Goal: Task Accomplishment & Management: Manage account settings

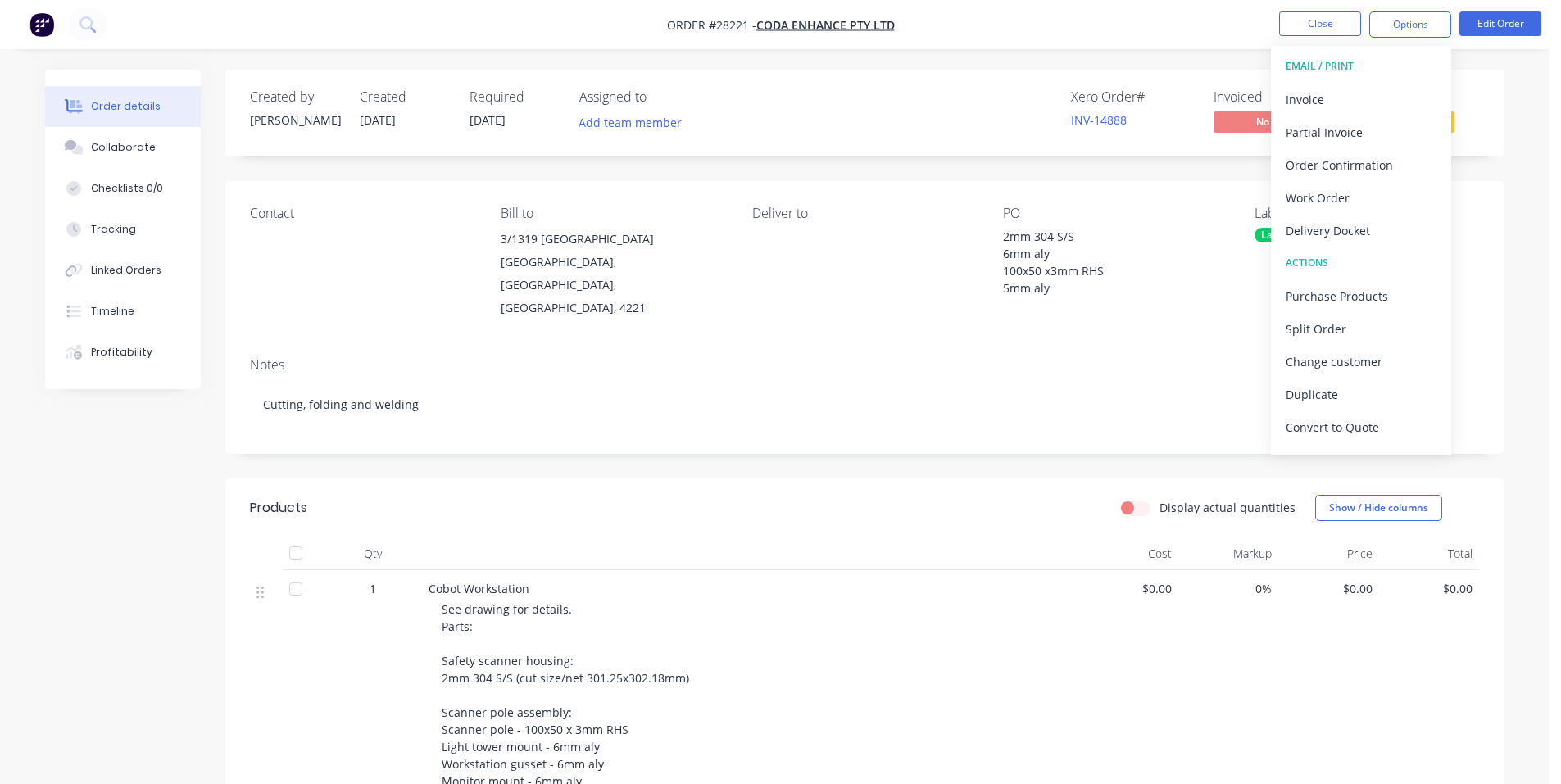
click at [46, 20] on img "button" at bounding box center [42, 24] width 25 height 25
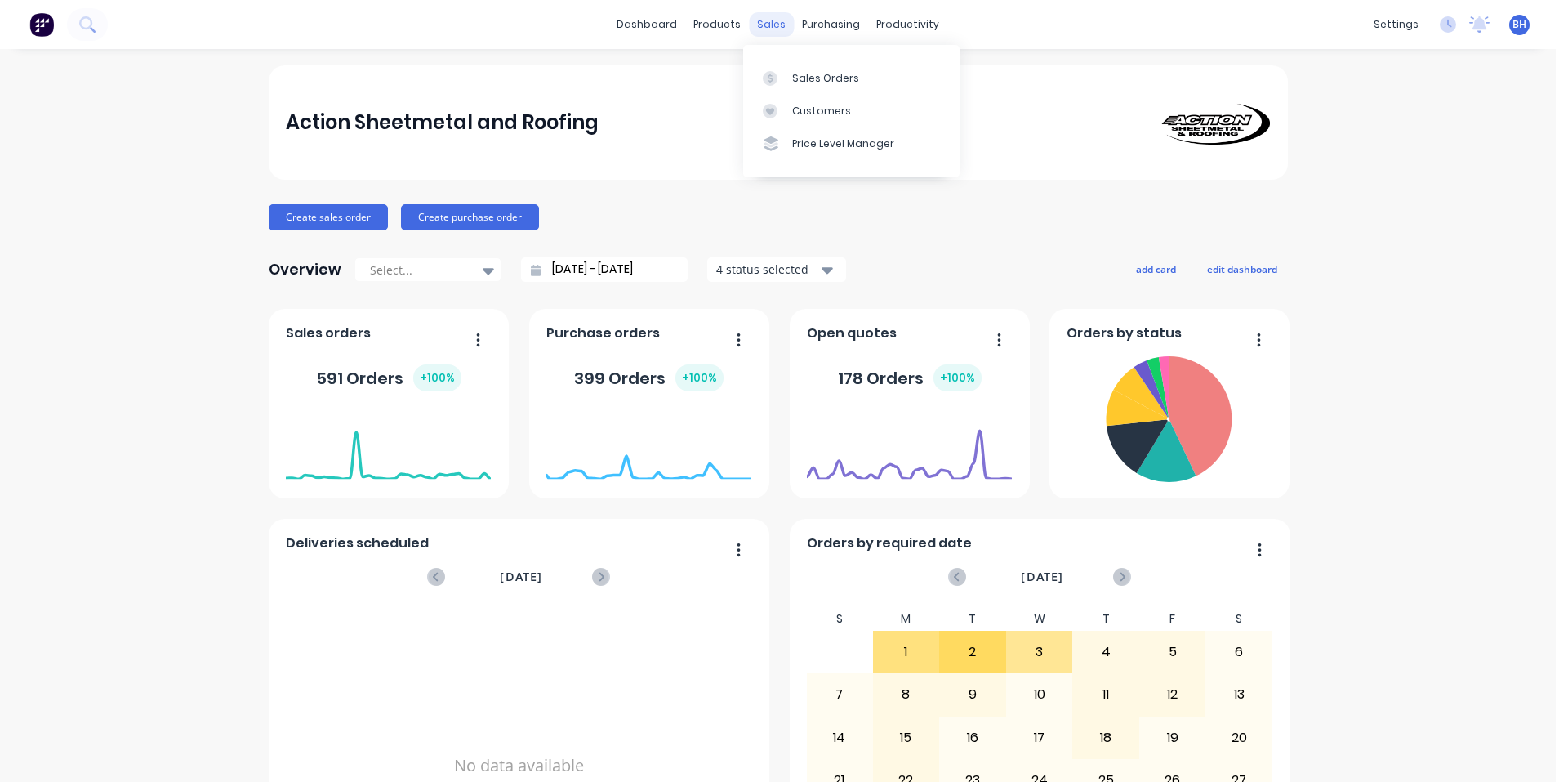
click at [774, 26] on div "sales" at bounding box center [771, 24] width 44 height 25
click at [804, 74] on div "Sales Orders" at bounding box center [826, 78] width 67 height 15
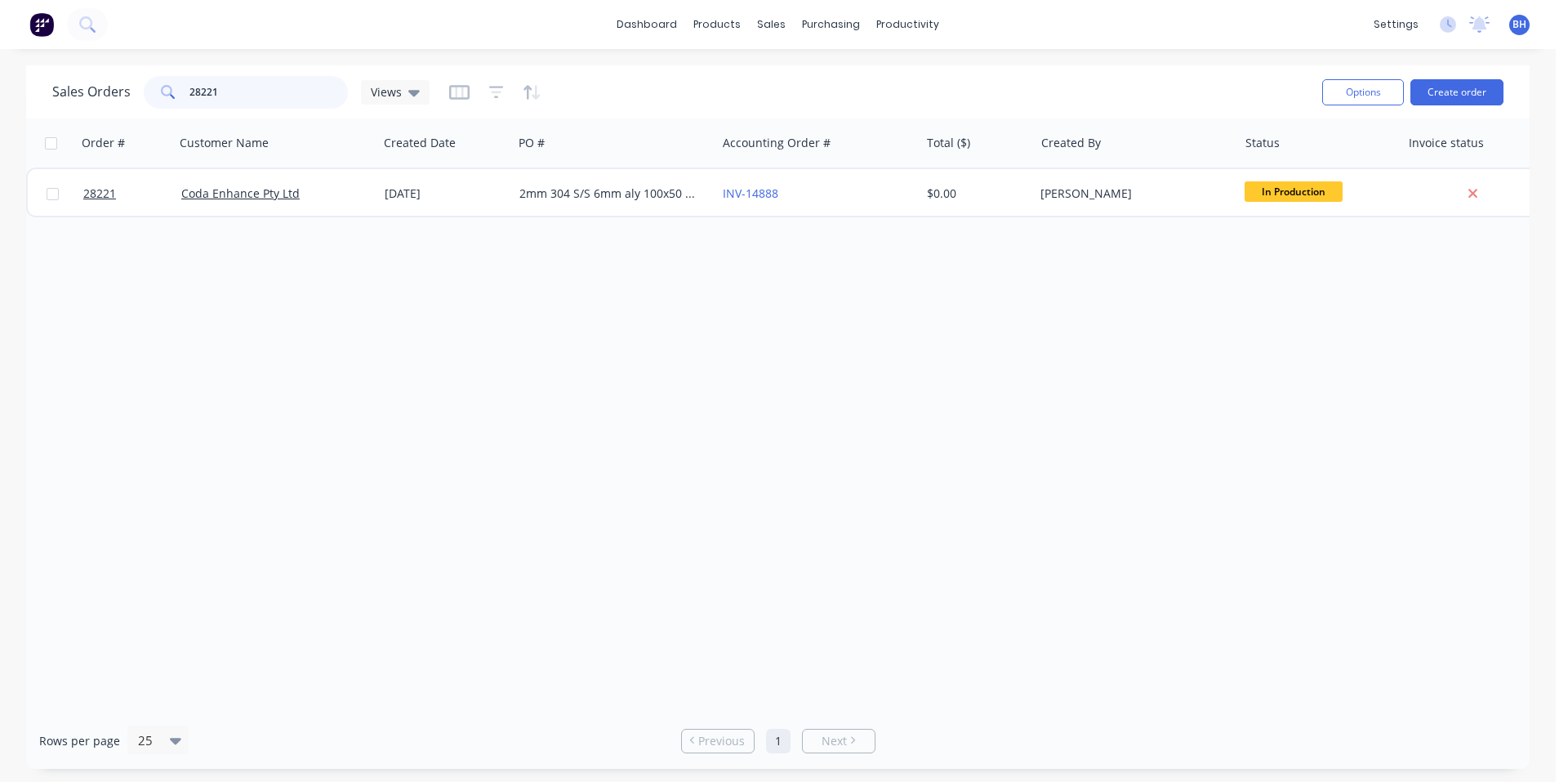
drag, startPoint x: 242, startPoint y: 97, endPoint x: 130, endPoint y: 97, distance: 112.0
click at [130, 97] on div "Sales Orders 28221 Views" at bounding box center [241, 92] width 378 height 33
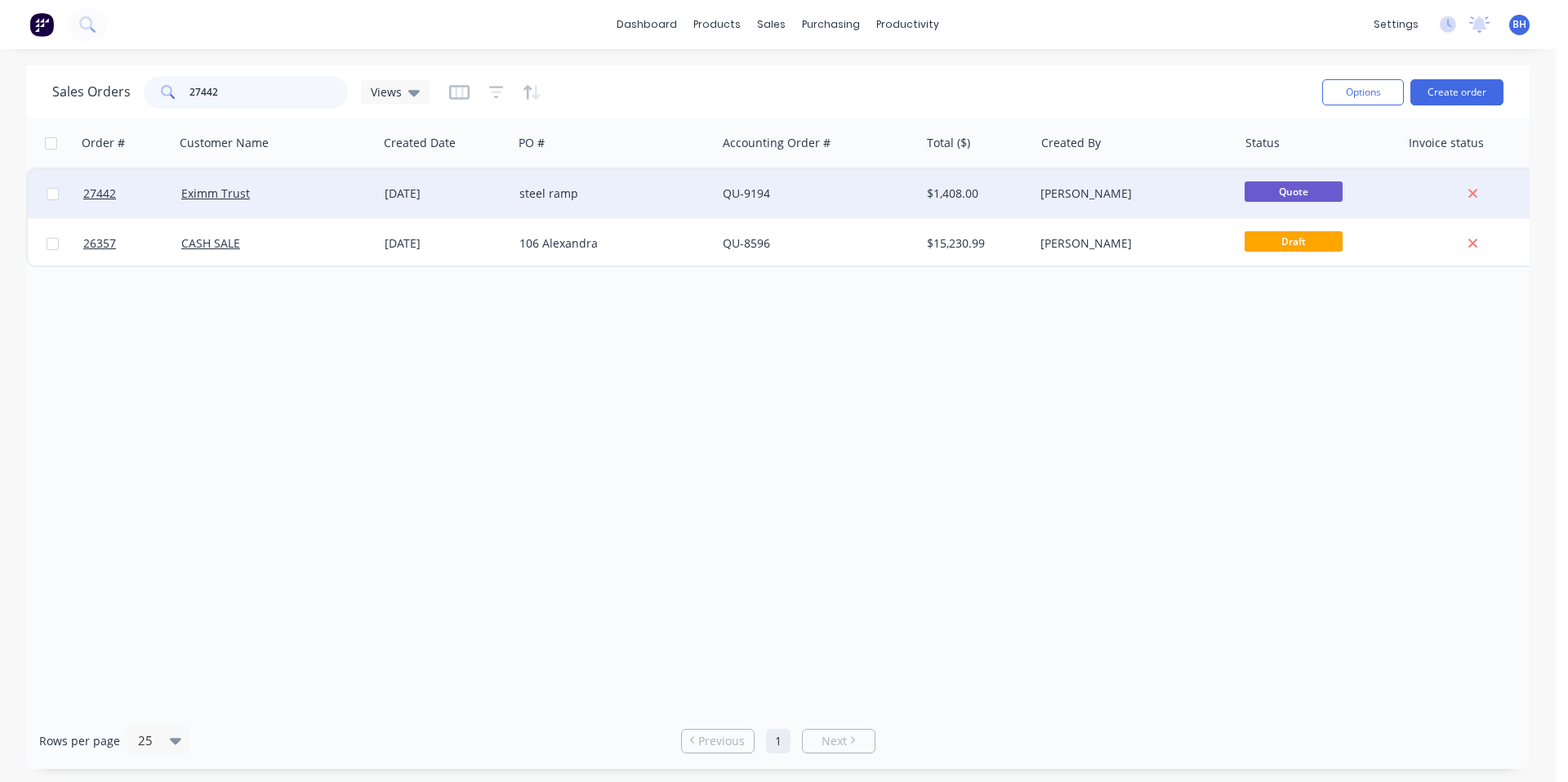
type input "27442"
click at [275, 196] on div "Eximm Trust" at bounding box center [271, 194] width 181 height 17
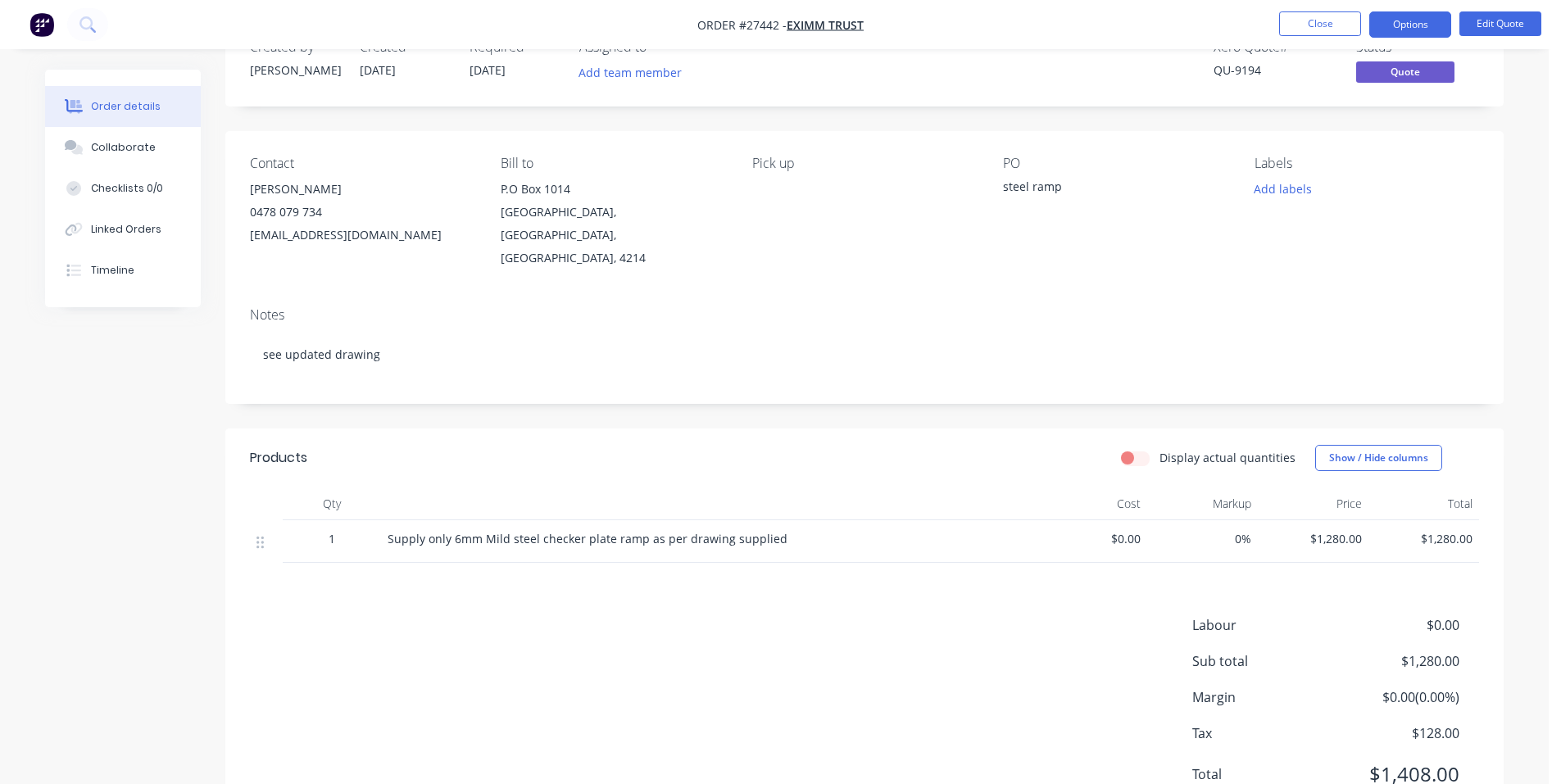
scroll to position [97, 0]
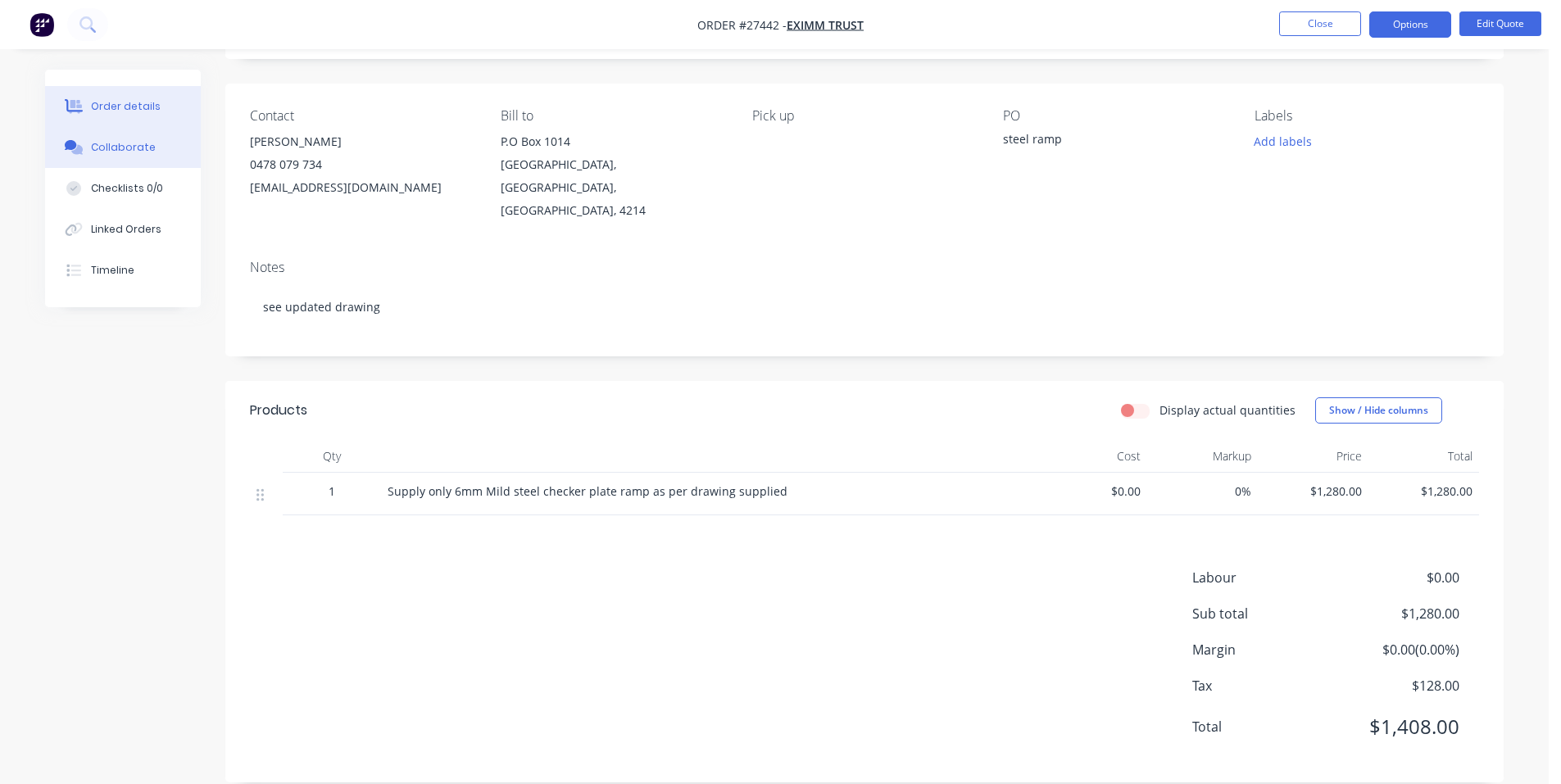
click at [150, 151] on button "Collaborate" at bounding box center [122, 147] width 156 height 41
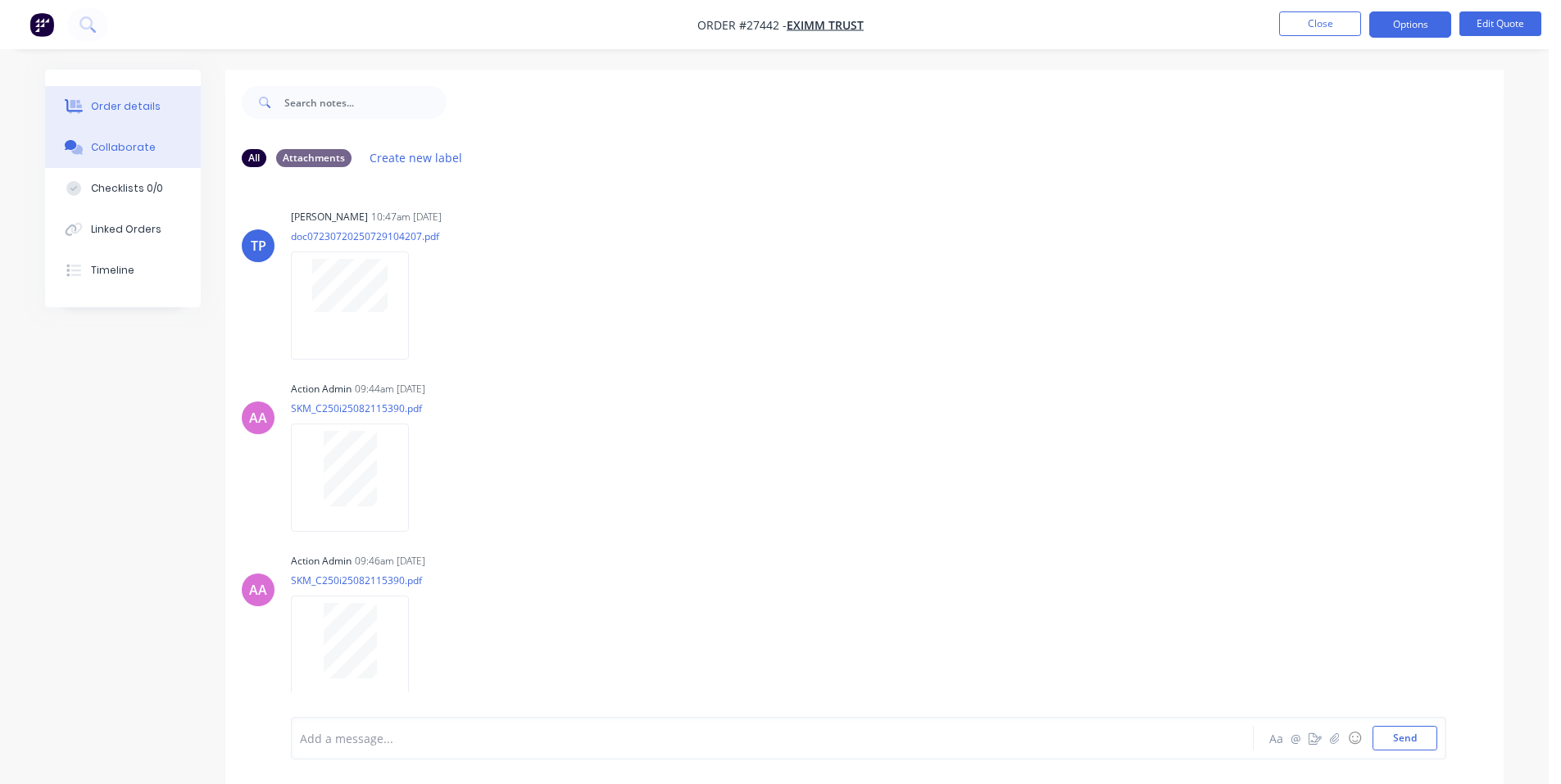
click at [130, 104] on div "Order details" at bounding box center [126, 106] width 69 height 15
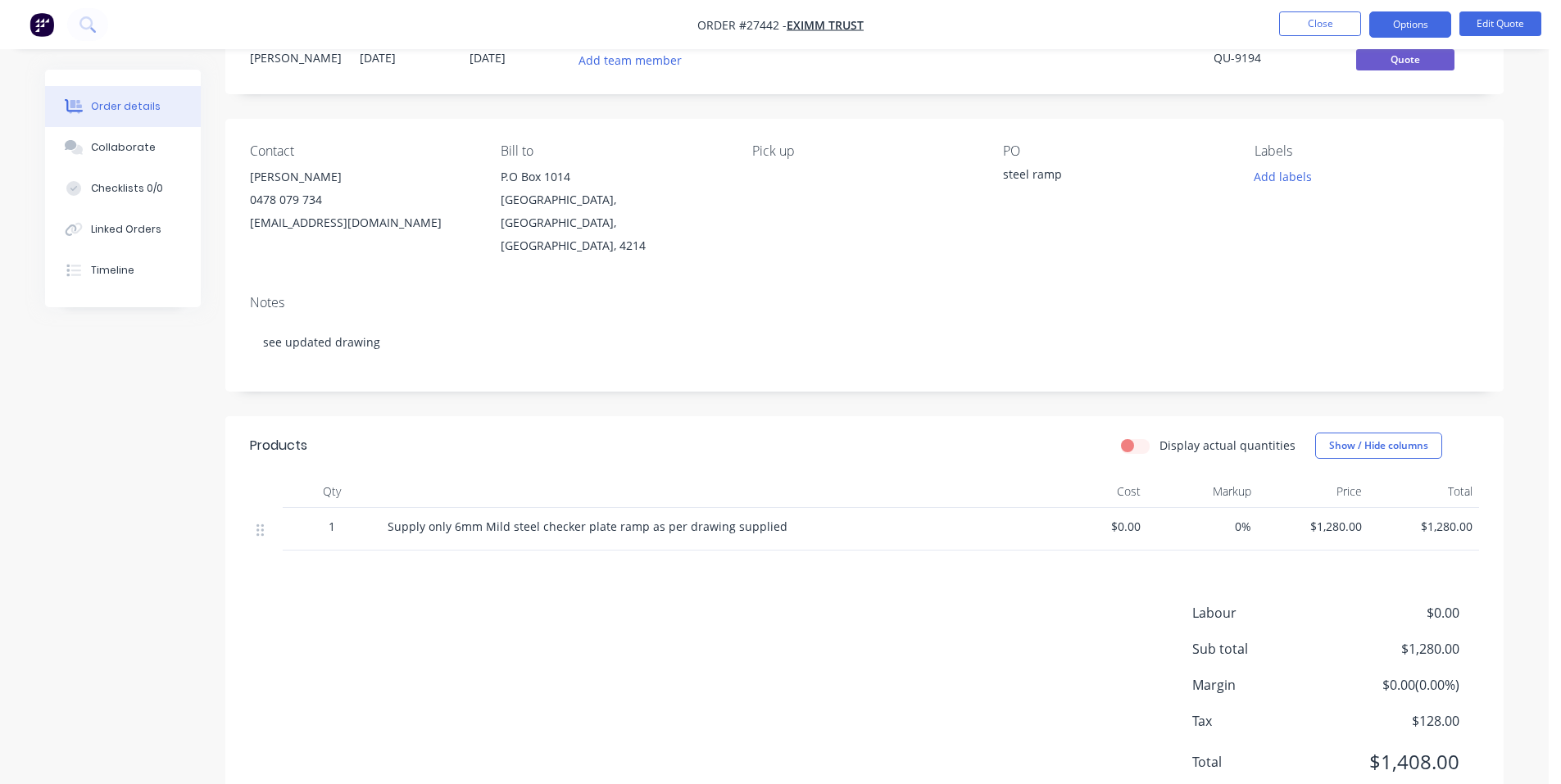
scroll to position [97, 0]
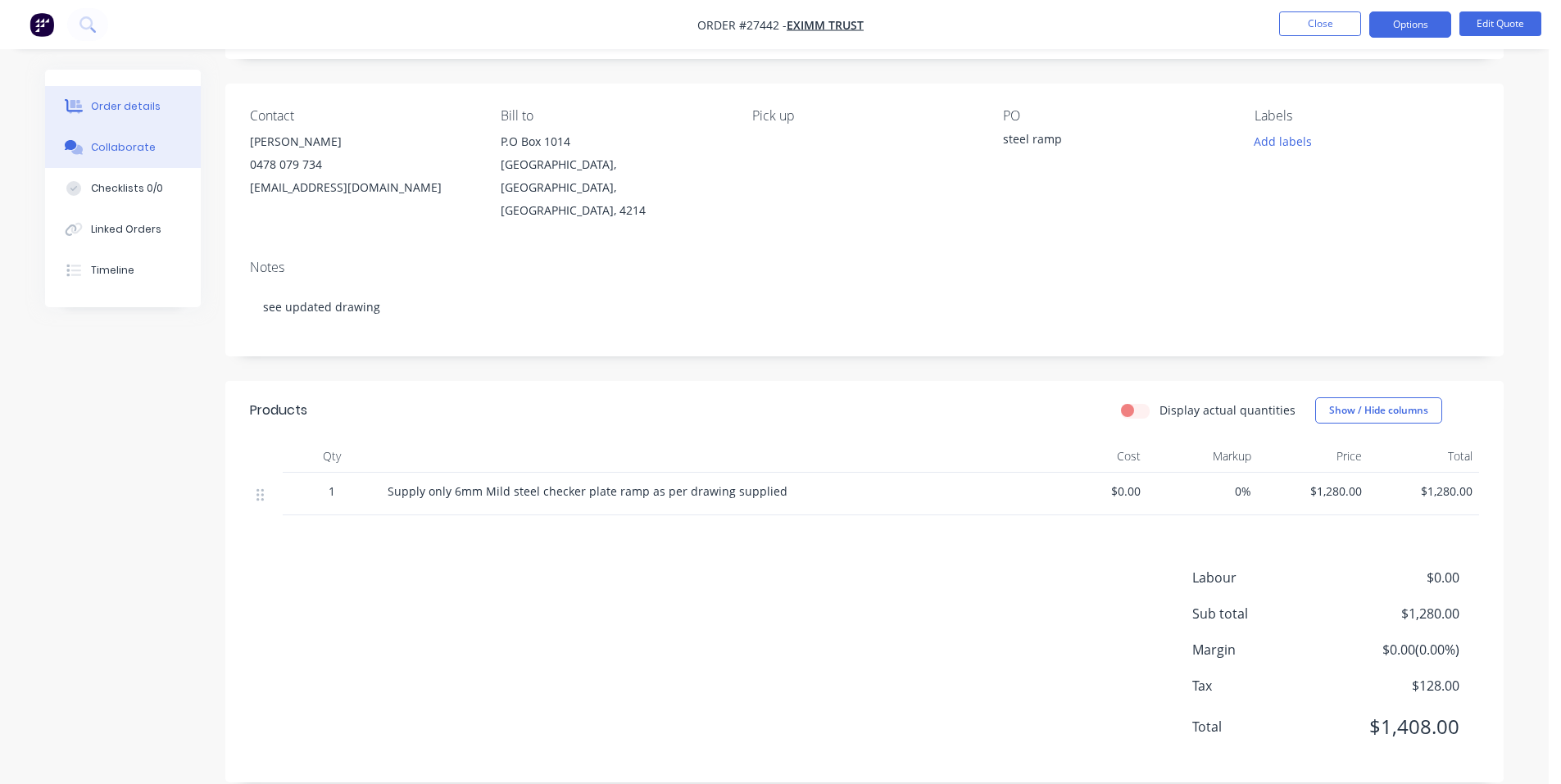
click at [126, 149] on div "Collaborate" at bounding box center [123, 147] width 64 height 15
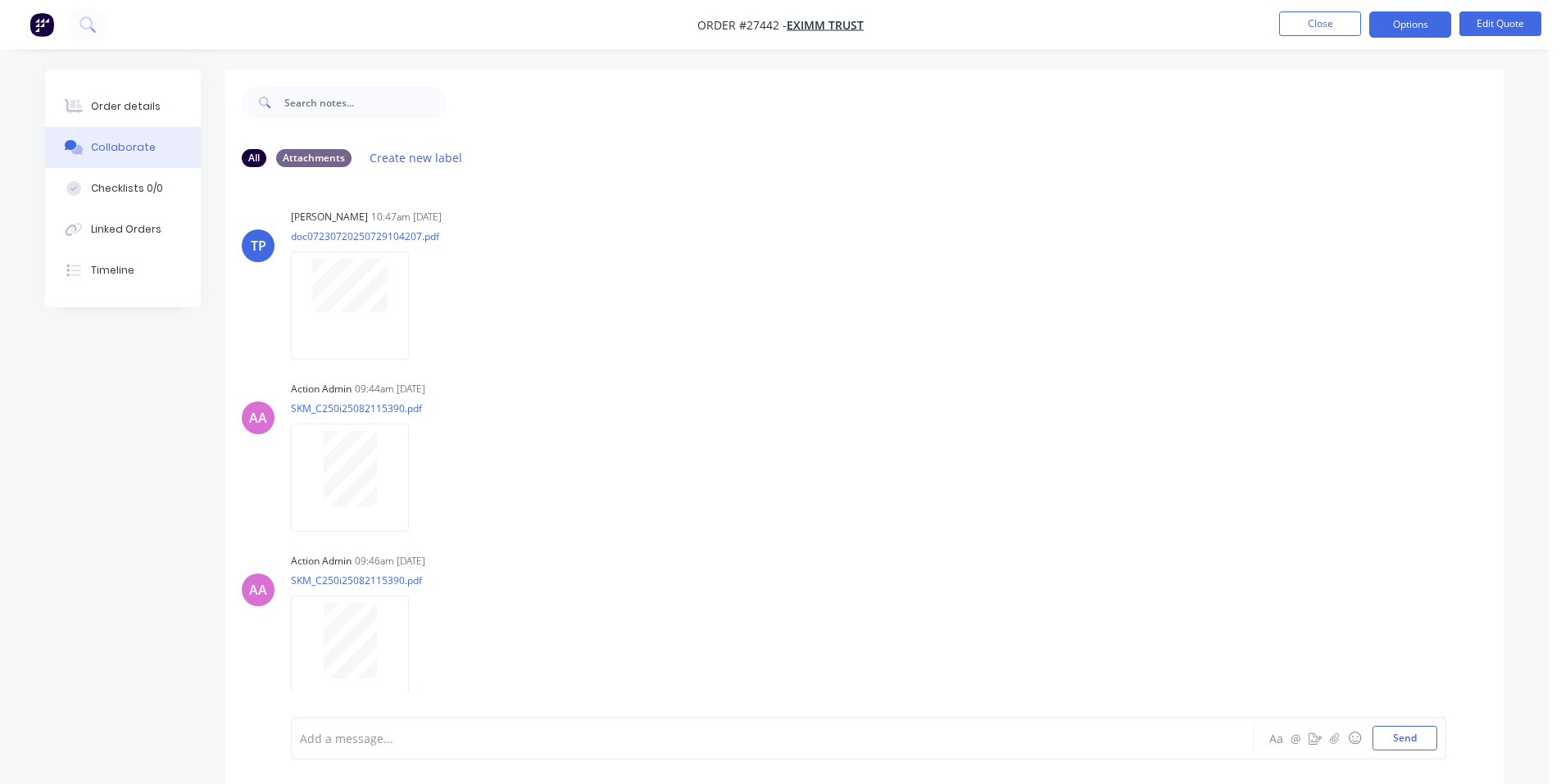
click at [54, 23] on img "button" at bounding box center [42, 24] width 25 height 25
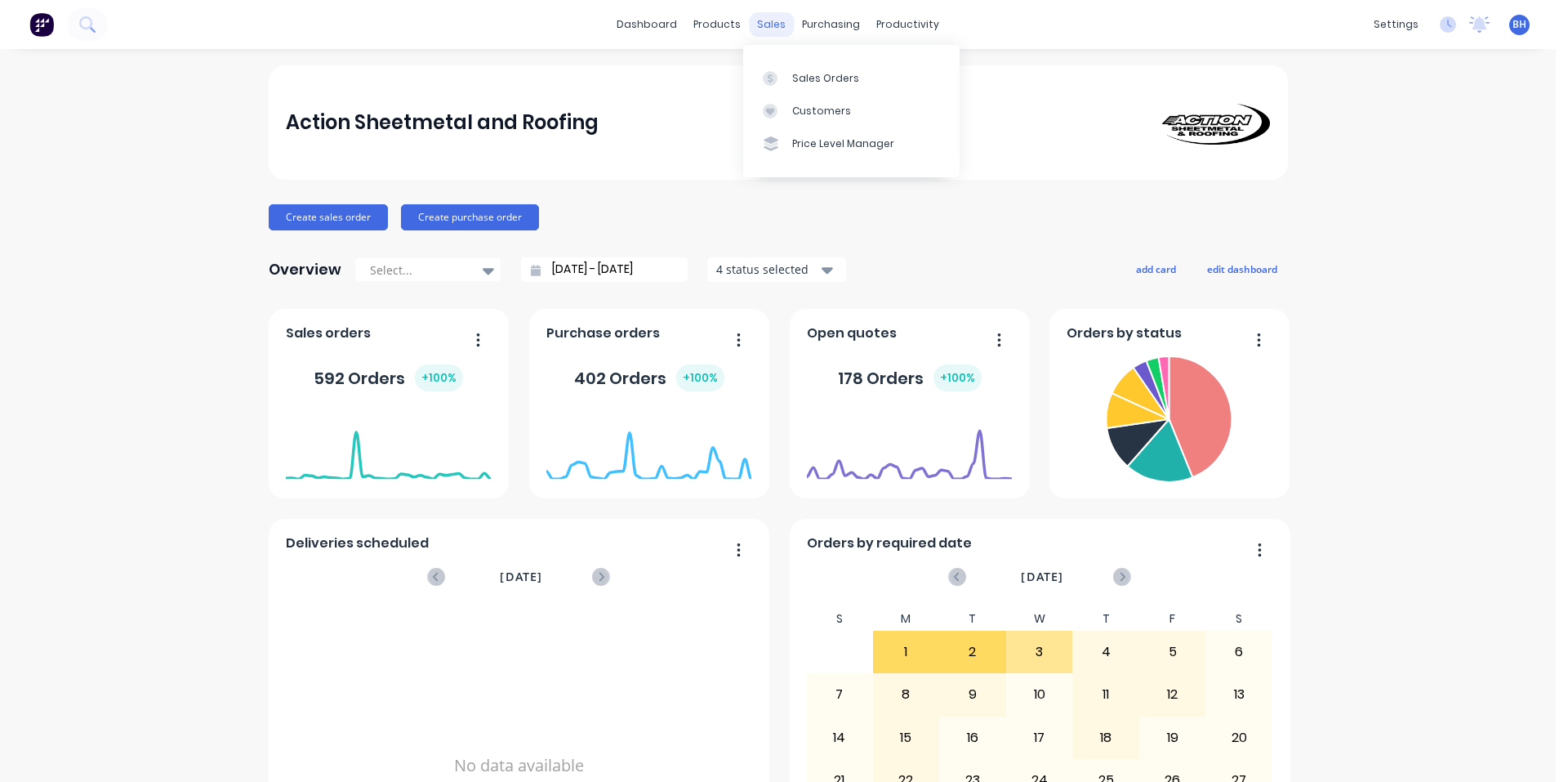
click at [764, 18] on div "sales" at bounding box center [771, 24] width 44 height 25
click at [794, 81] on div "Sales Orders" at bounding box center [826, 78] width 67 height 15
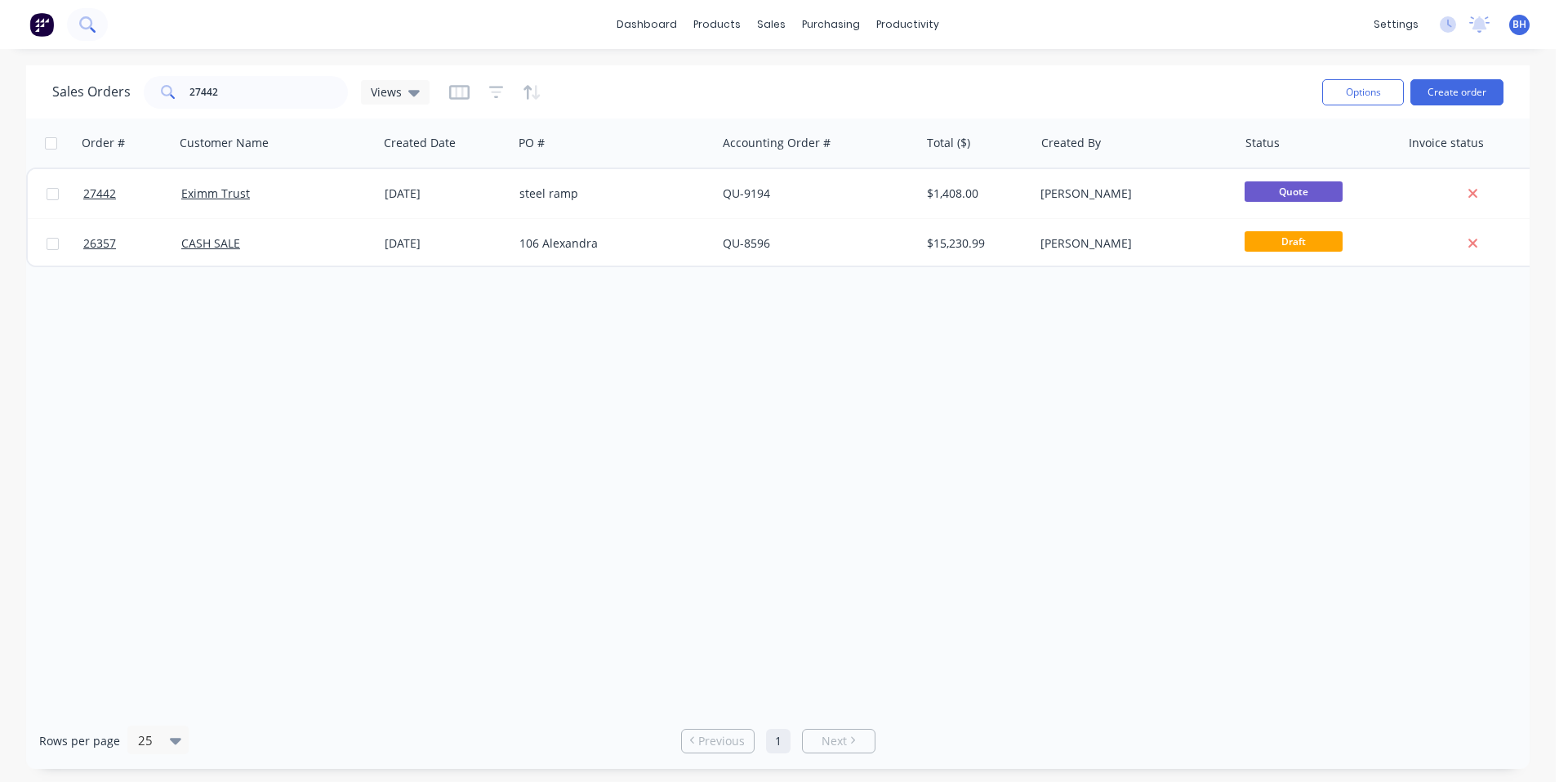
click at [90, 32] on icon at bounding box center [87, 25] width 16 height 16
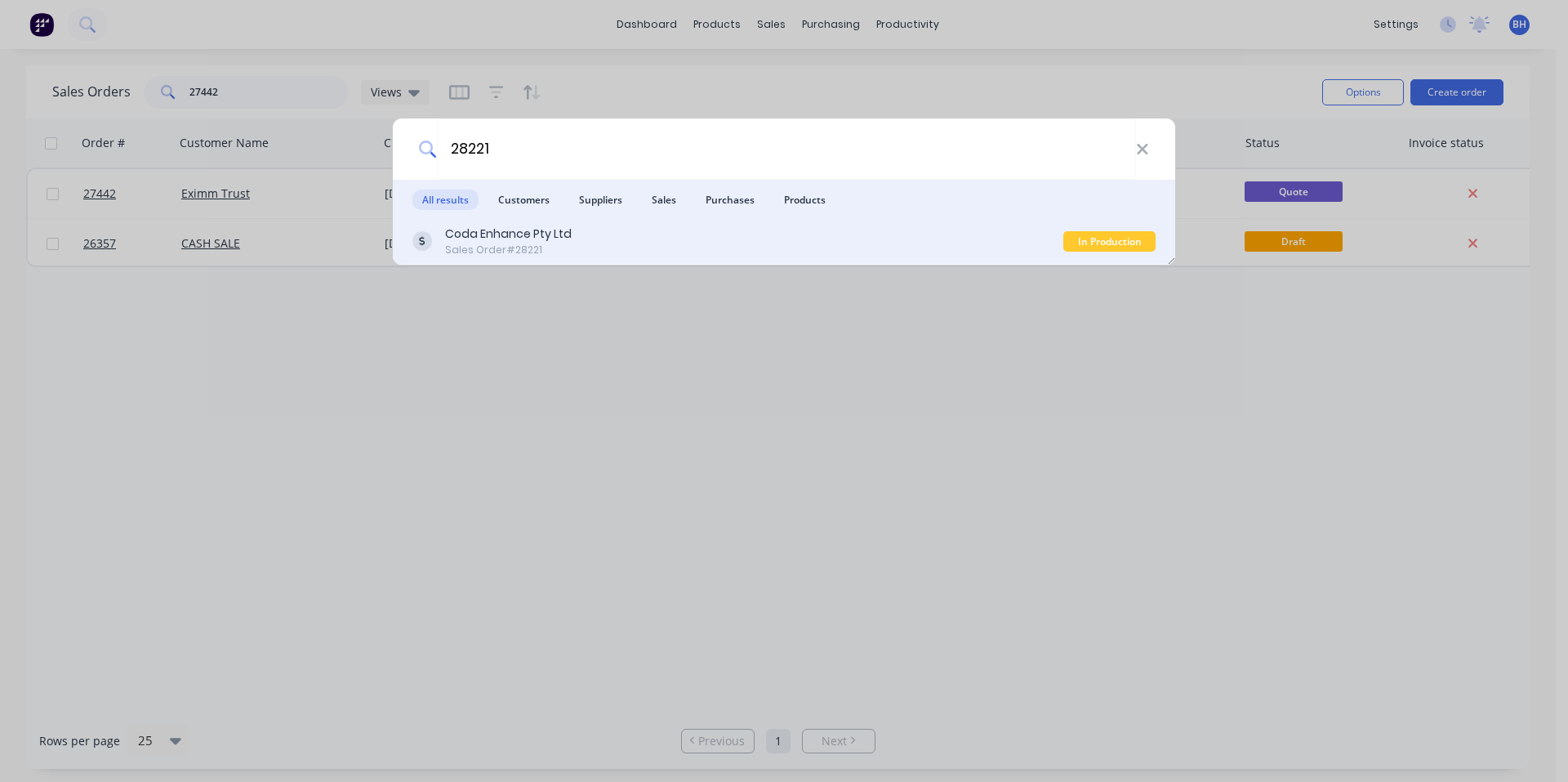
type input "28221"
click at [643, 240] on div "Coda Enhance Pty Ltd Sales Order #28221" at bounding box center [738, 241] width 651 height 32
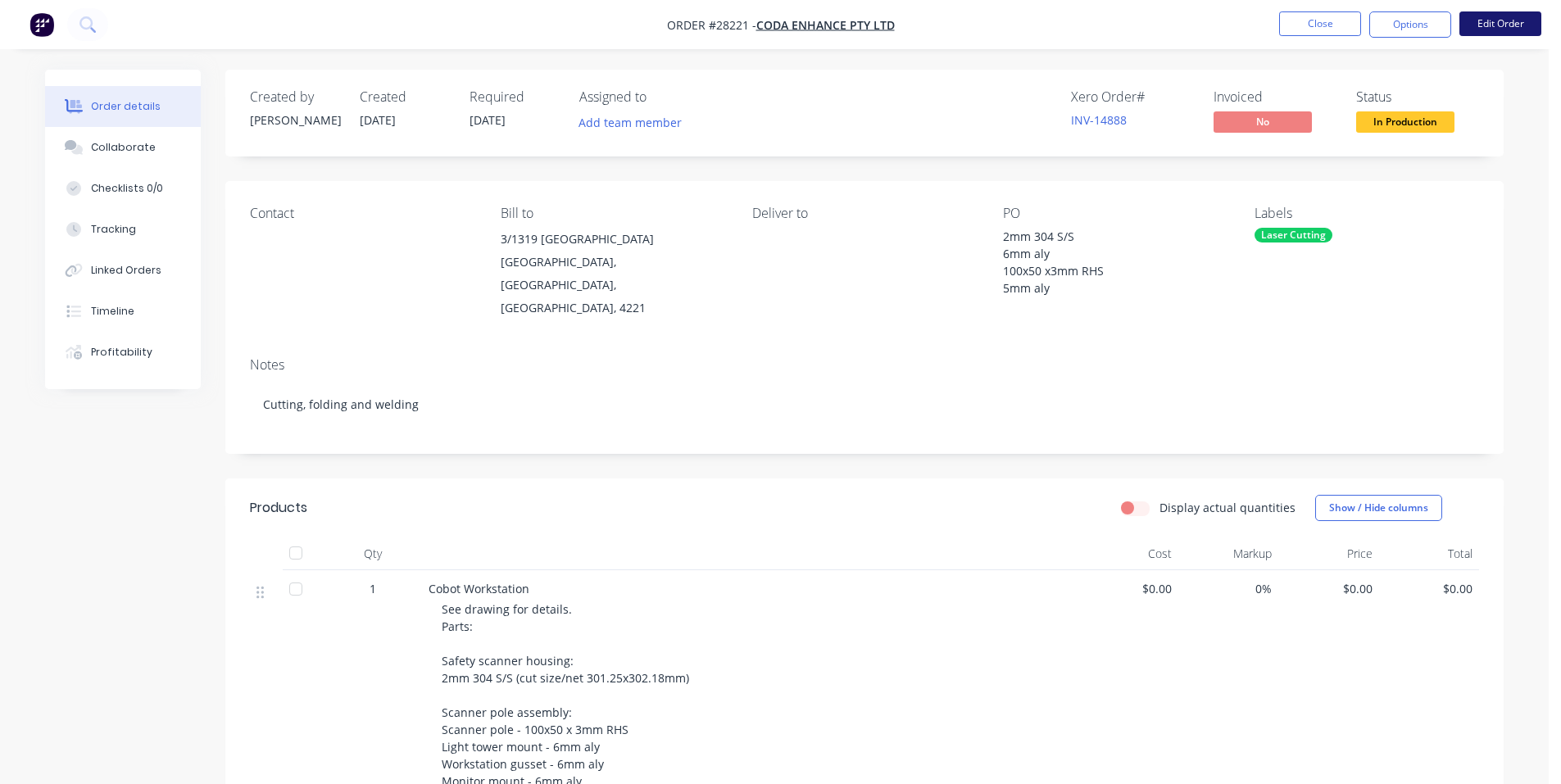
click at [1482, 24] on button "Edit Order" at bounding box center [1500, 24] width 82 height 25
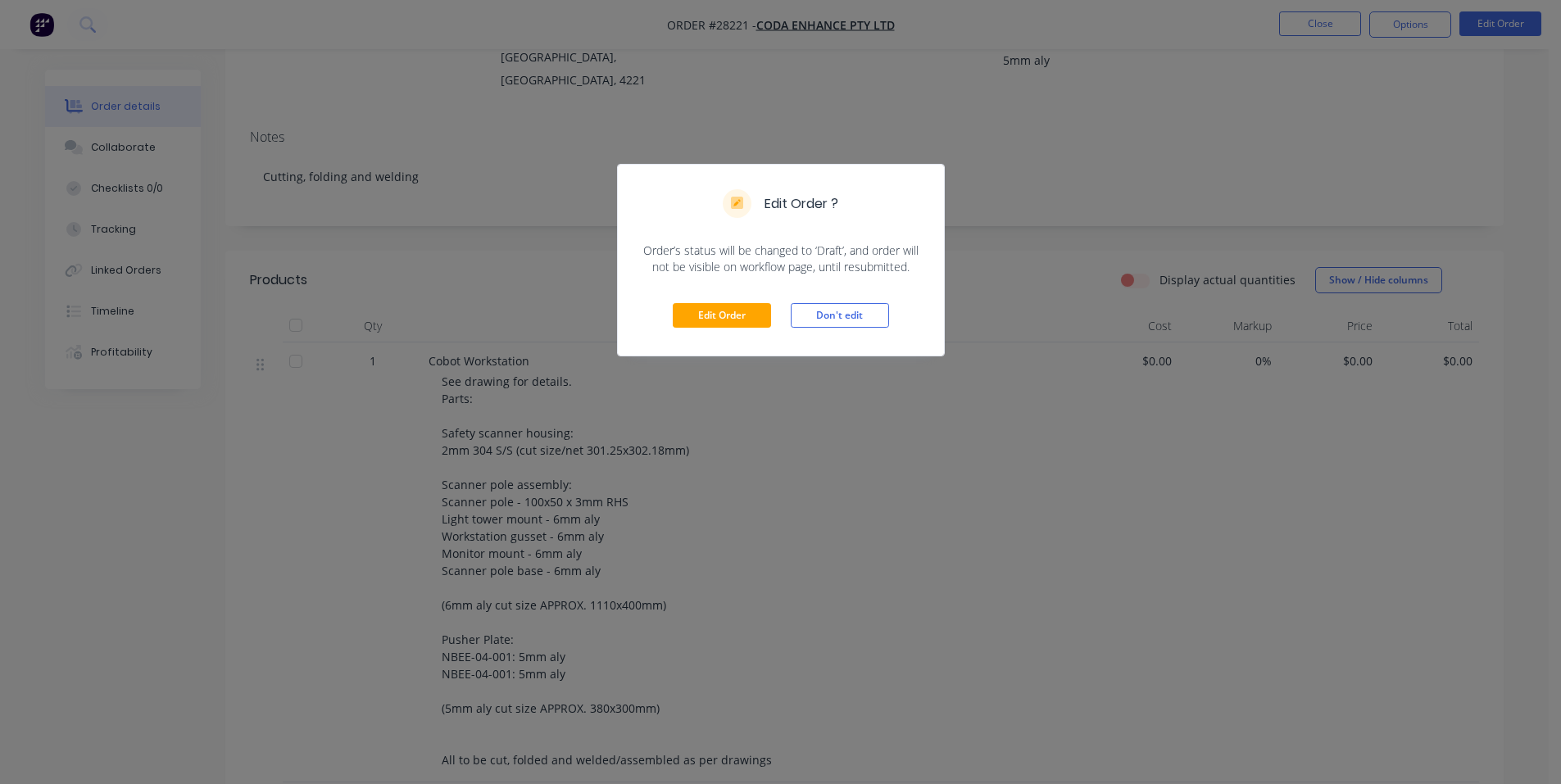
scroll to position [246, 0]
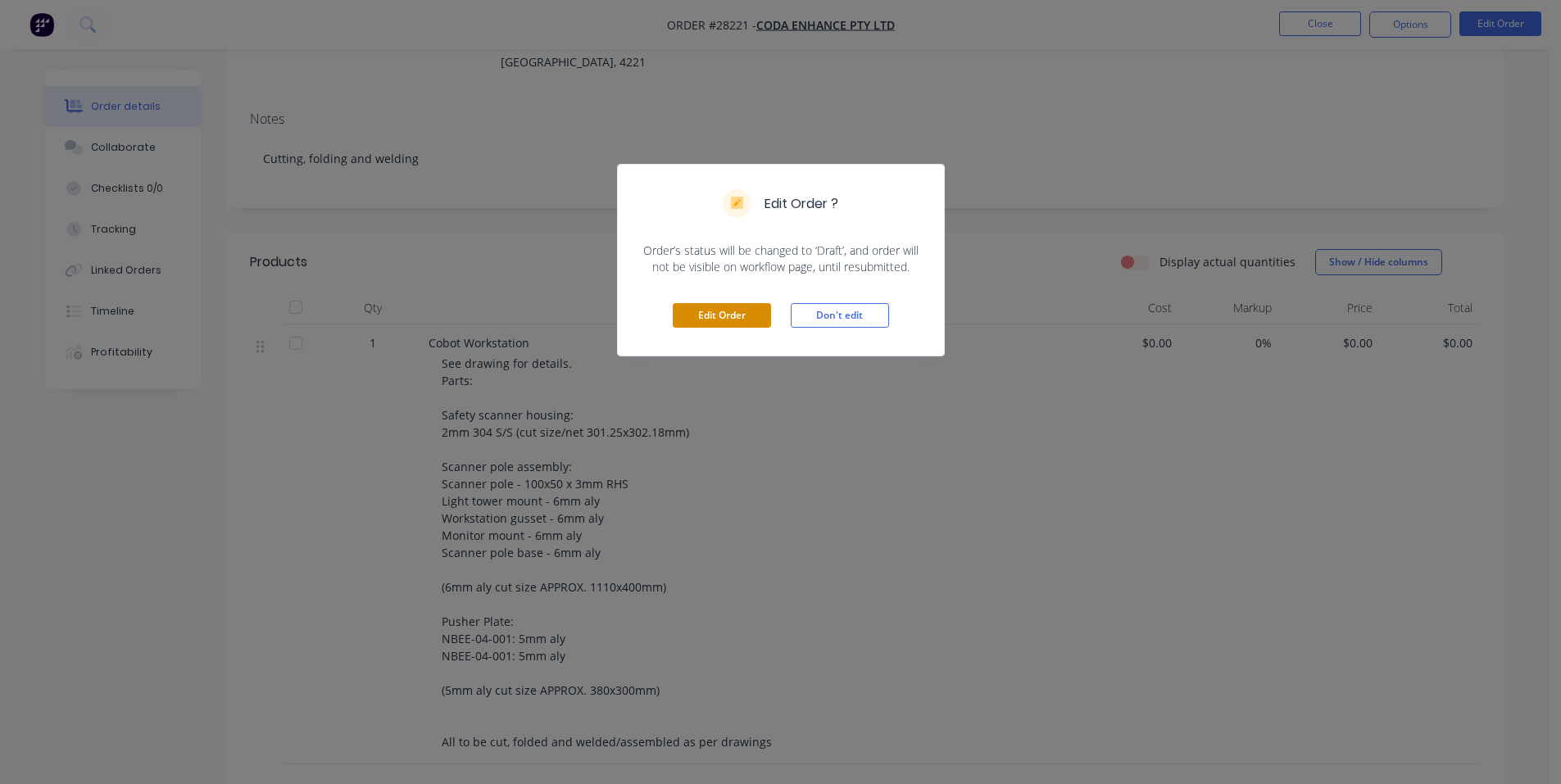
click at [726, 320] on button "Edit Order" at bounding box center [721, 315] width 98 height 25
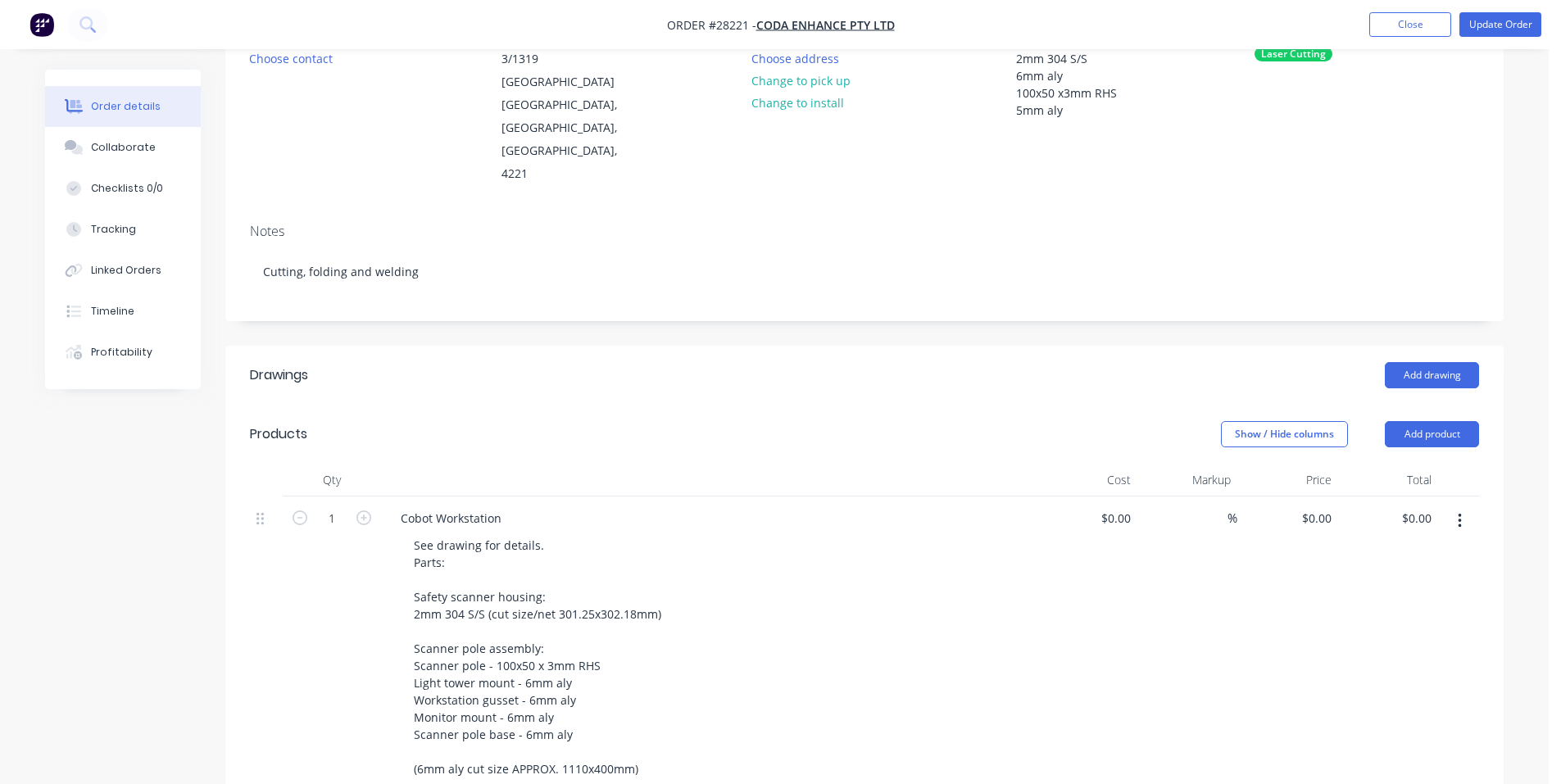
scroll to position [409, 0]
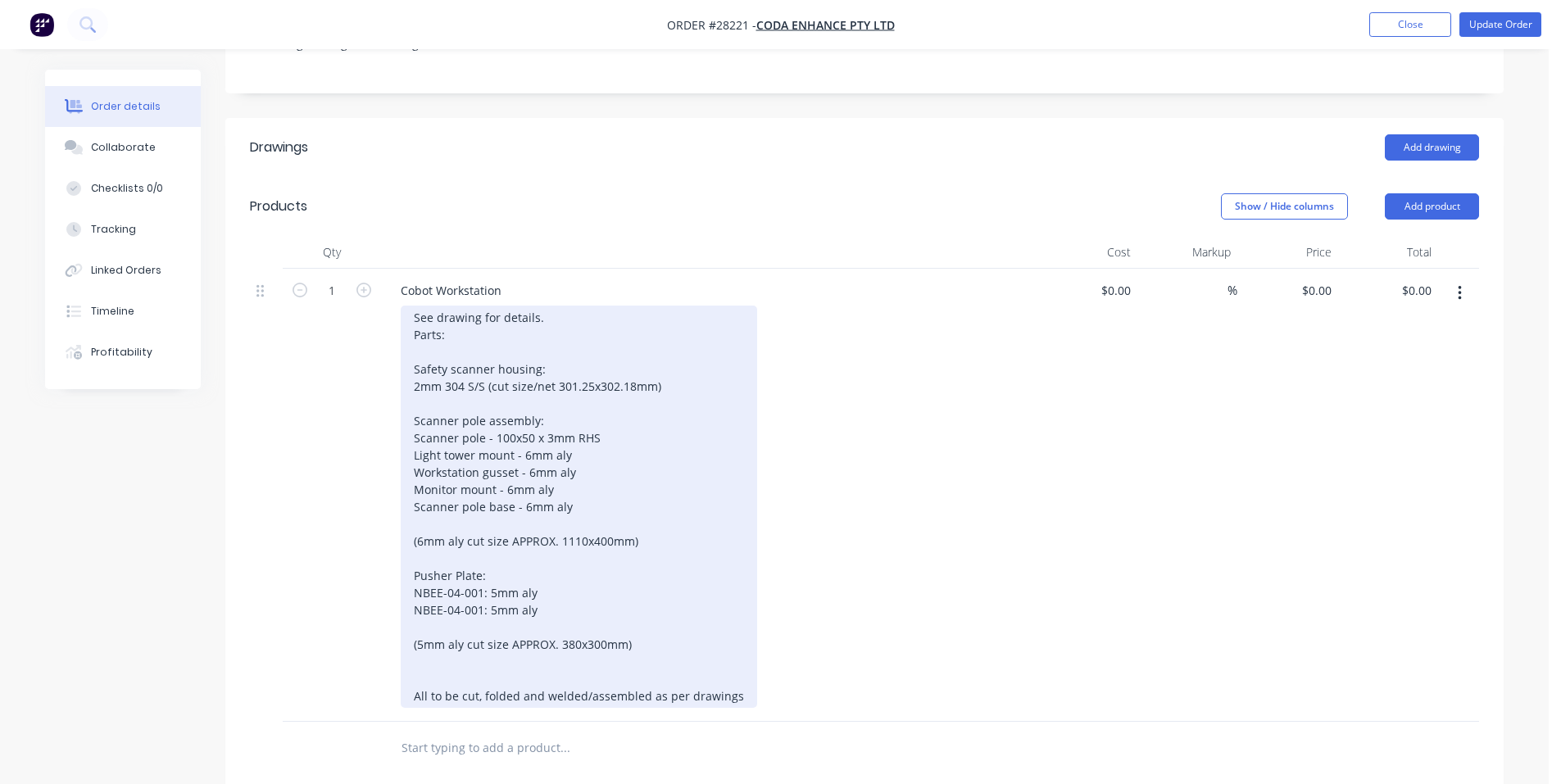
click at [560, 569] on div "See drawing for details. Parts: Safety scanner housing: 2mm 304 S/S (cut size/n…" at bounding box center [578, 506] width 356 height 402
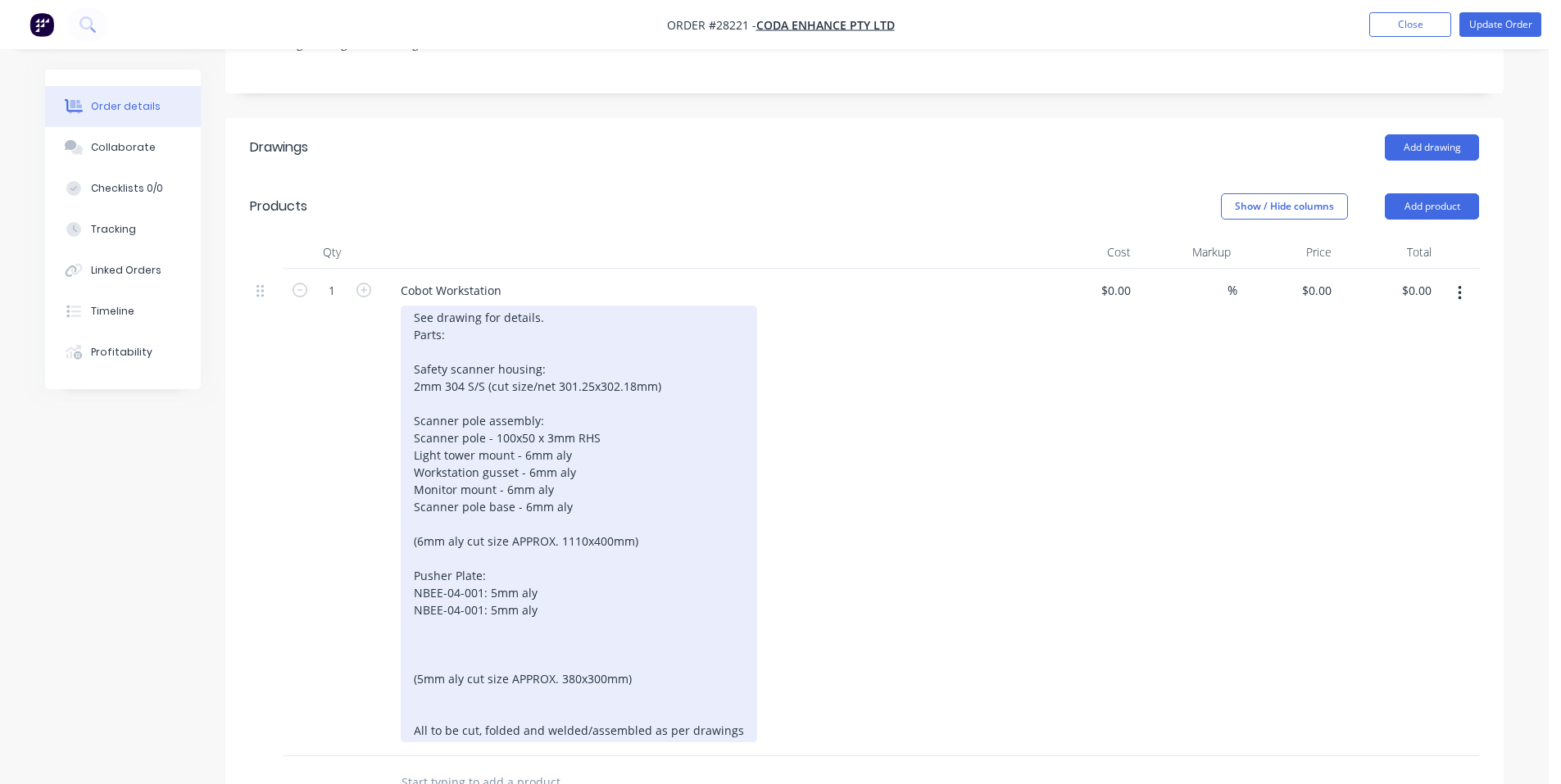
click at [474, 592] on div "See drawing for details. Parts: Safety scanner housing: 2mm 304 S/S (cut size/n…" at bounding box center [578, 523] width 356 height 436
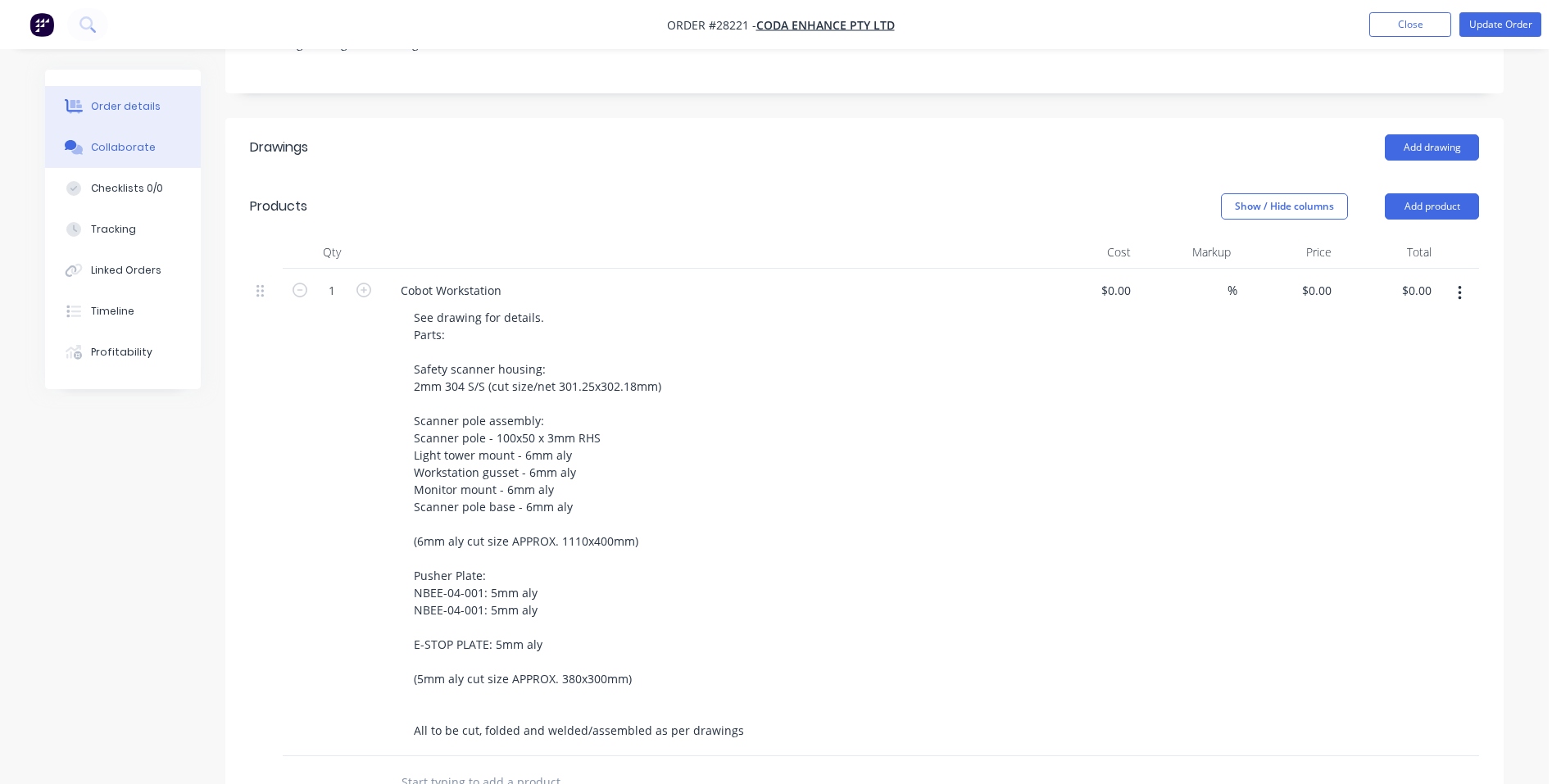
click at [138, 150] on div "Collaborate" at bounding box center [123, 147] width 64 height 15
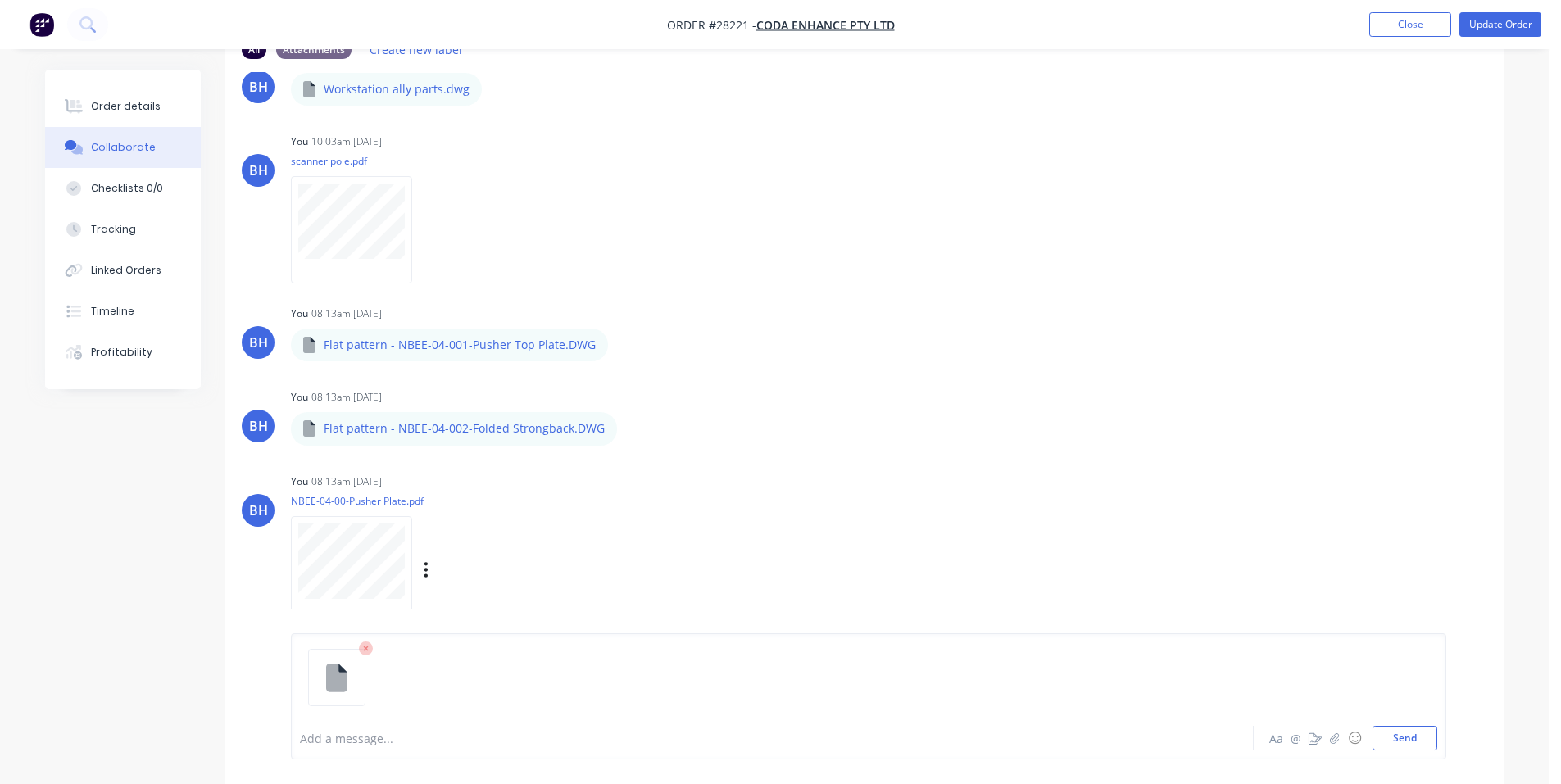
scroll to position [158, 0]
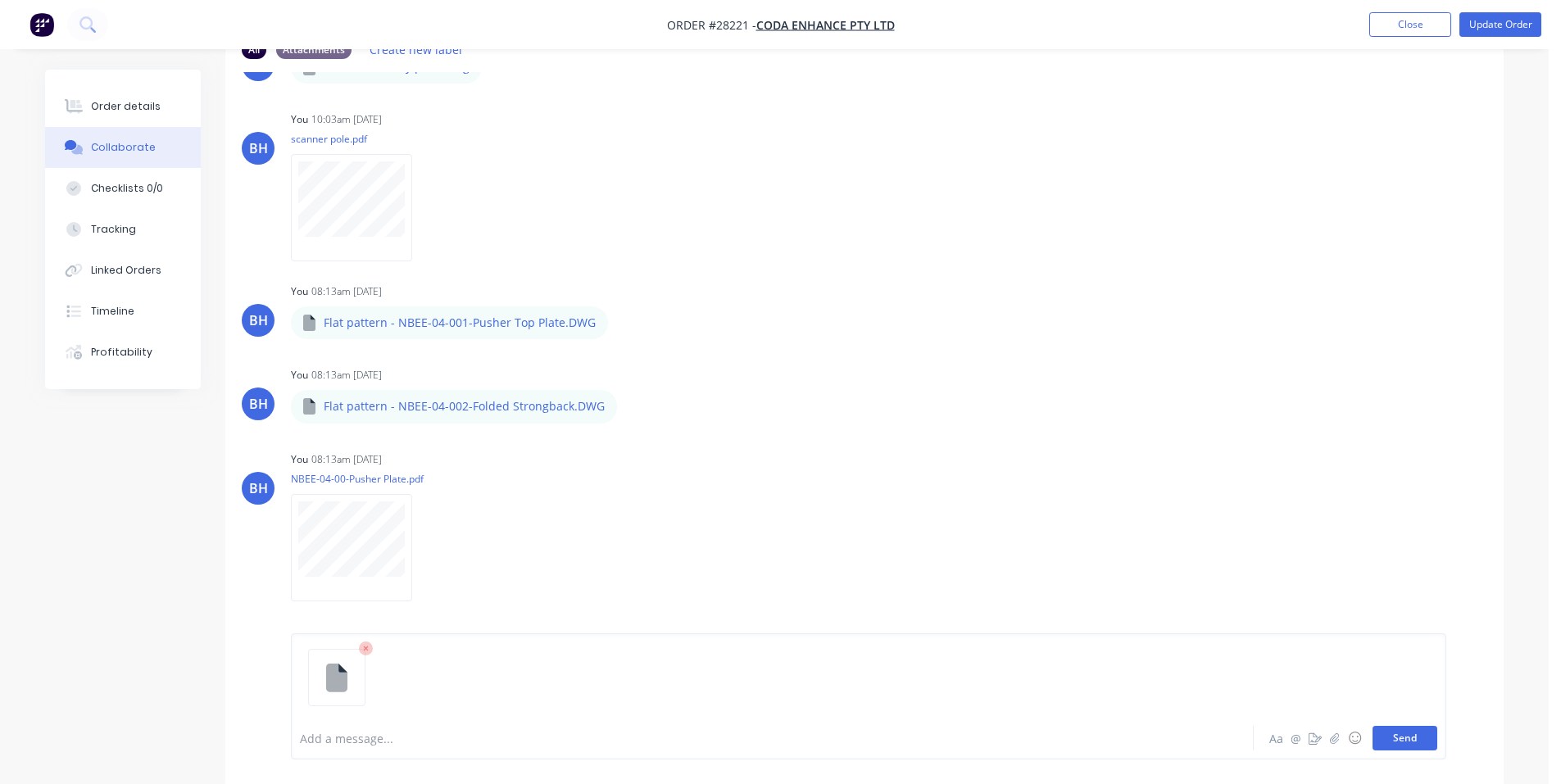
click at [1420, 732] on button "Send" at bounding box center [1404, 737] width 64 height 25
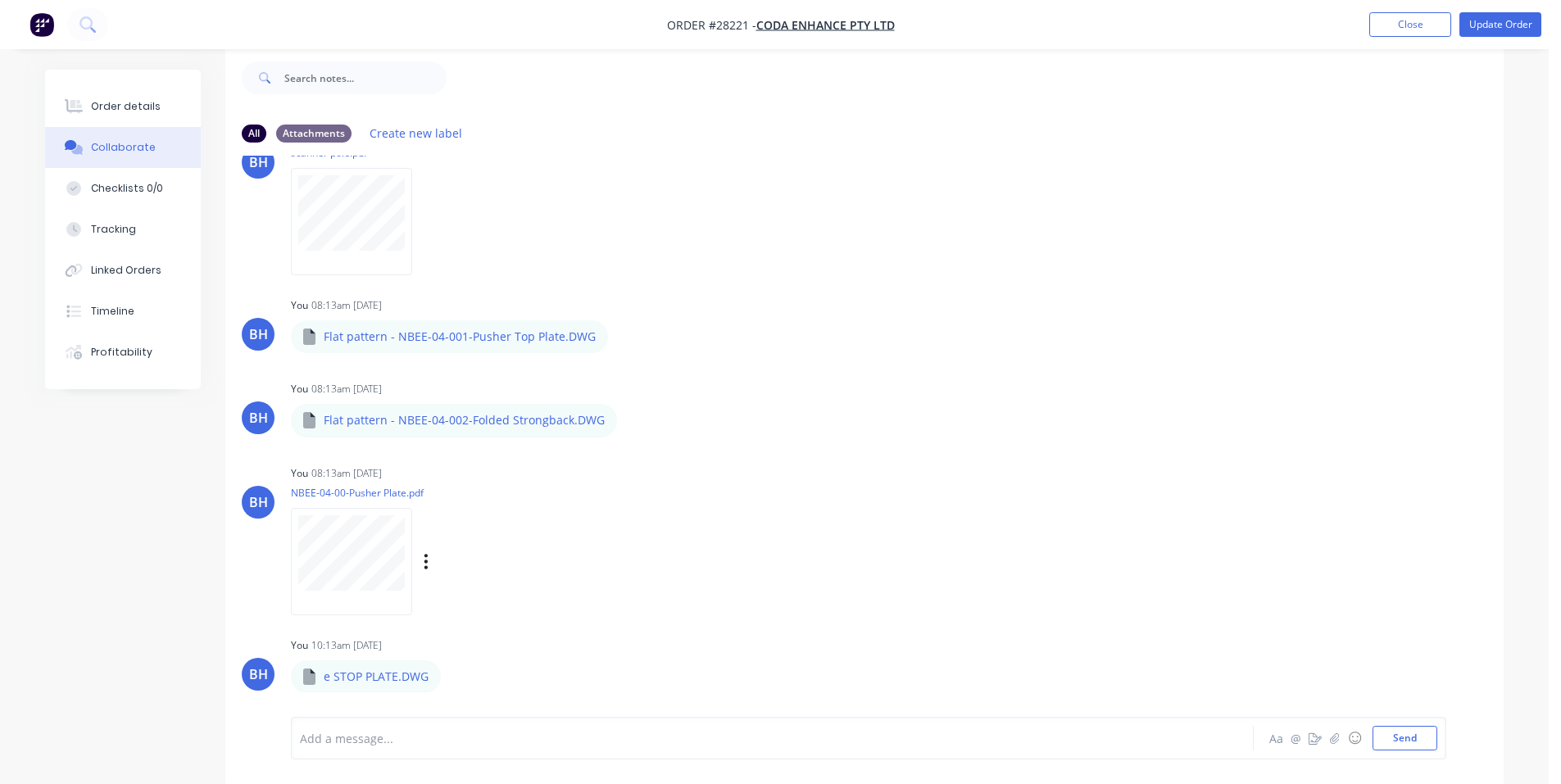
scroll to position [228, 0]
click at [1506, 32] on button "Update Order" at bounding box center [1500, 24] width 82 height 25
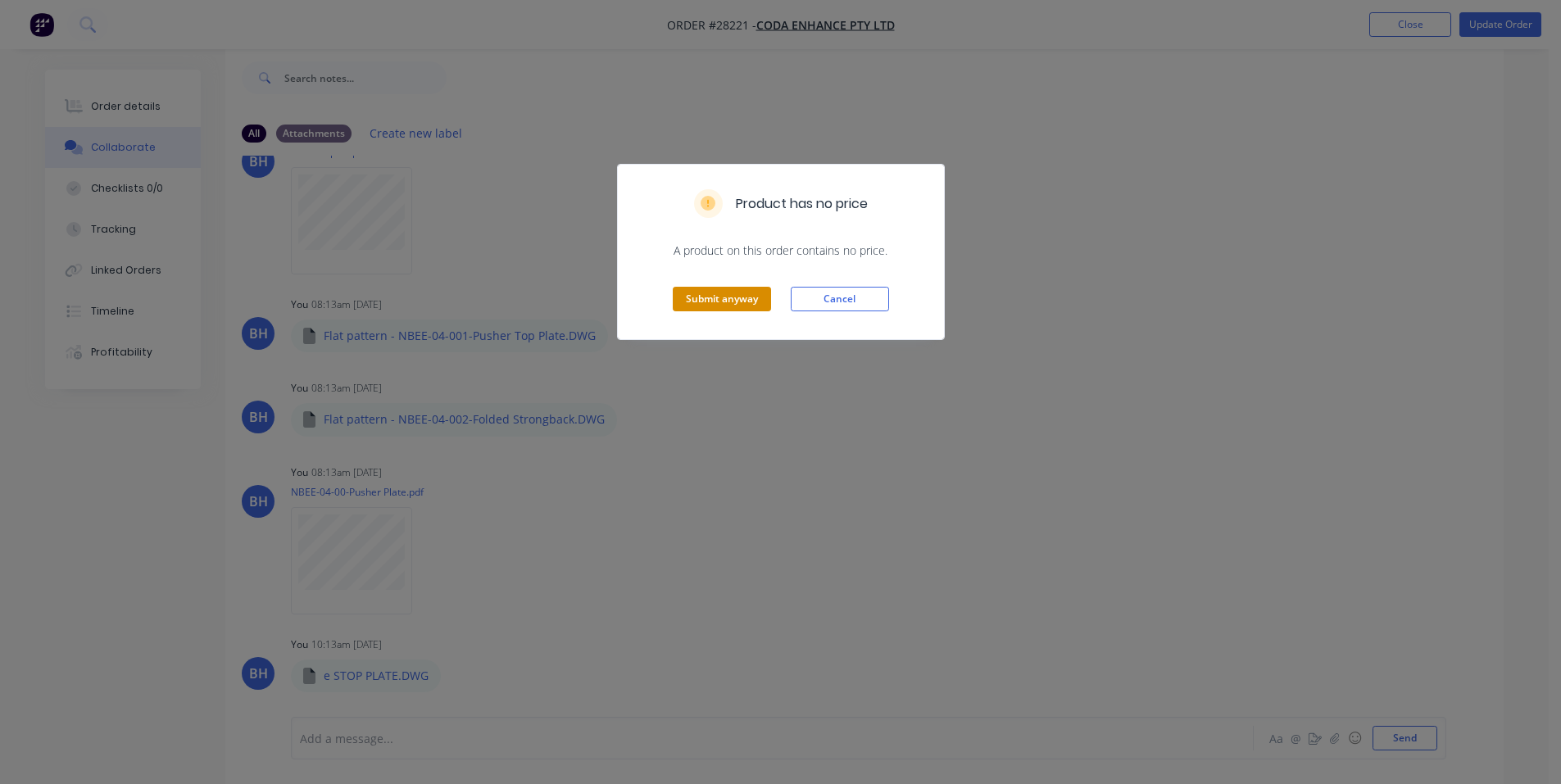
click at [745, 298] on button "Submit anyway" at bounding box center [721, 298] width 98 height 25
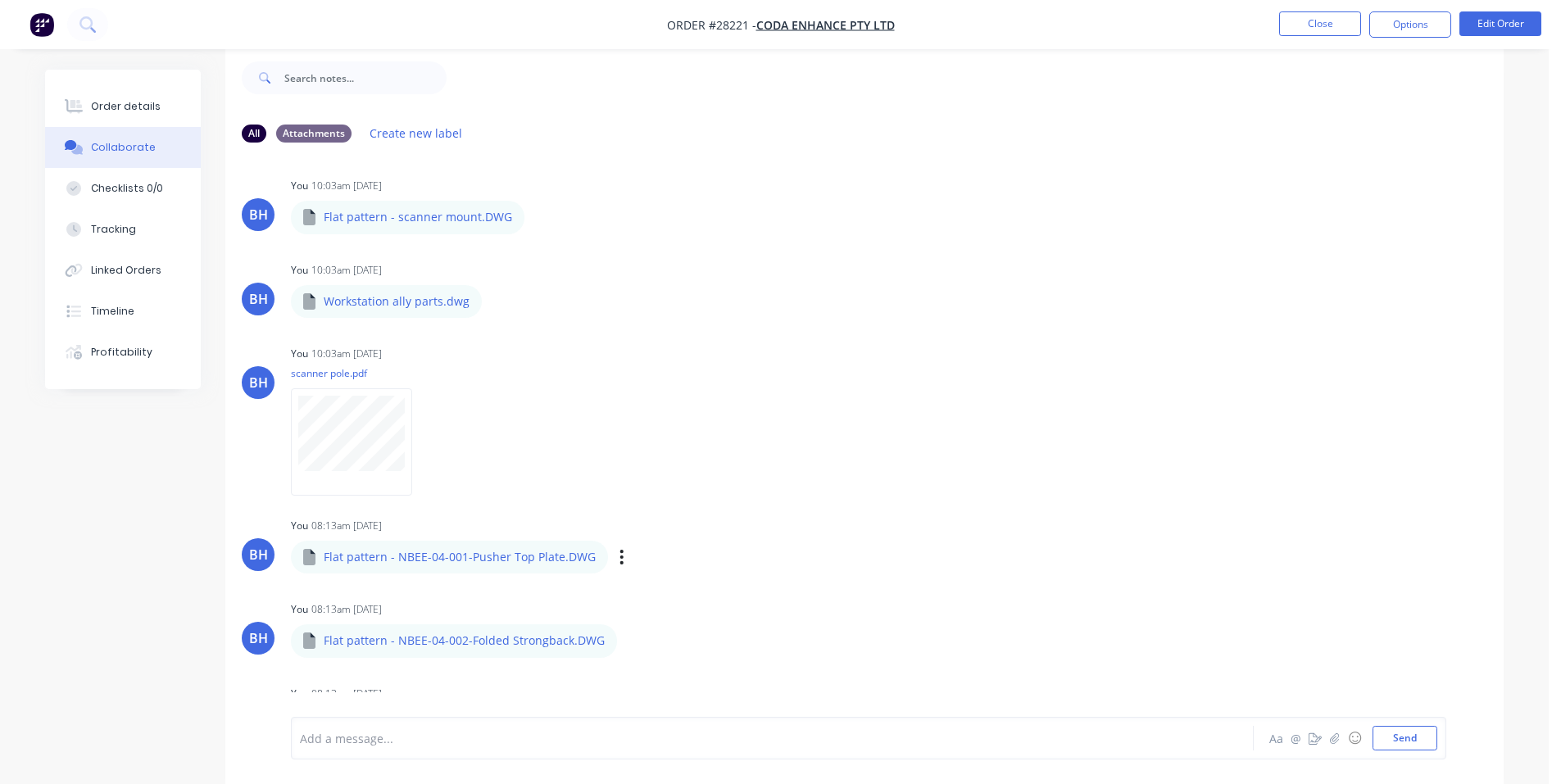
scroll to position [0, 0]
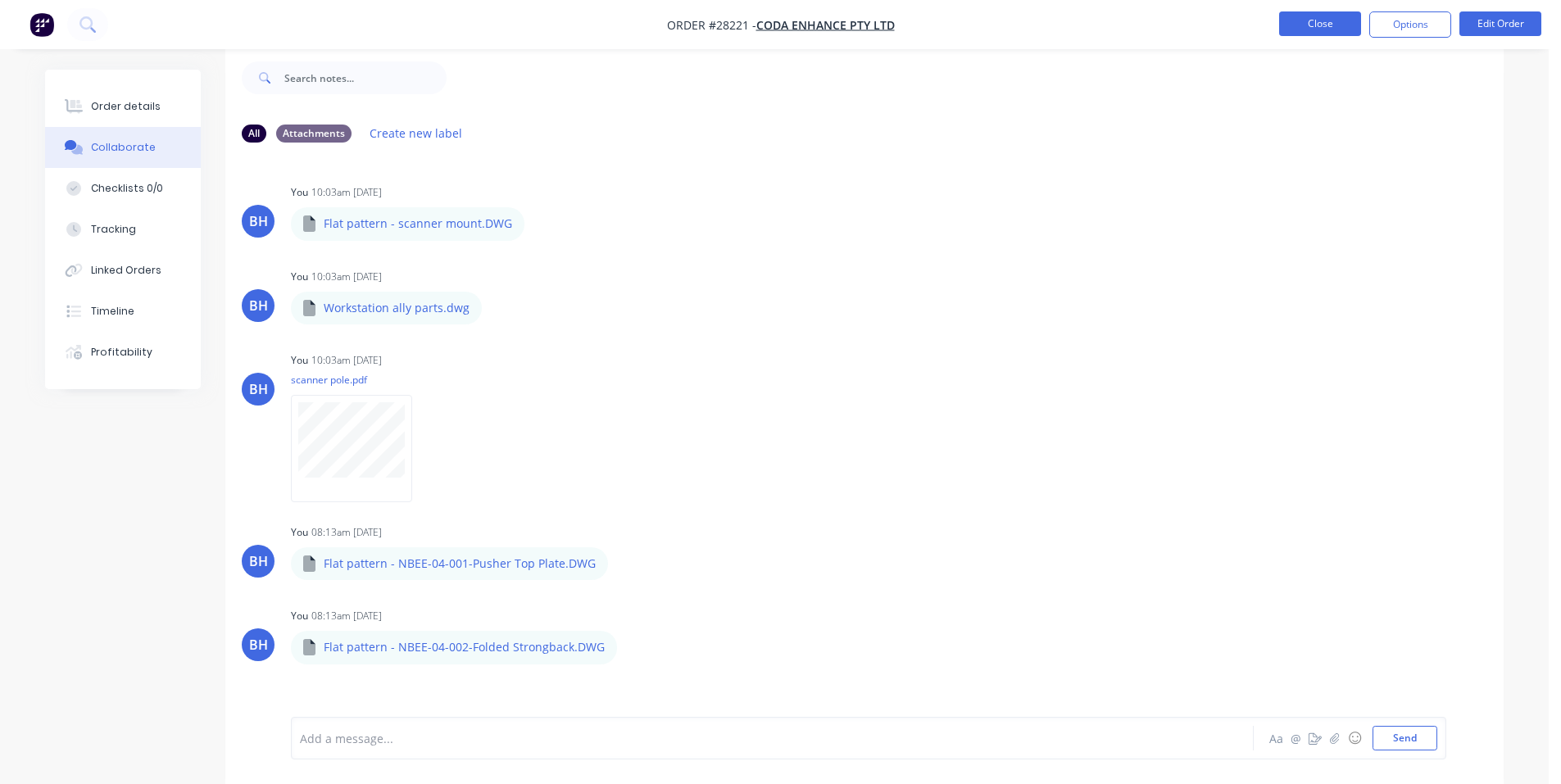
click at [1342, 22] on button "Close" at bounding box center [1320, 24] width 82 height 25
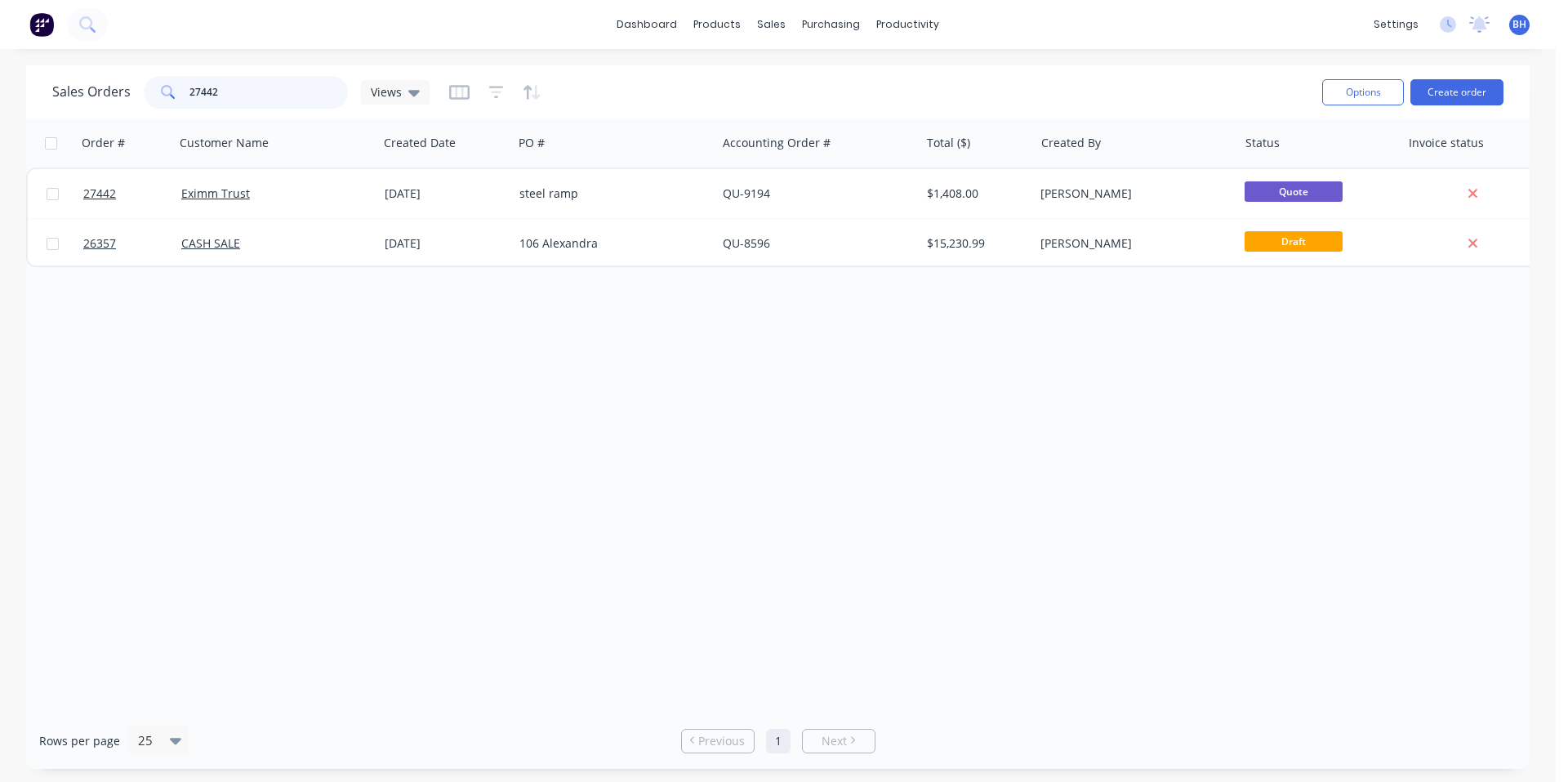
click at [258, 87] on input "27442" at bounding box center [269, 92] width 159 height 33
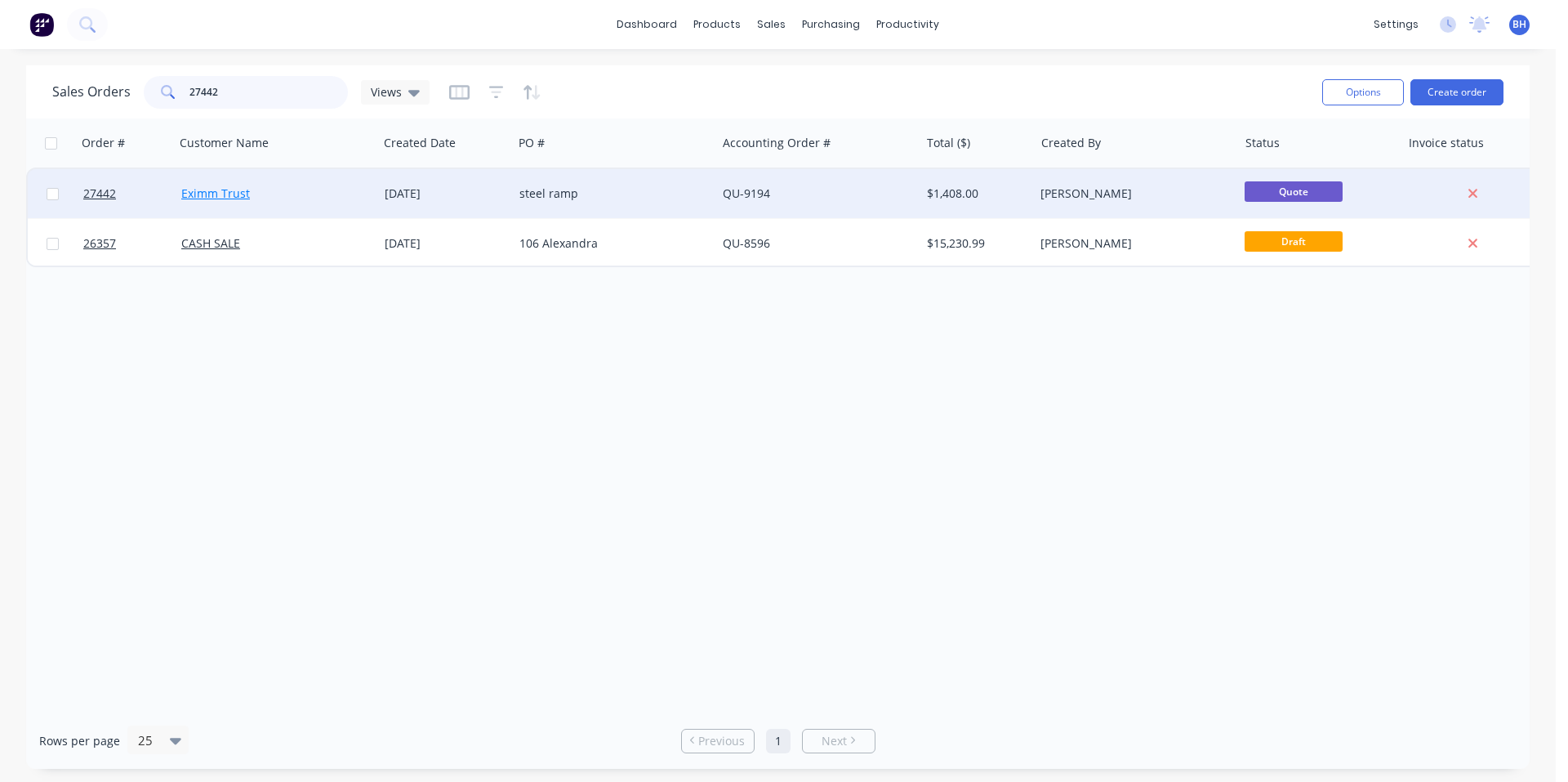
drag, startPoint x: 214, startPoint y: 91, endPoint x: 197, endPoint y: 187, distance: 97.5
click at [162, 96] on div "27442" at bounding box center [245, 92] width 205 height 33
click at [205, 199] on link "Eximm Trust" at bounding box center [215, 194] width 68 height 16
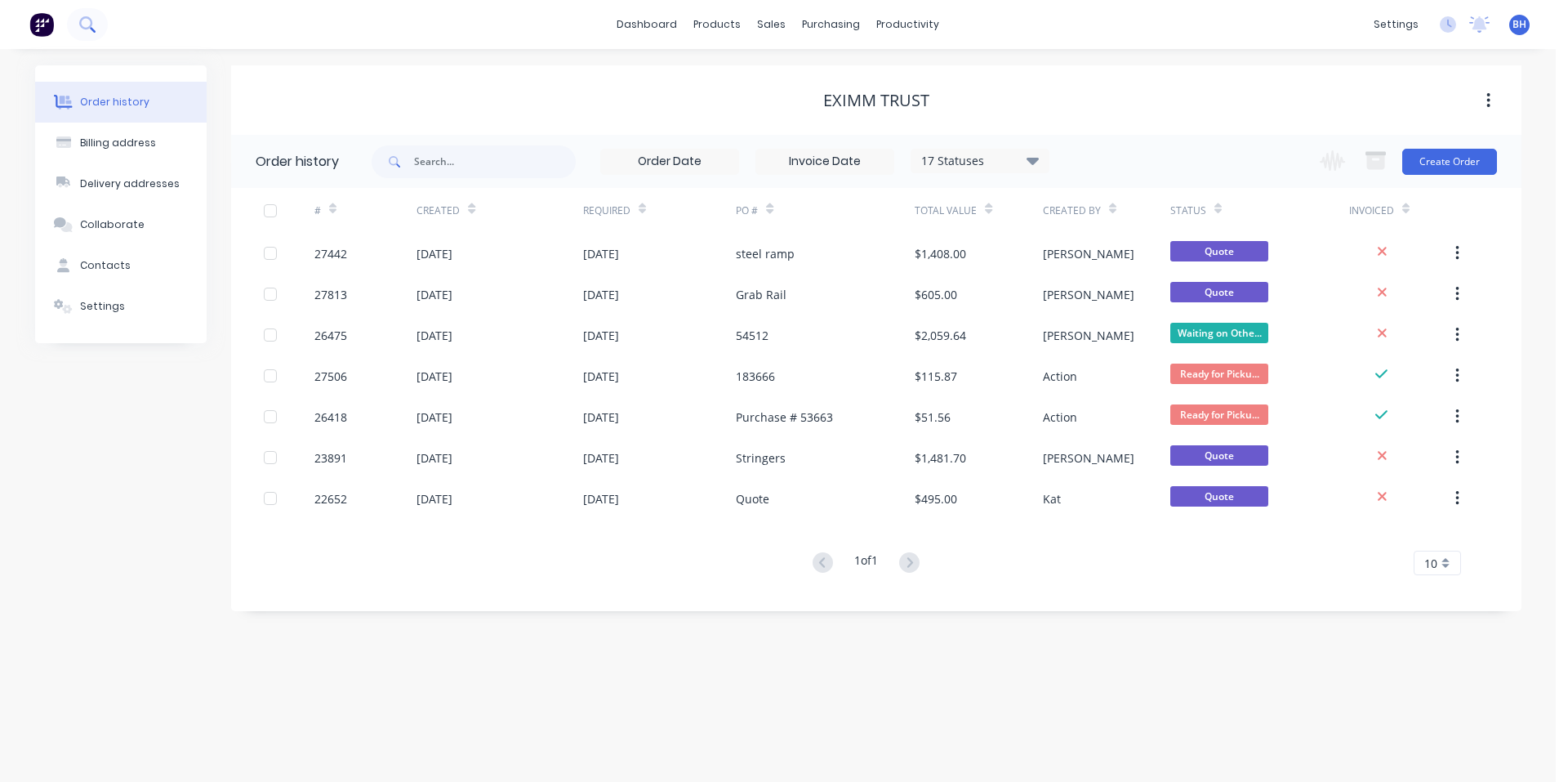
click at [89, 26] on icon at bounding box center [87, 25] width 16 height 16
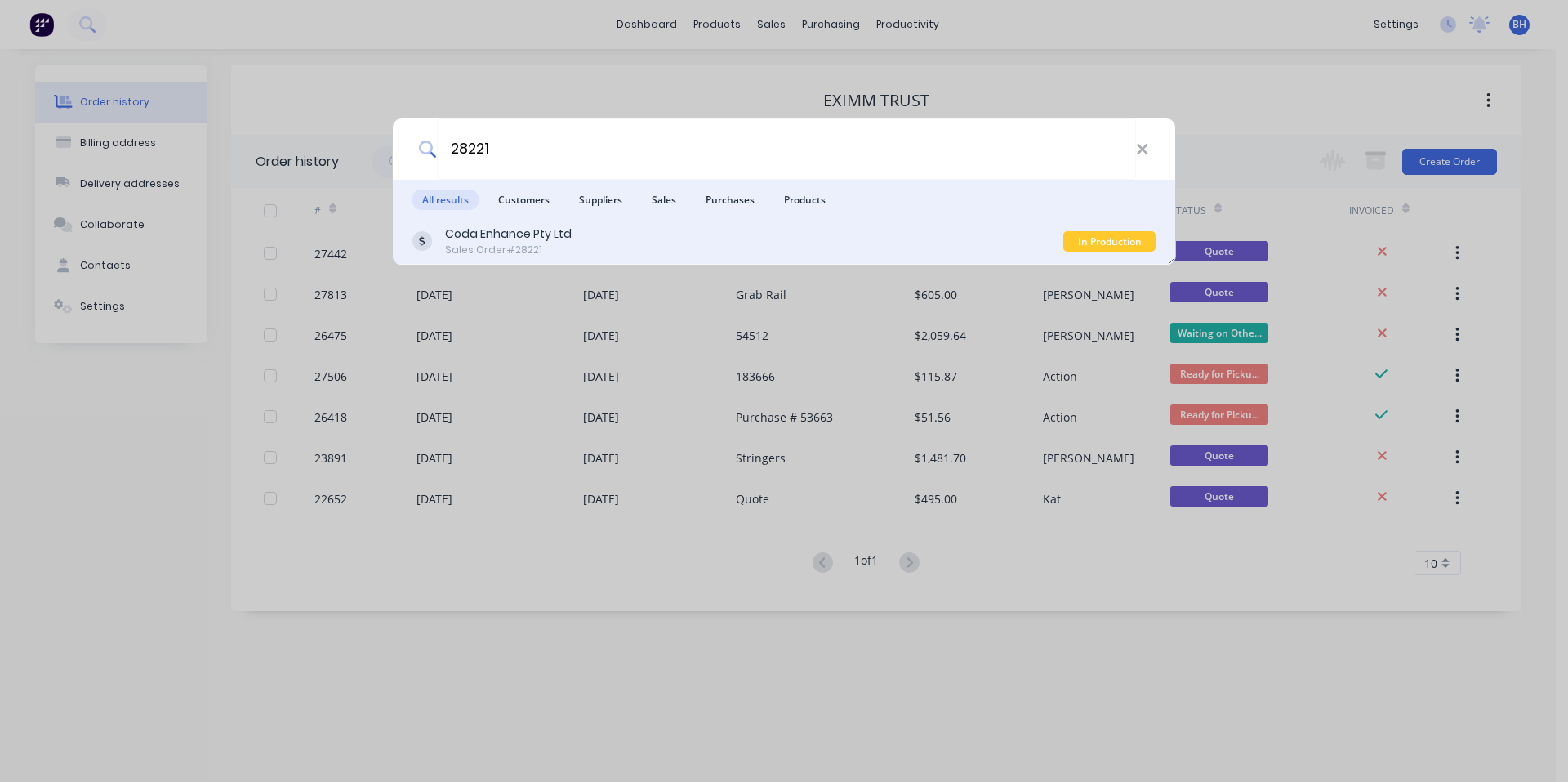
type input "28221"
click at [524, 232] on div "Coda Enhance Pty Ltd" at bounding box center [508, 233] width 127 height 17
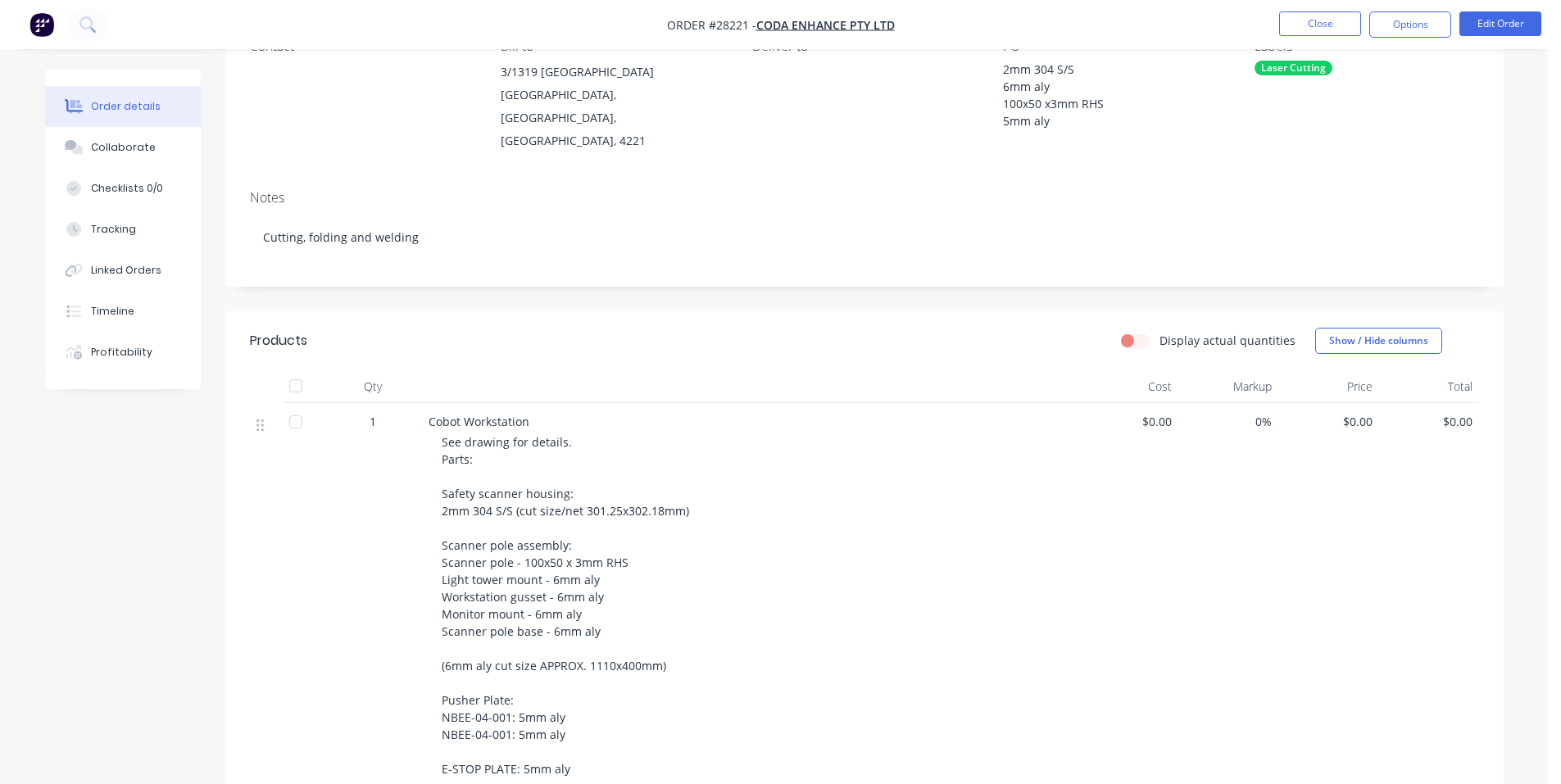
scroll to position [164, 0]
click at [1433, 18] on button "Options" at bounding box center [1410, 25] width 82 height 26
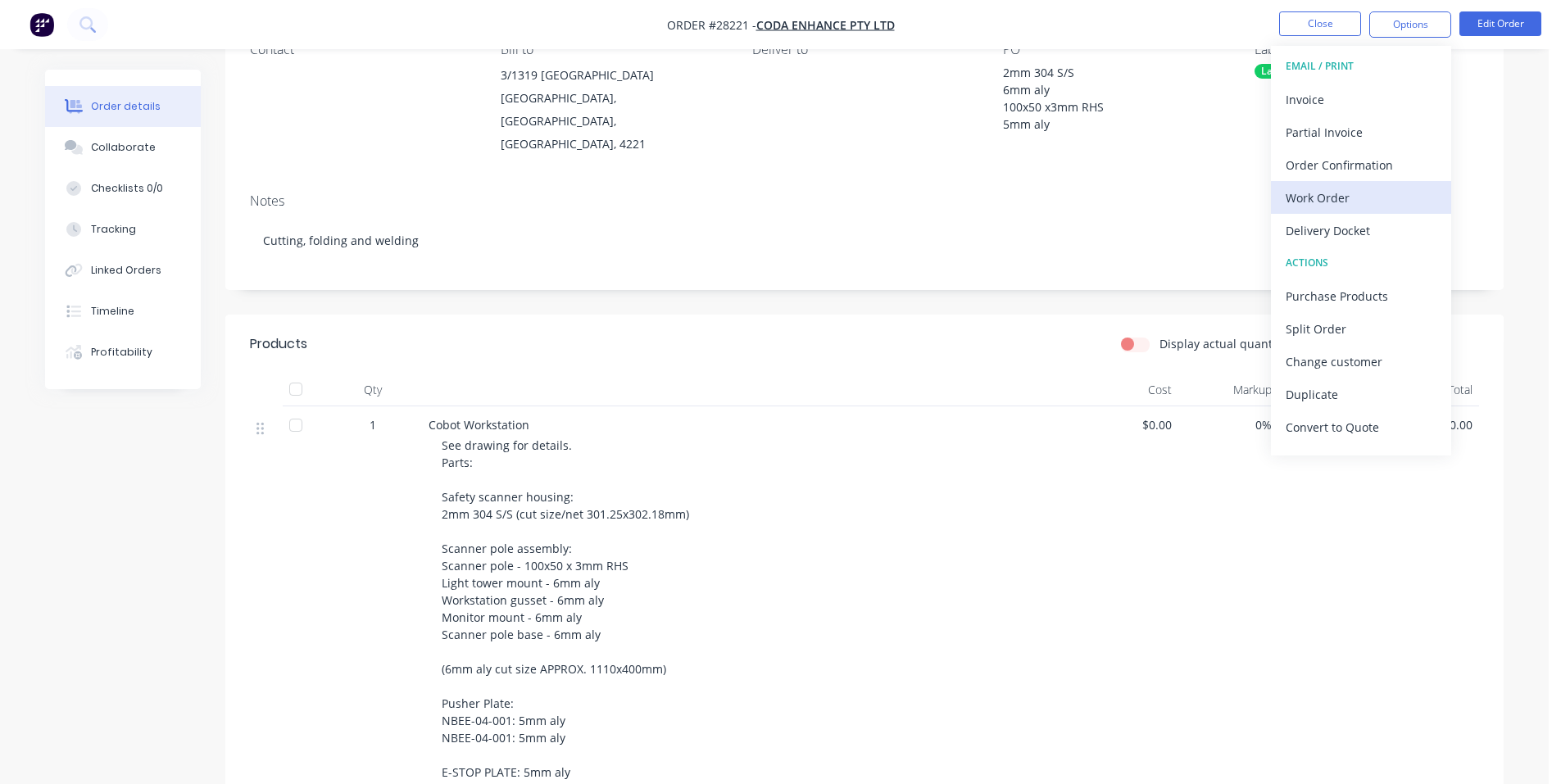
click at [1351, 195] on div "Work Order" at bounding box center [1361, 198] width 151 height 24
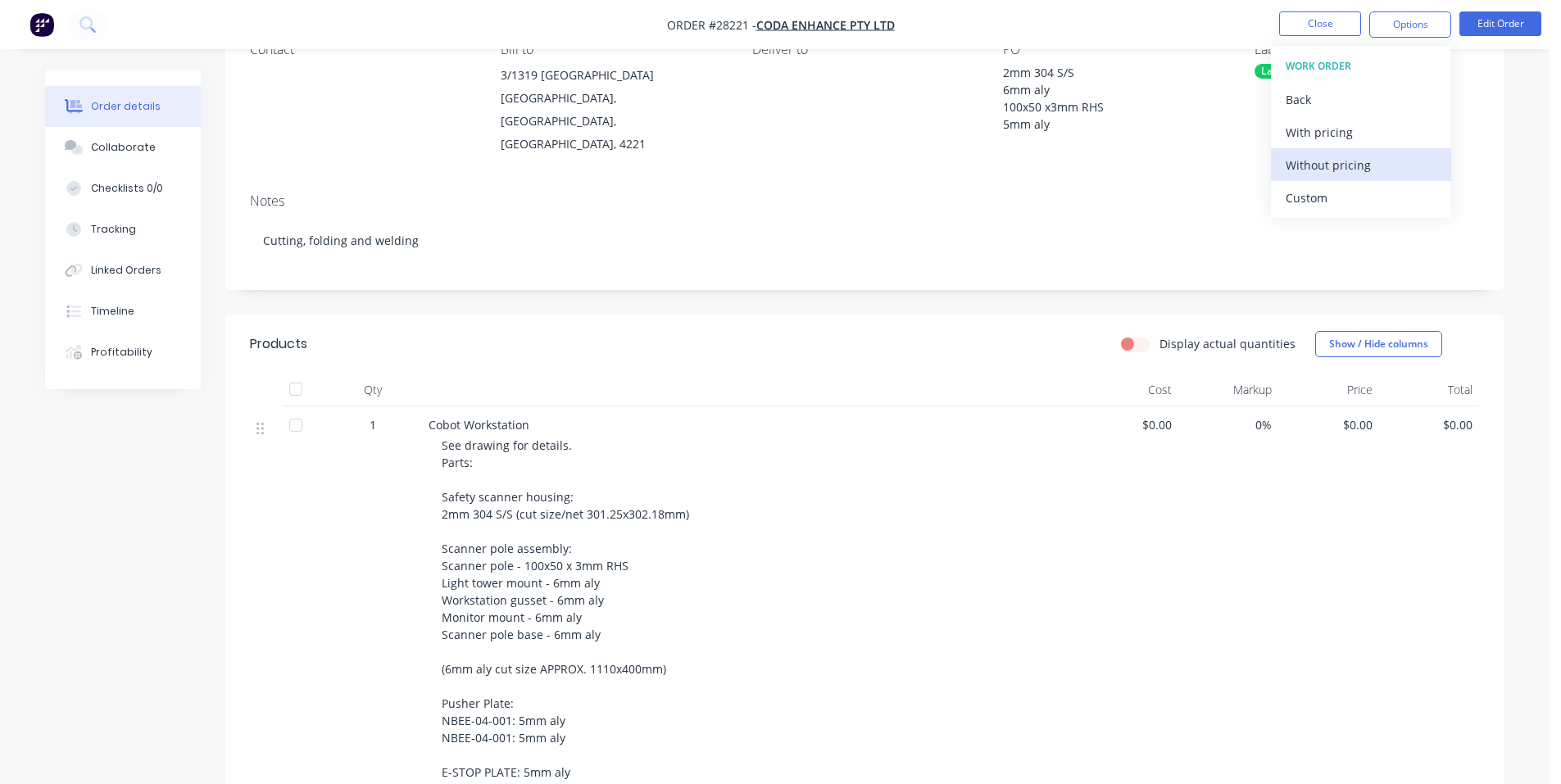
click at [1348, 158] on div "Without pricing" at bounding box center [1361, 166] width 151 height 24
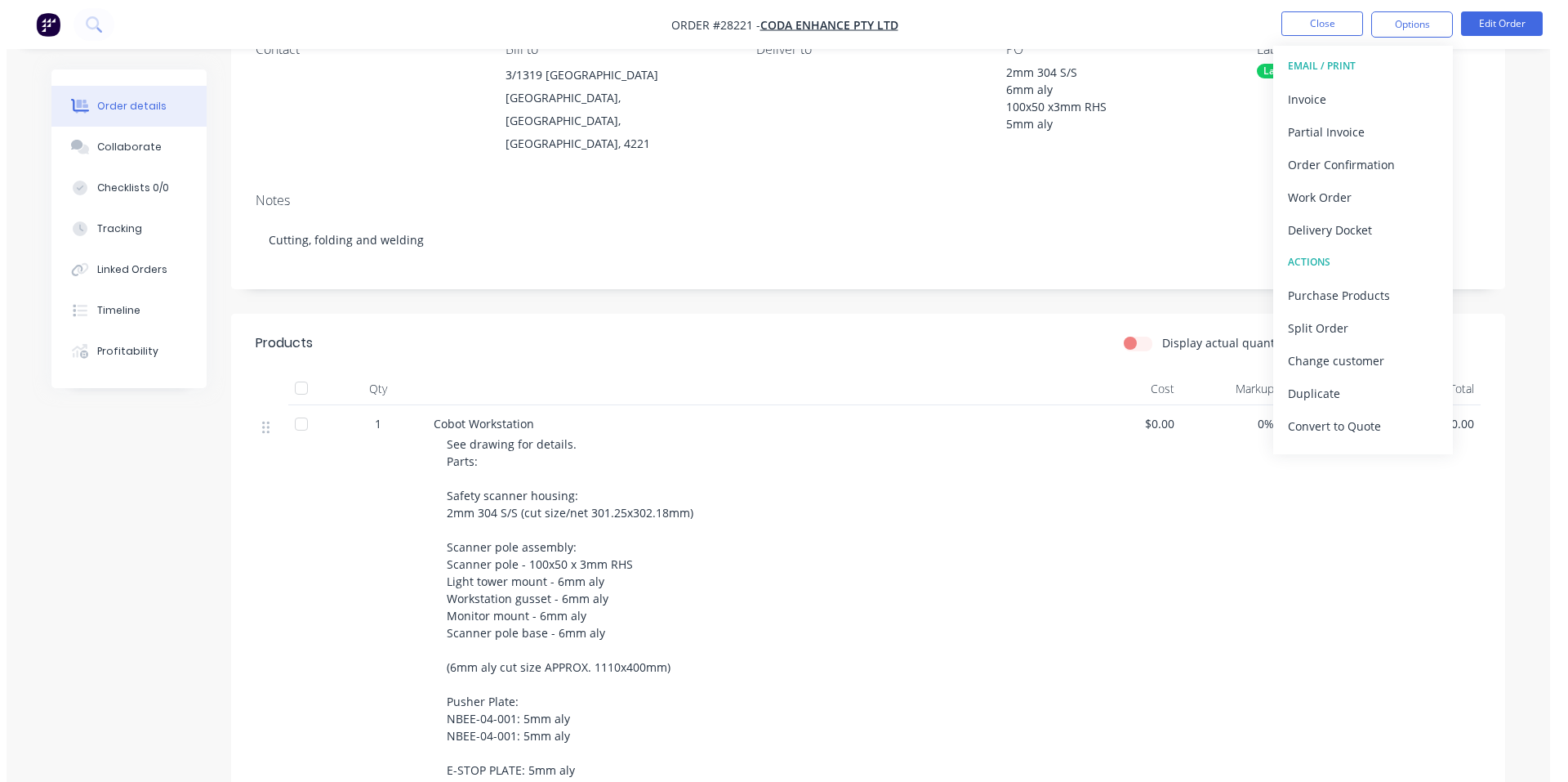
scroll to position [0, 0]
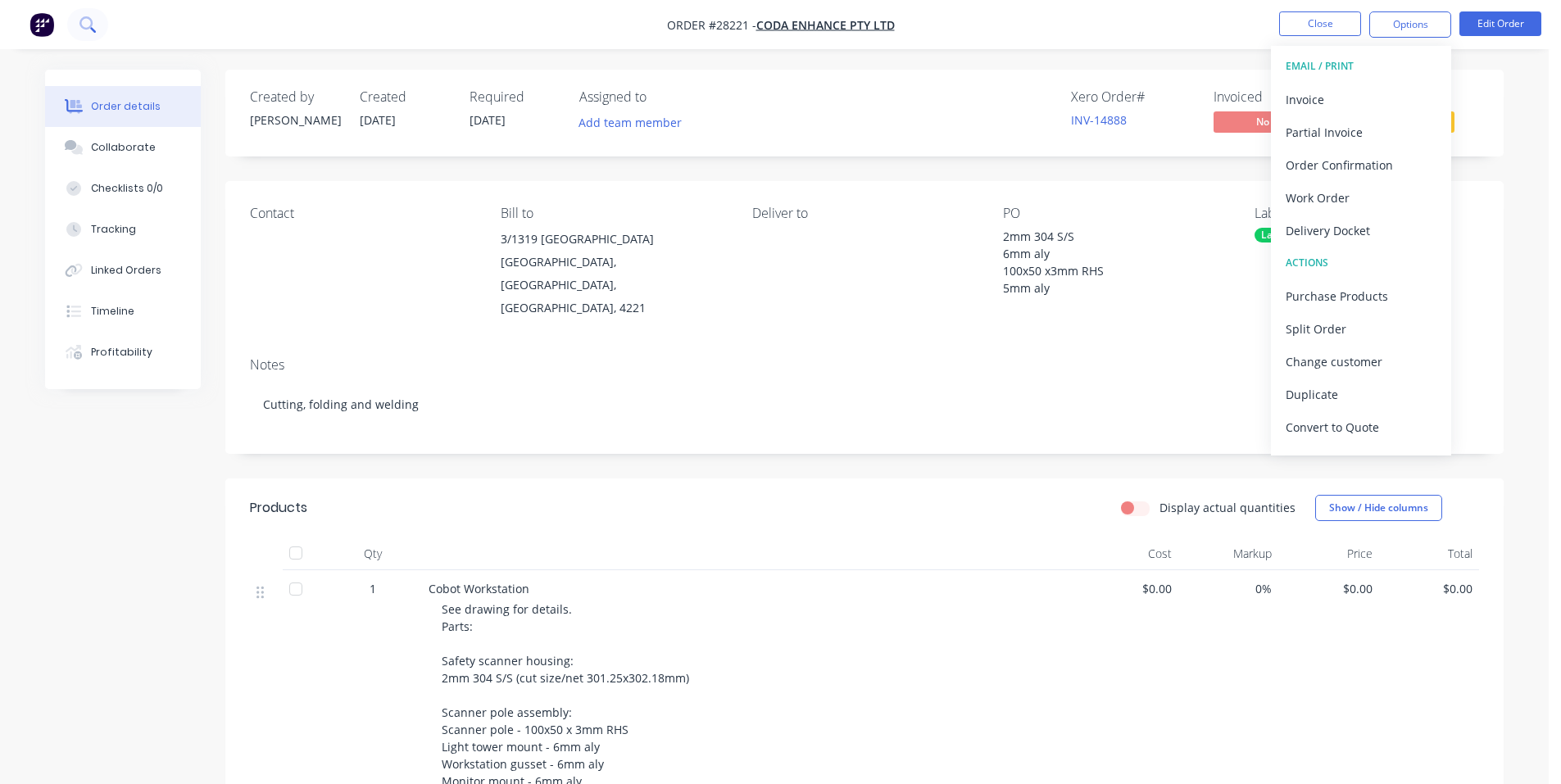
click at [92, 15] on button at bounding box center [87, 24] width 41 height 33
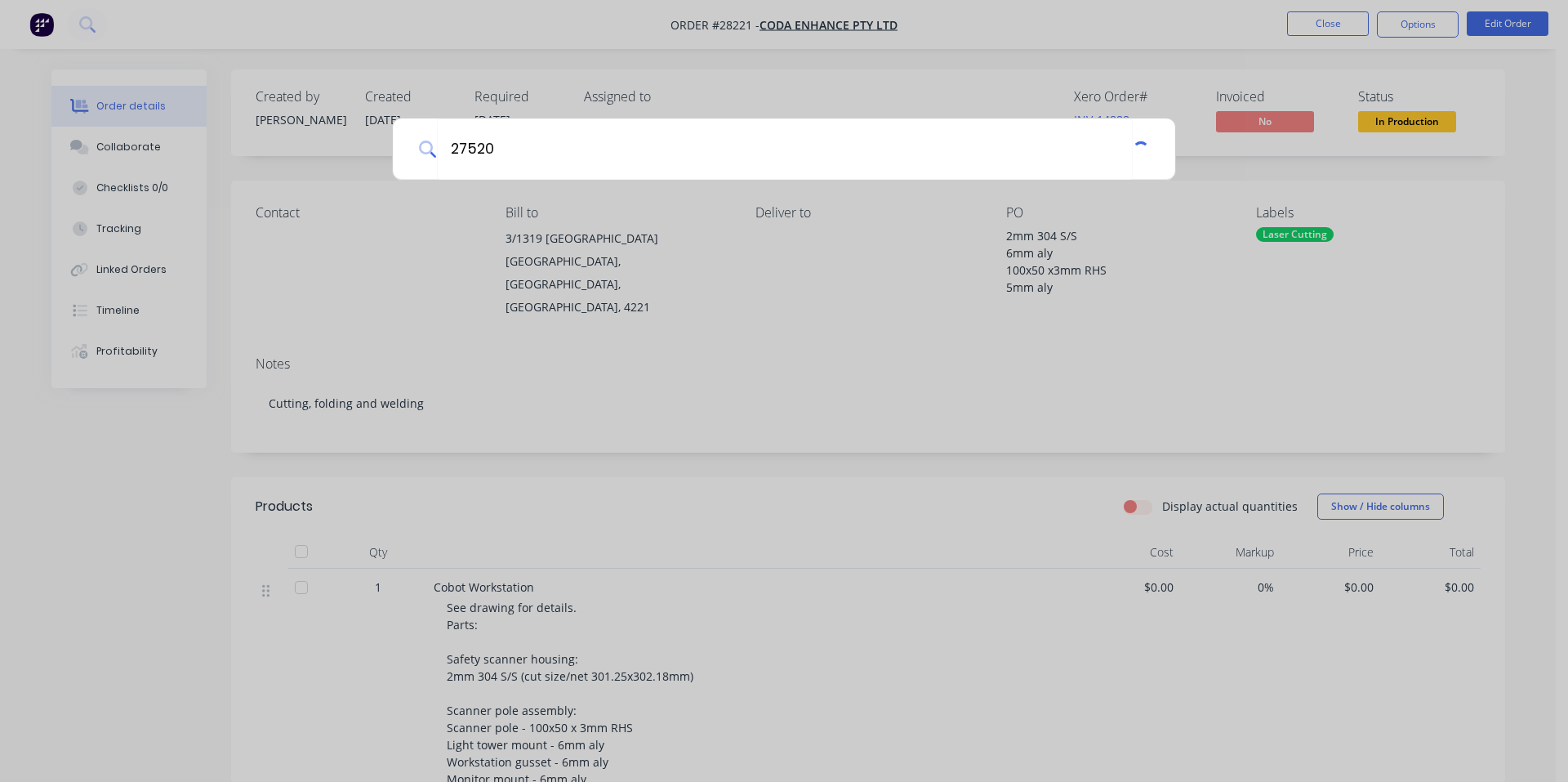
type input "27520"
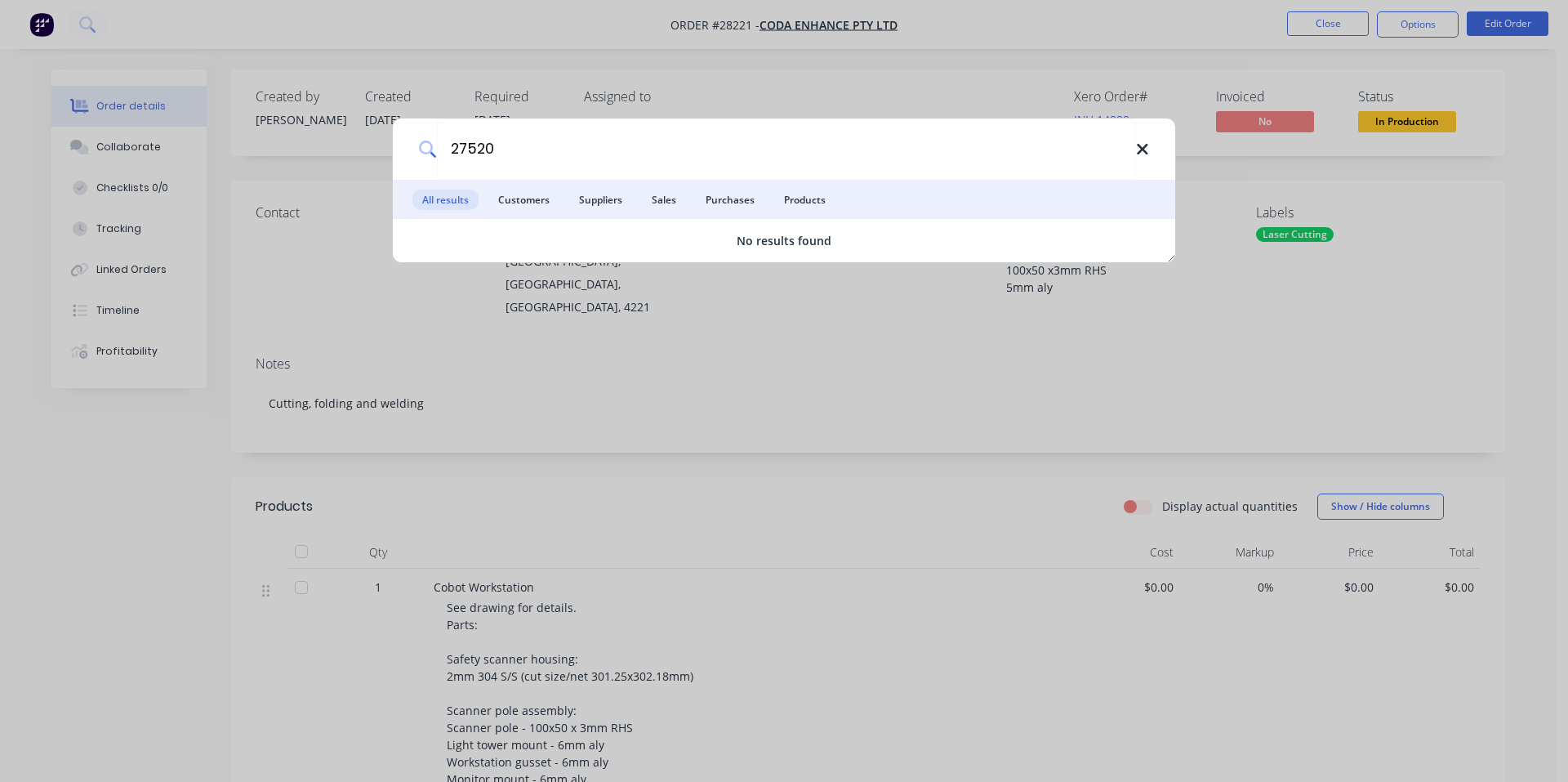
click at [1140, 147] on icon at bounding box center [1142, 148] width 11 height 11
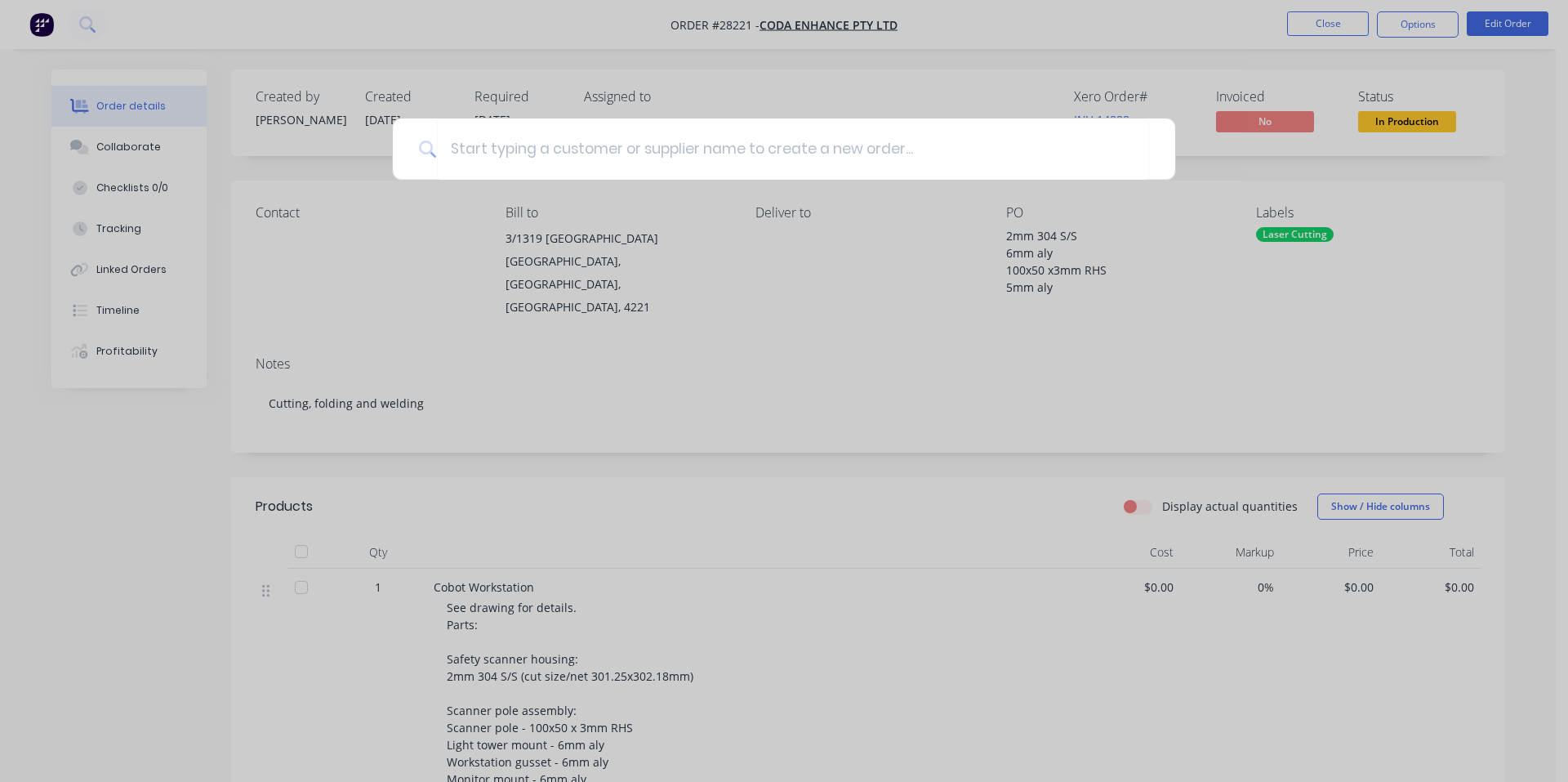
click at [935, 17] on div at bounding box center [784, 391] width 1568 height 782
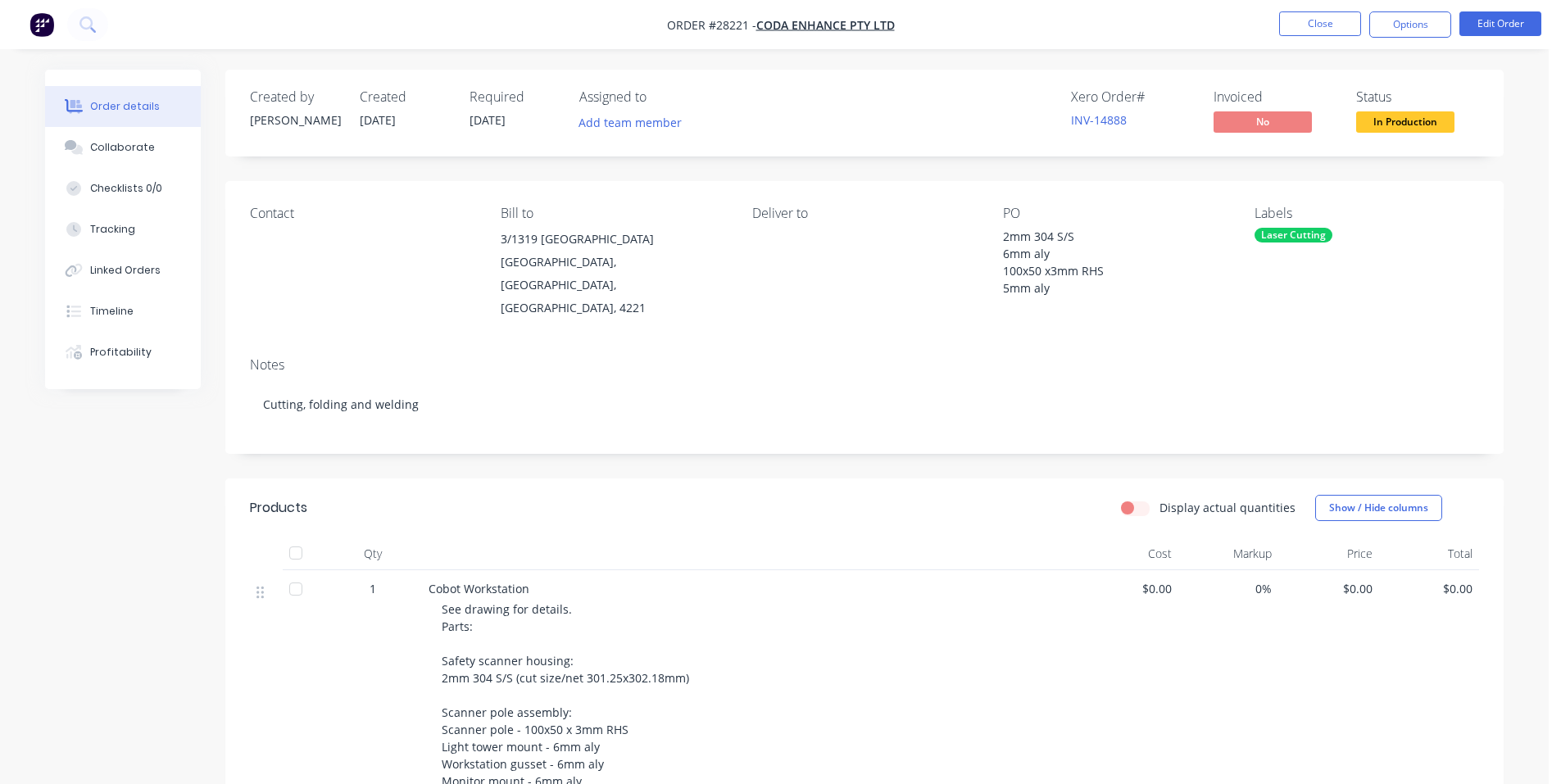
click at [38, 33] on img "button" at bounding box center [42, 24] width 25 height 25
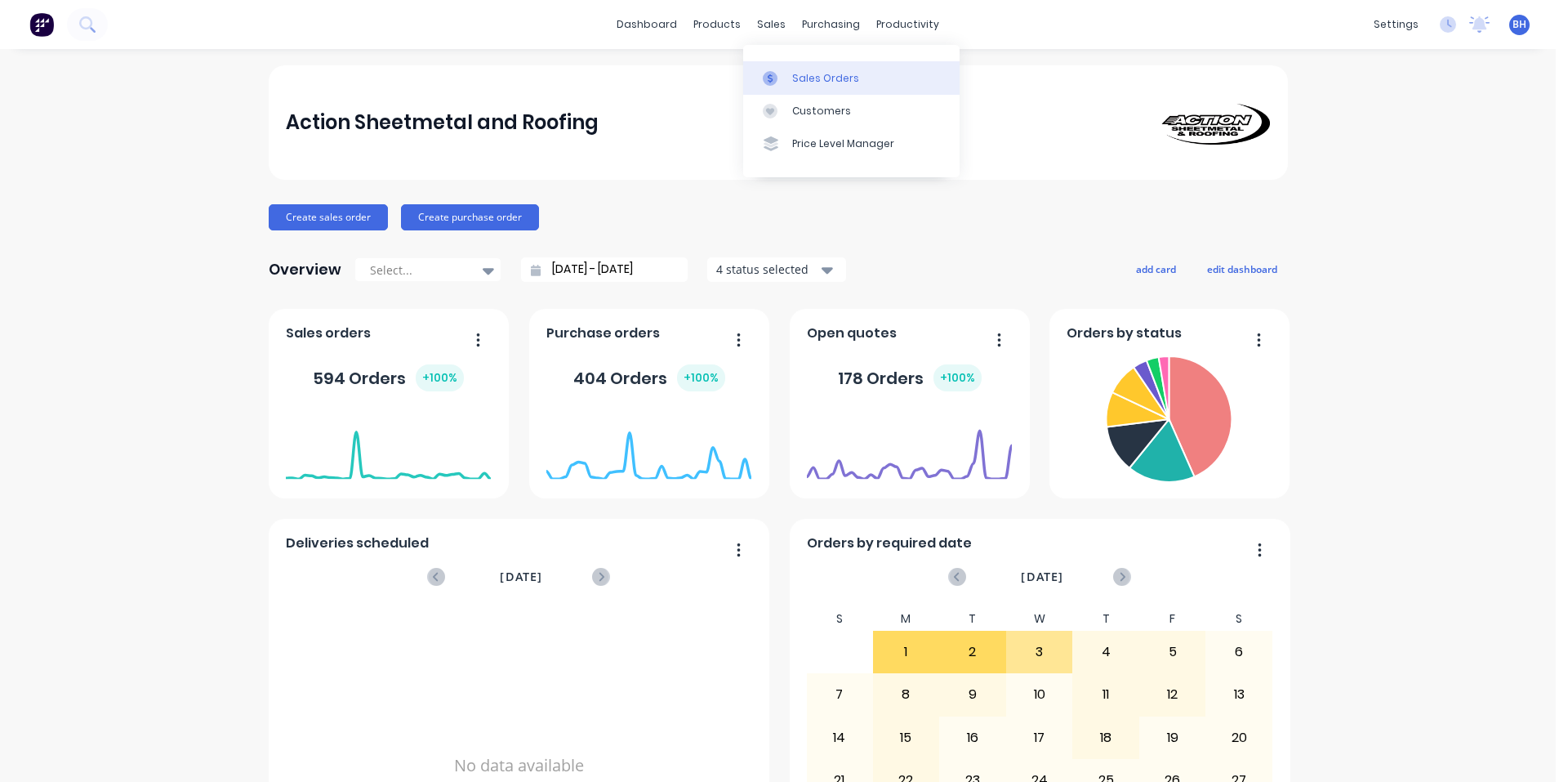
click at [799, 78] on div "Sales Orders" at bounding box center [826, 78] width 67 height 15
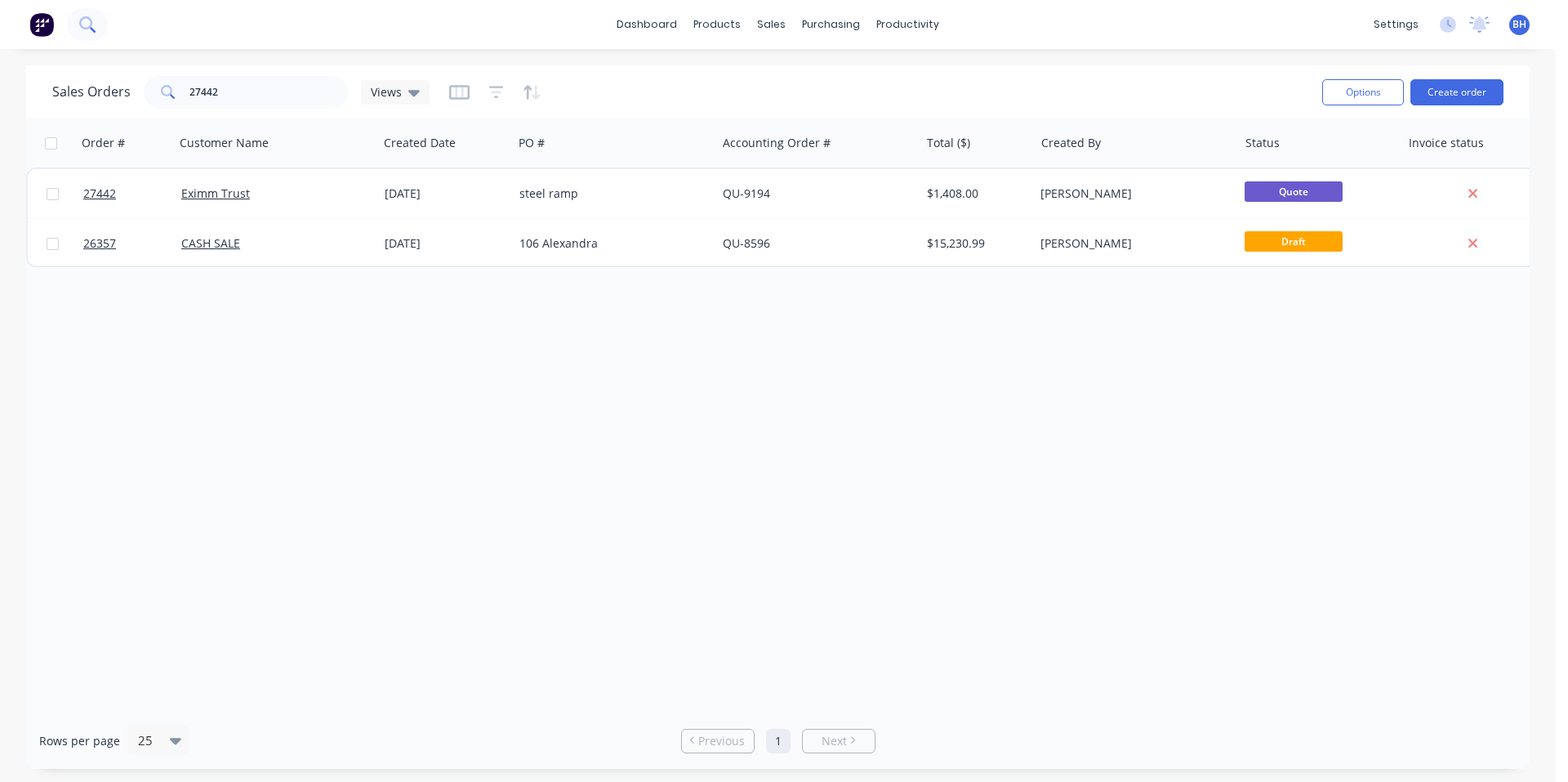
click at [96, 27] on button at bounding box center [87, 24] width 41 height 33
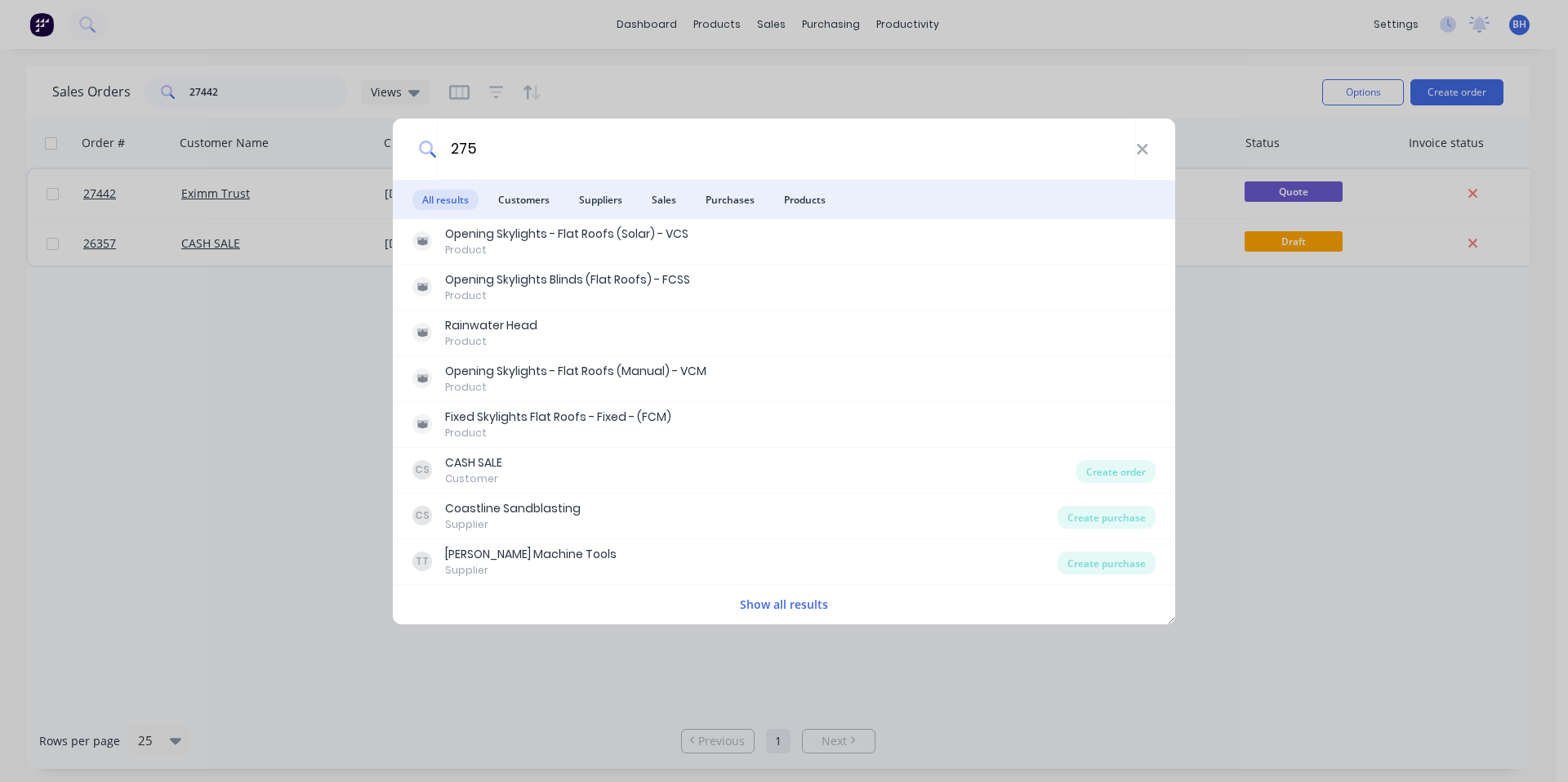
type input "275"
click at [229, 41] on div "275 All results Customers Suppliers Sales Purchases Products Opening Skylights …" at bounding box center [784, 391] width 1568 height 782
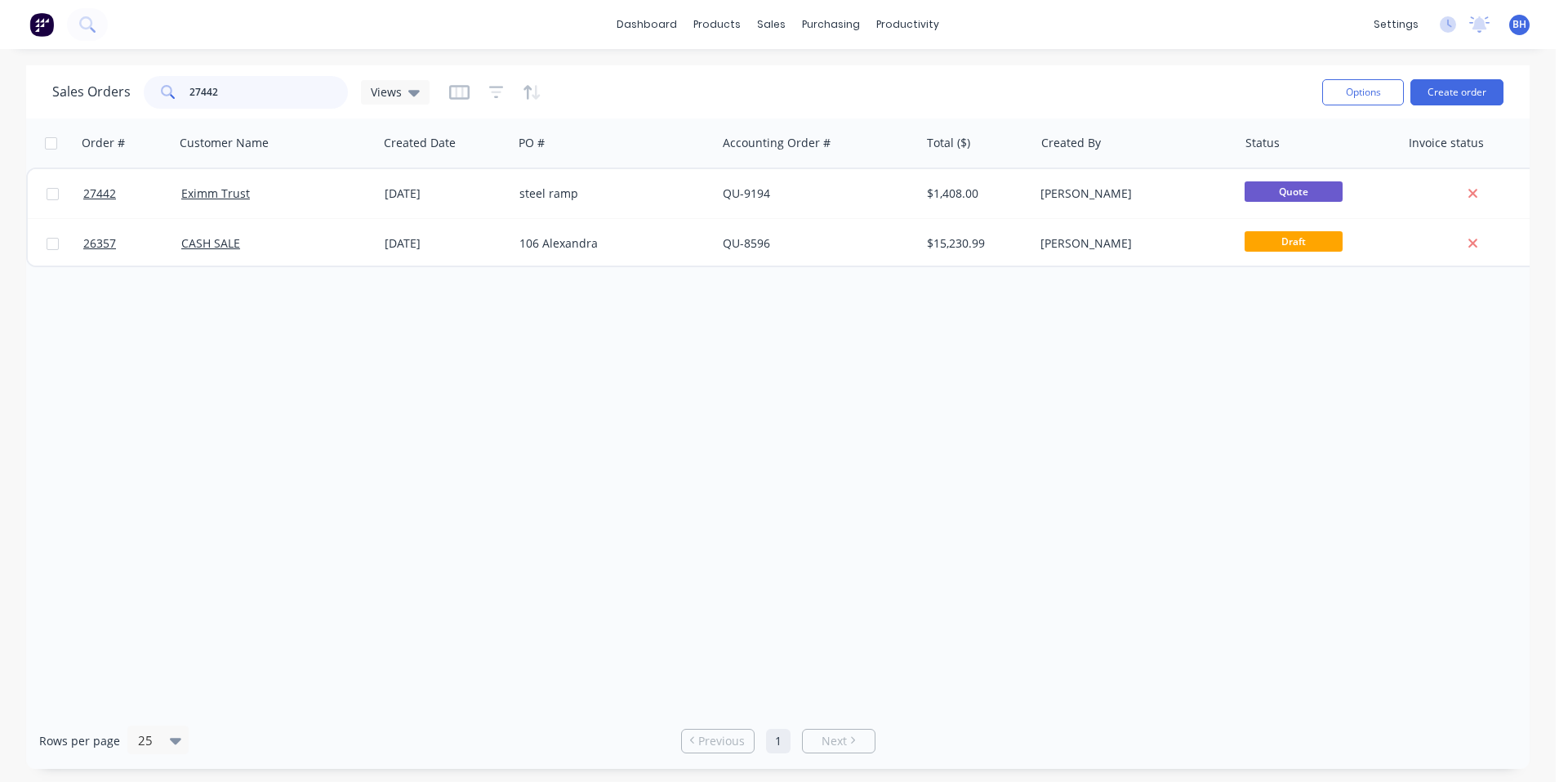
drag, startPoint x: 225, startPoint y: 103, endPoint x: 182, endPoint y: 103, distance: 43.0
click at [182, 103] on div "27442" at bounding box center [245, 92] width 205 height 33
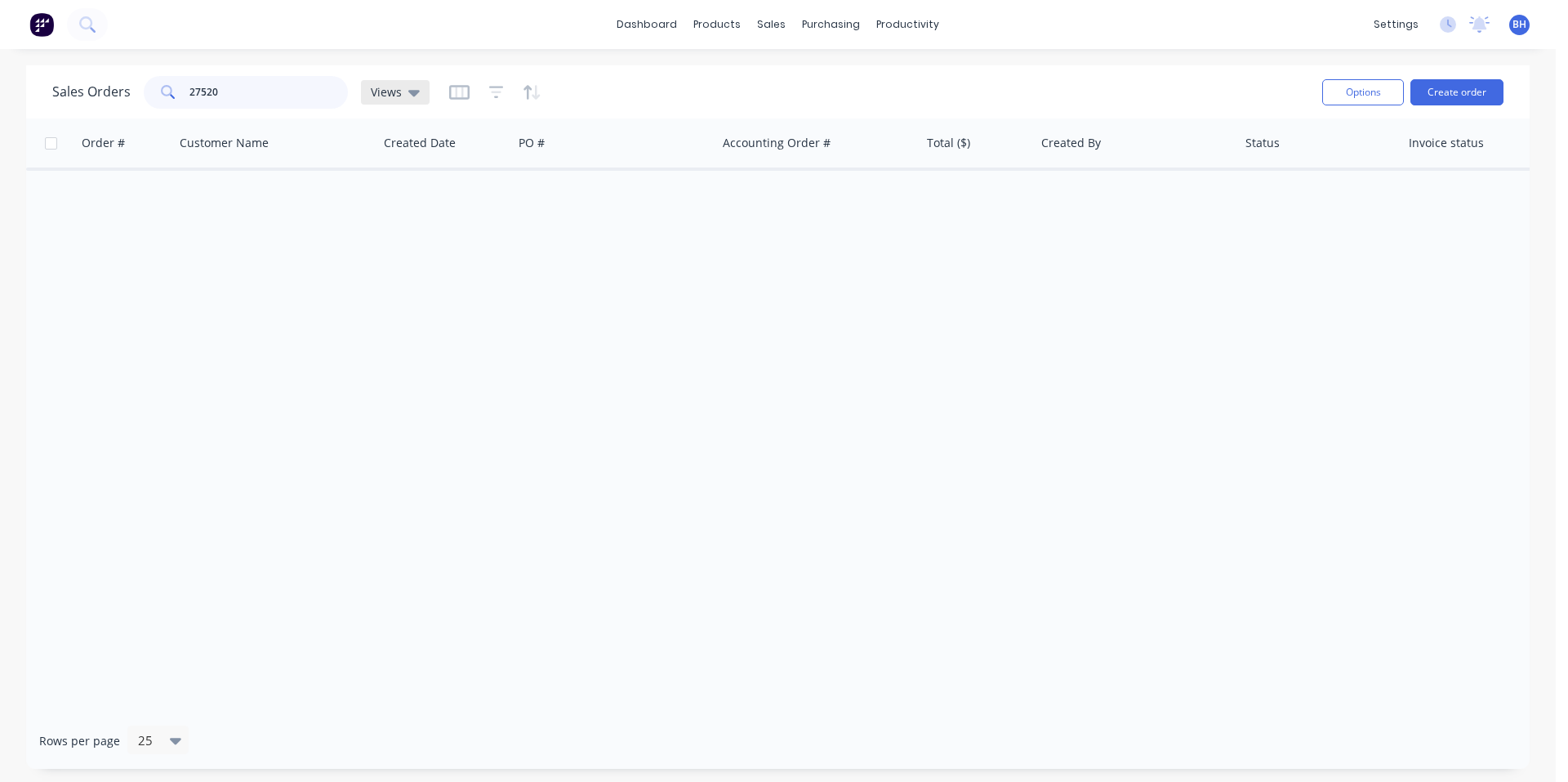
type input "27520"
click at [388, 103] on div "Views" at bounding box center [394, 92] width 68 height 25
click at [413, 90] on icon at bounding box center [414, 93] width 12 height 7
click at [410, 90] on icon at bounding box center [414, 93] width 12 height 7
click at [430, 235] on button "None (Default)" at bounding box center [459, 231] width 186 height 19
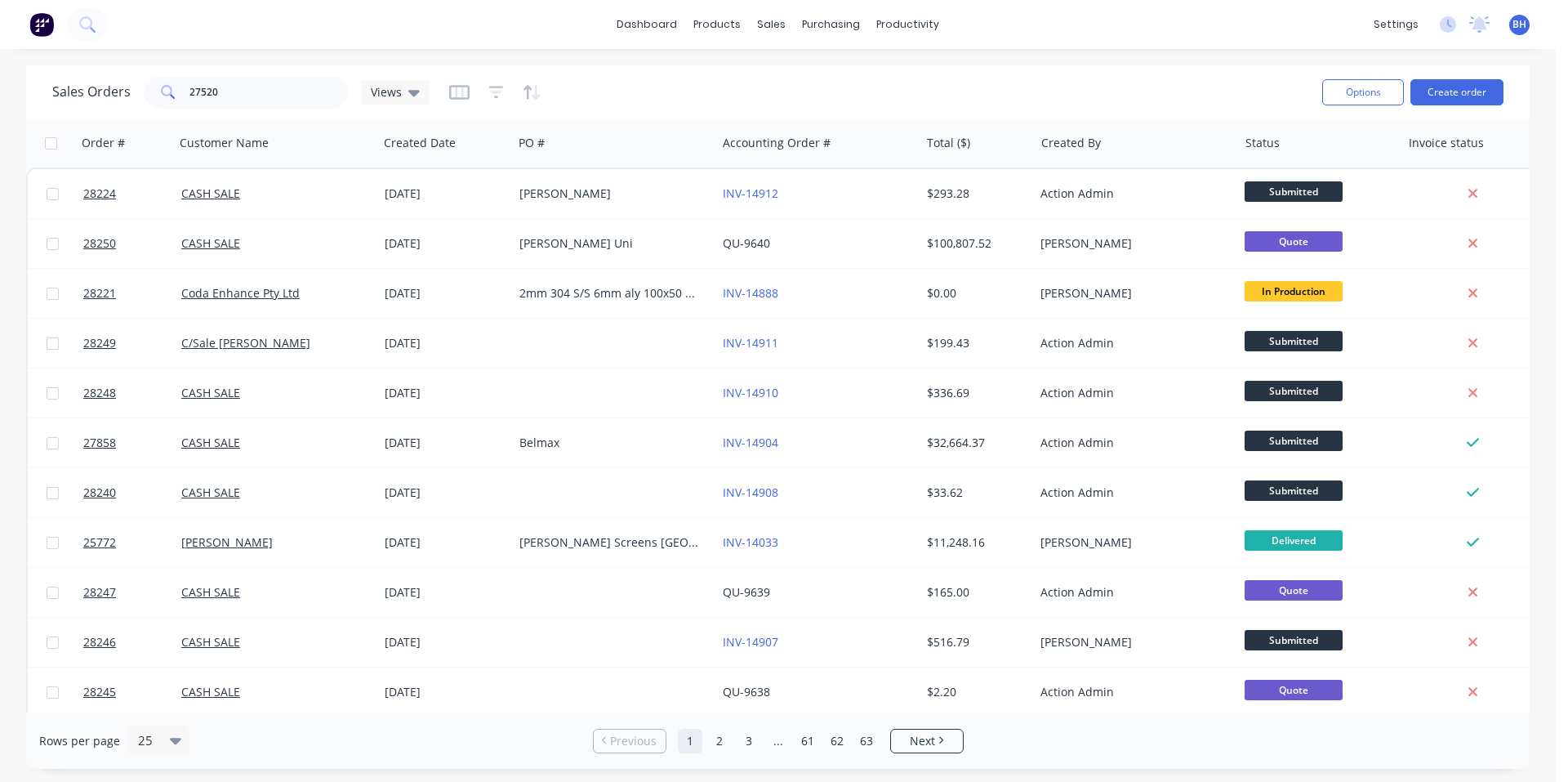
click at [170, 95] on icon at bounding box center [172, 96] width 5 height 5
click at [166, 95] on icon at bounding box center [167, 91] width 12 height 12
click at [237, 99] on input "27520" at bounding box center [269, 92] width 159 height 33
click at [491, 87] on icon "button" at bounding box center [496, 92] width 15 height 12
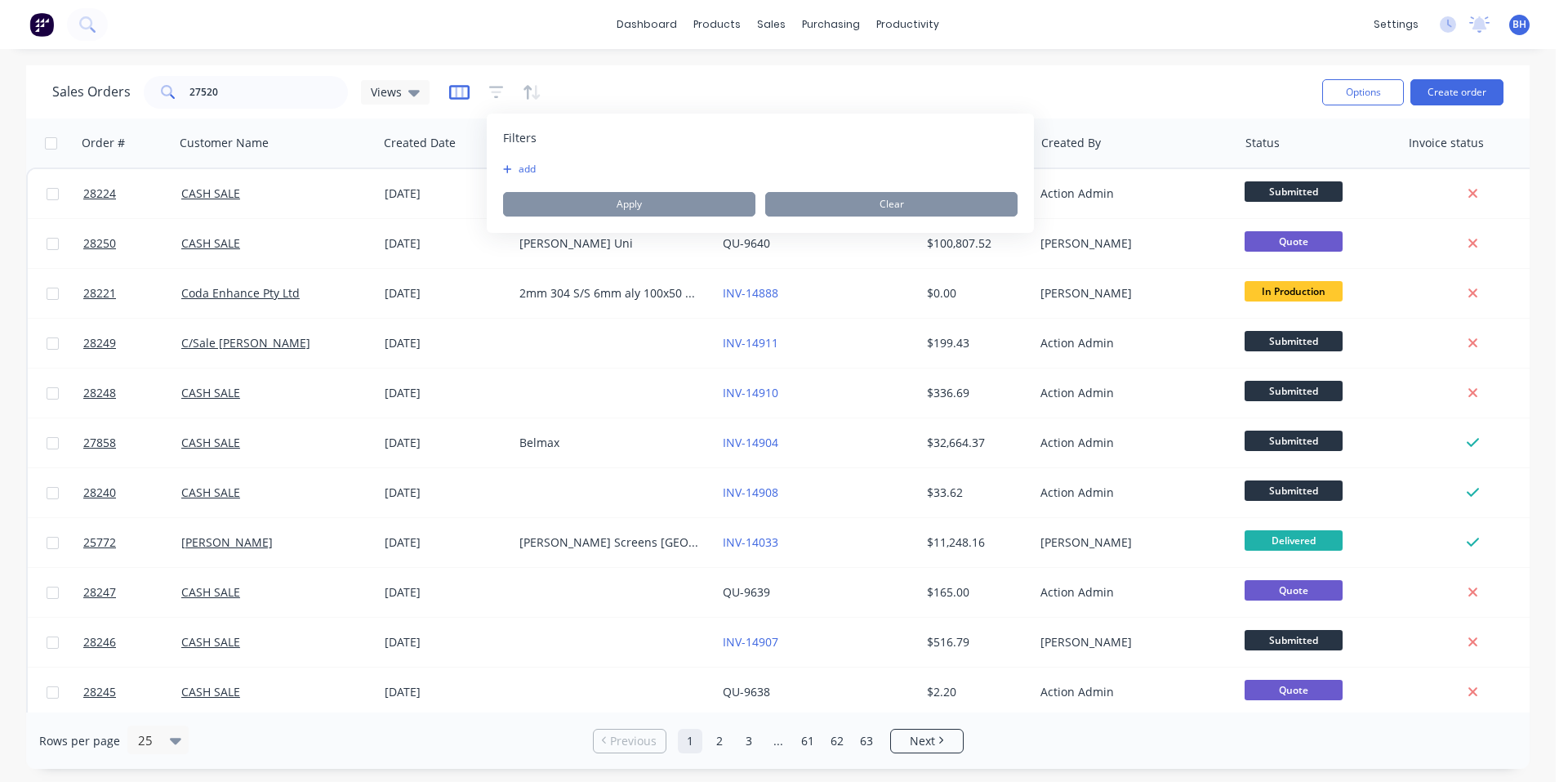
click at [464, 92] on icon "button" at bounding box center [459, 92] width 21 height 17
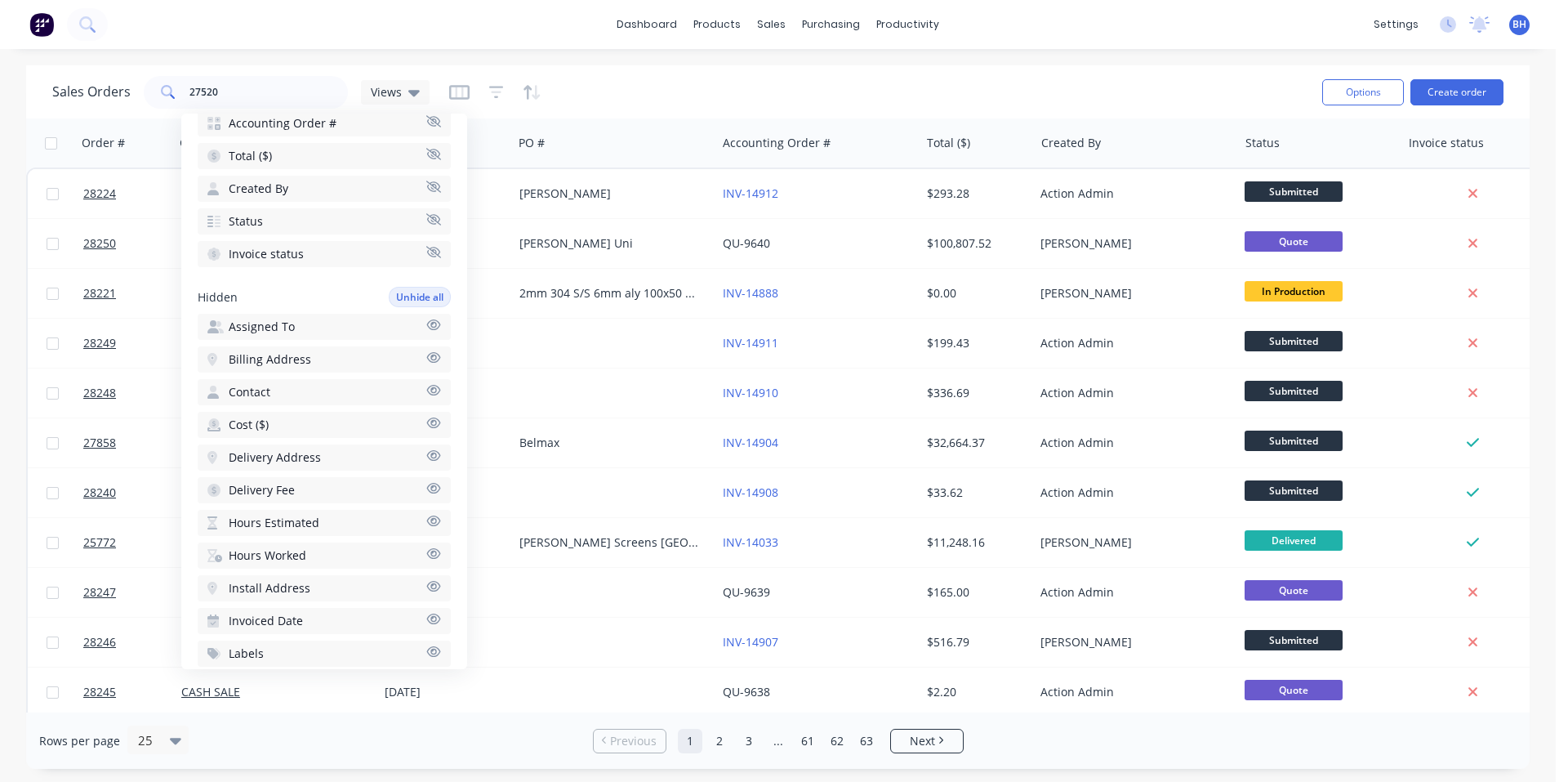
scroll to position [163, 0]
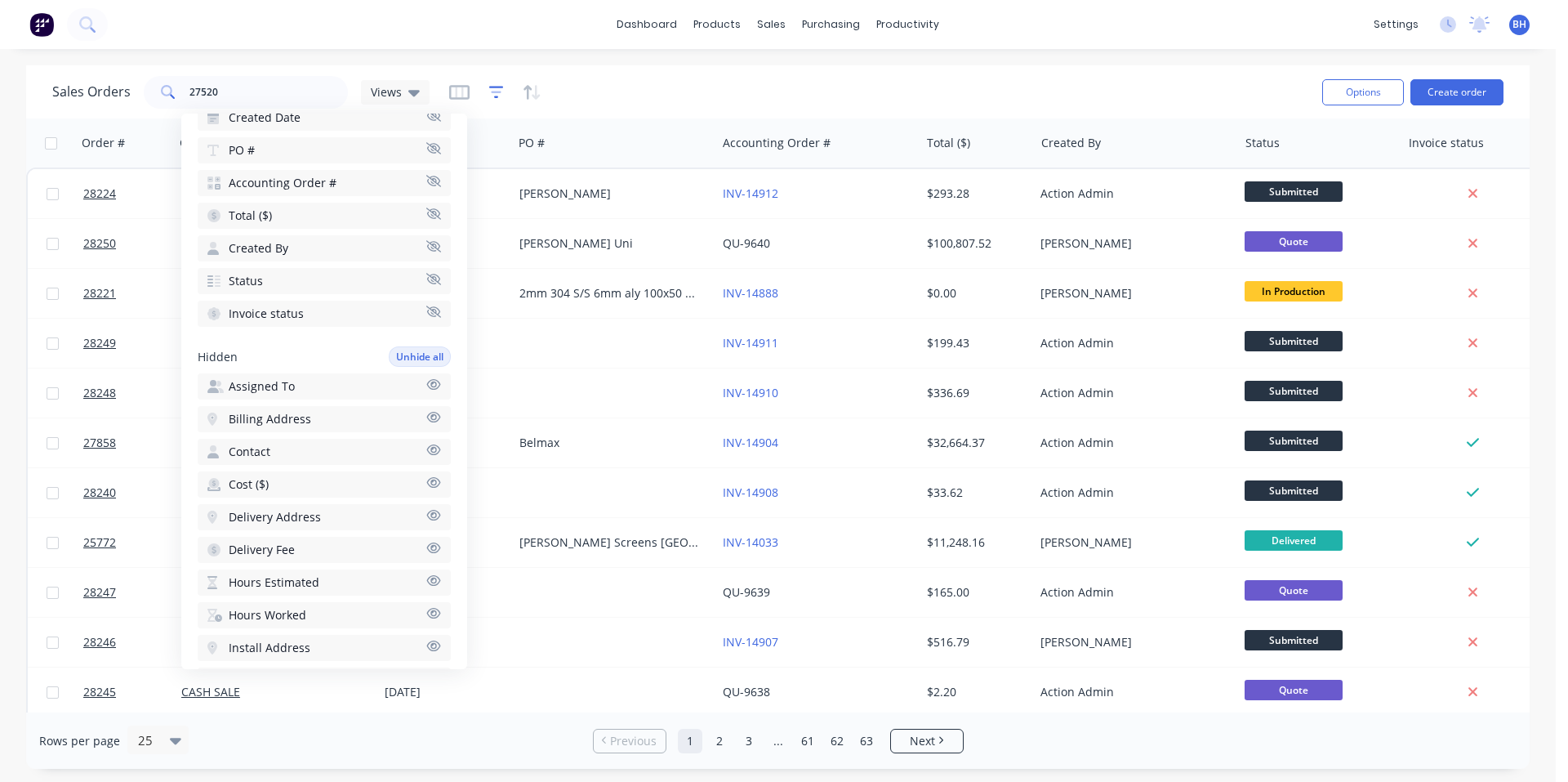
click at [495, 91] on icon "button" at bounding box center [496, 92] width 15 height 17
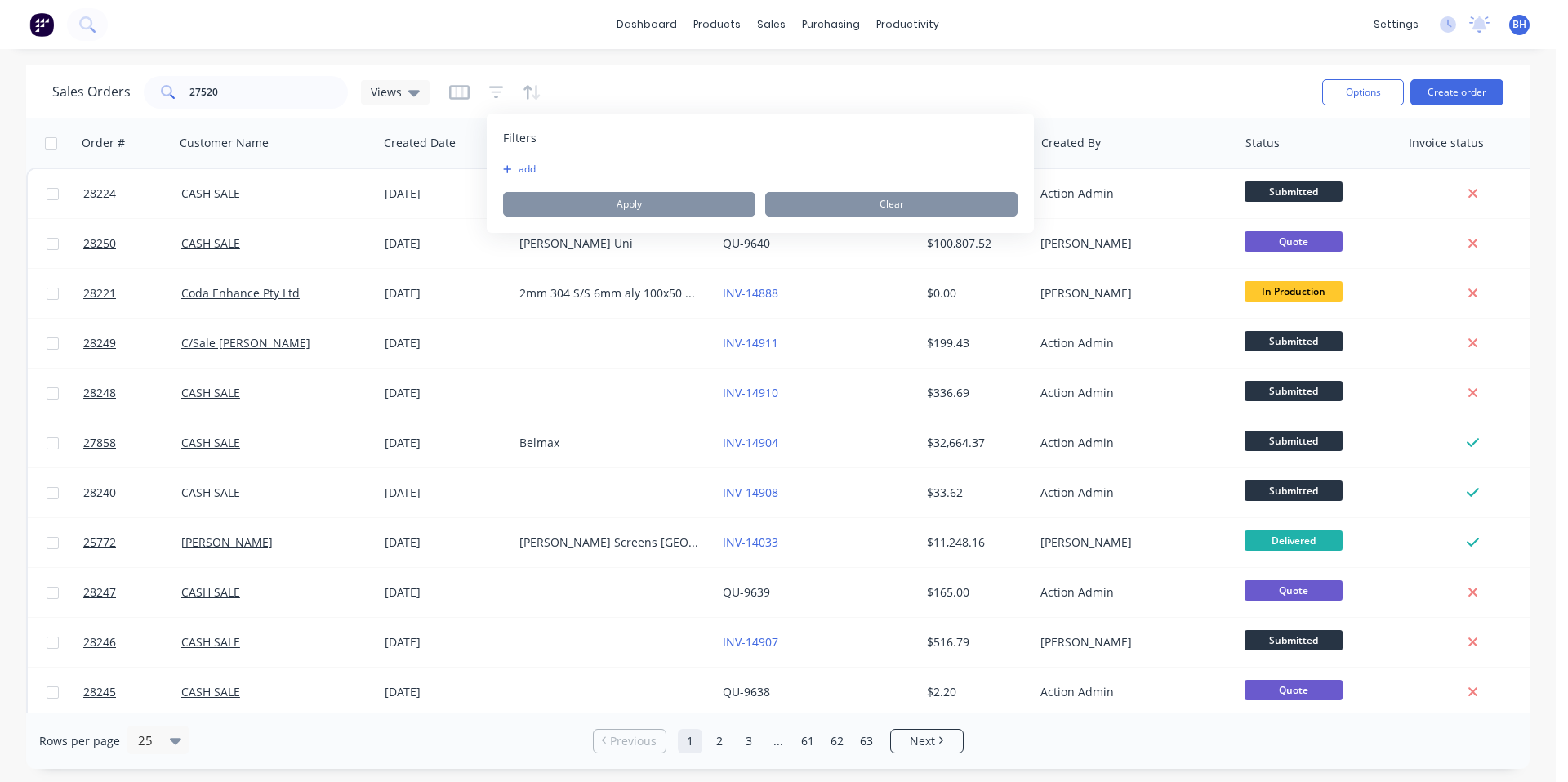
click at [532, 172] on button "add" at bounding box center [523, 168] width 41 height 13
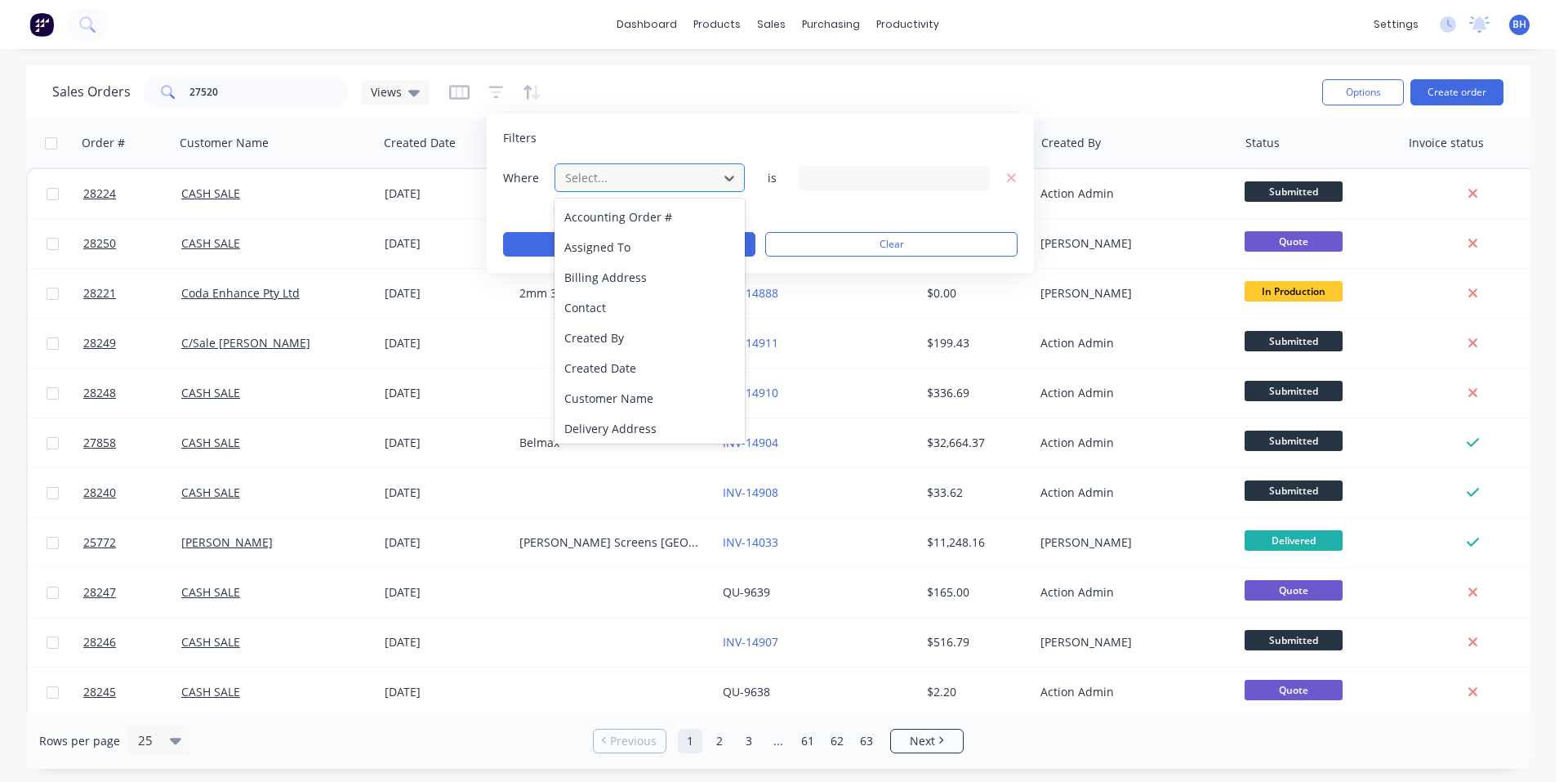
click at [594, 185] on div at bounding box center [637, 177] width 146 height 21
click at [605, 86] on div "Sales Orders 27520 Views" at bounding box center [681, 92] width 1258 height 40
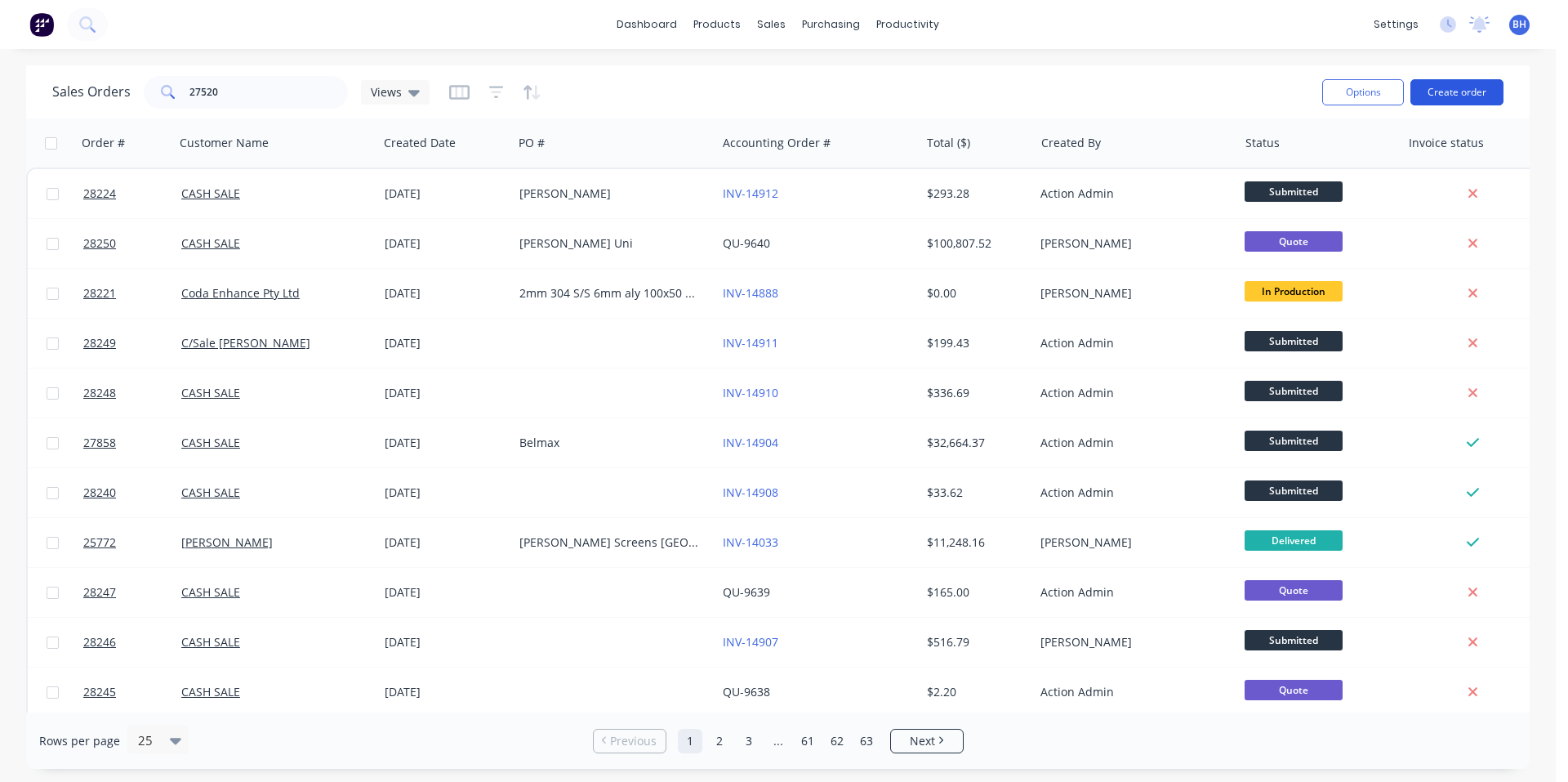
click at [1447, 98] on button "Create order" at bounding box center [1457, 92] width 93 height 26
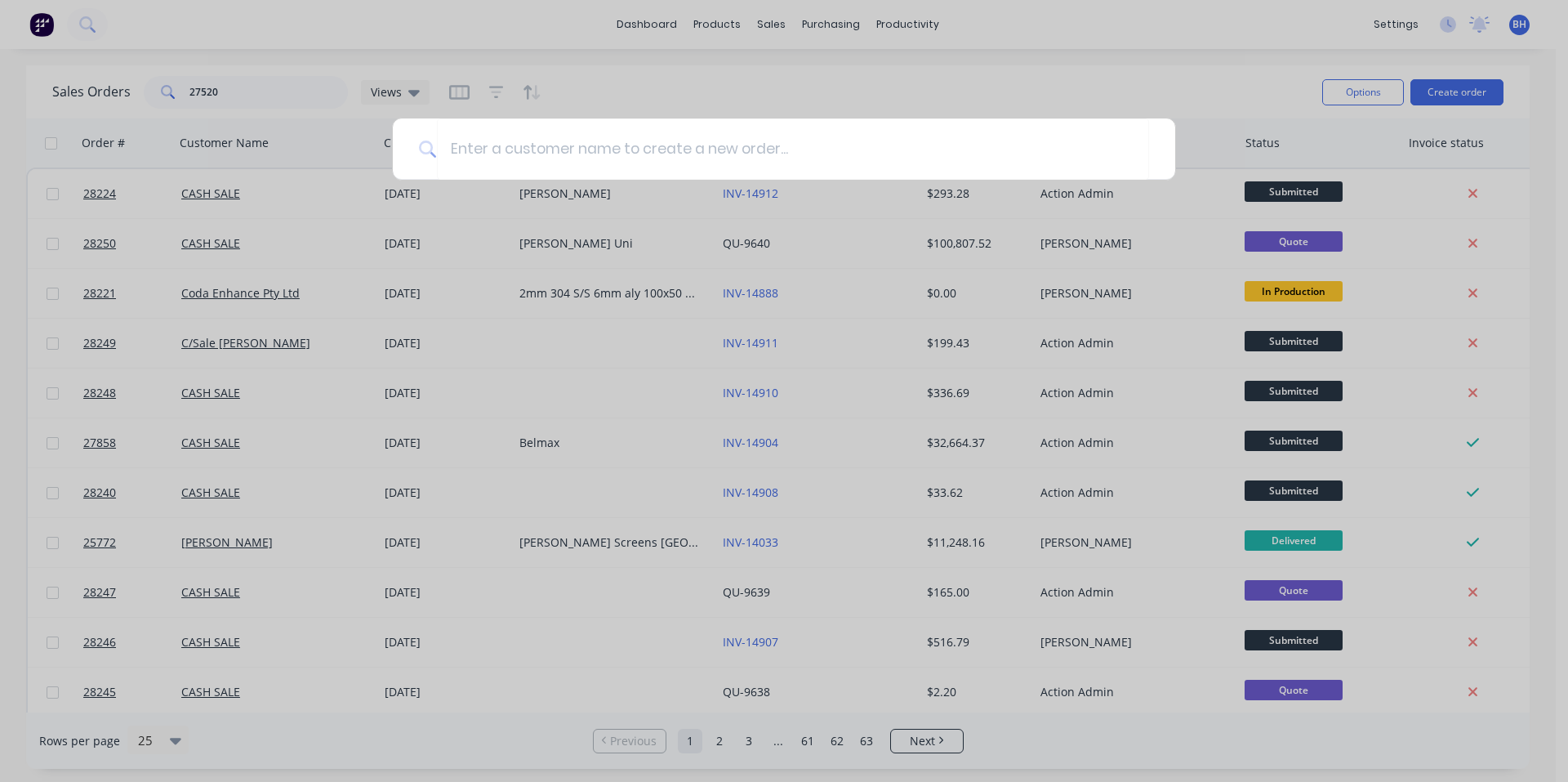
click at [458, 94] on div at bounding box center [784, 391] width 1568 height 782
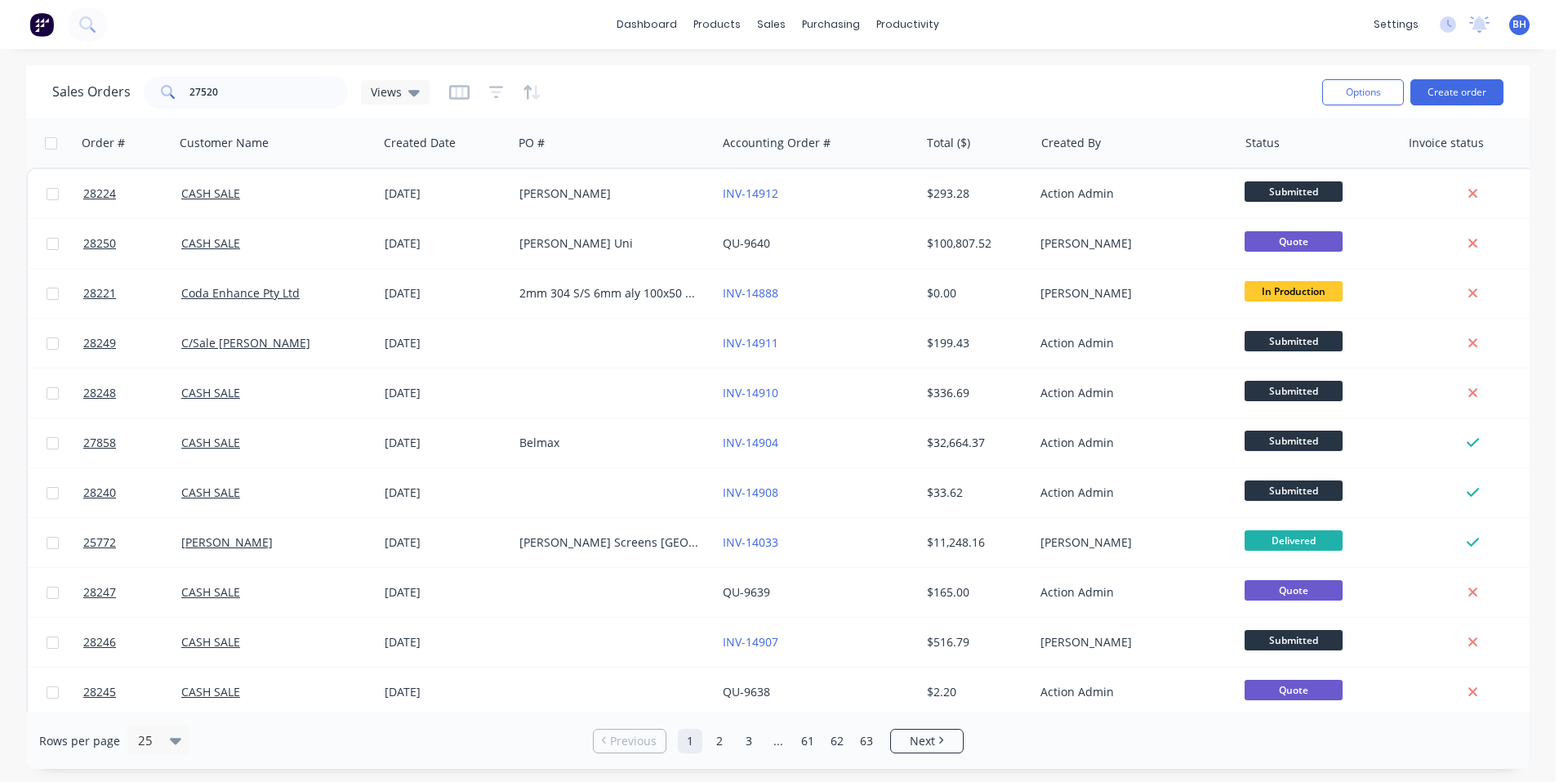
click at [458, 94] on icon "button" at bounding box center [459, 92] width 21 height 17
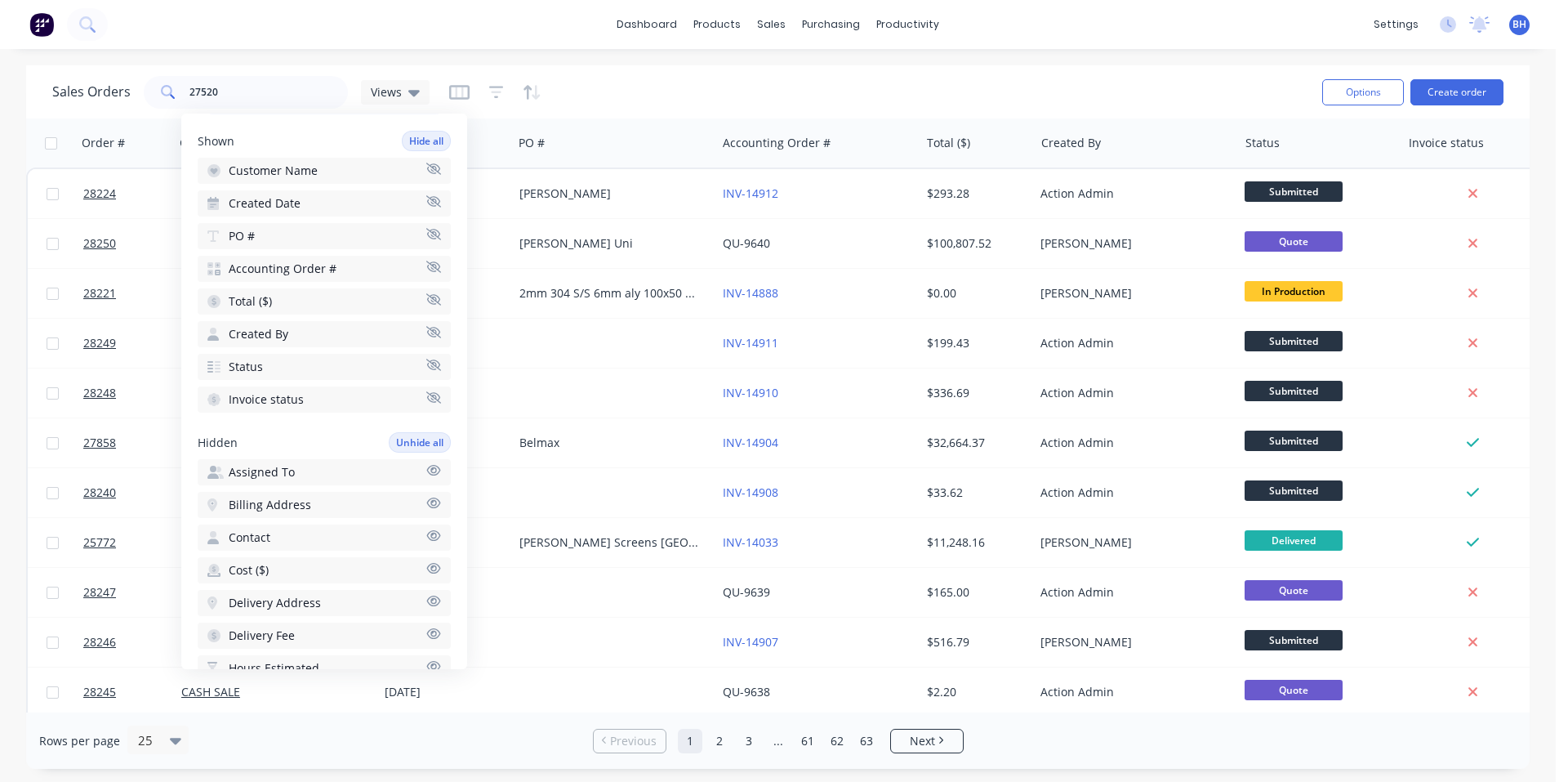
scroll to position [0, 0]
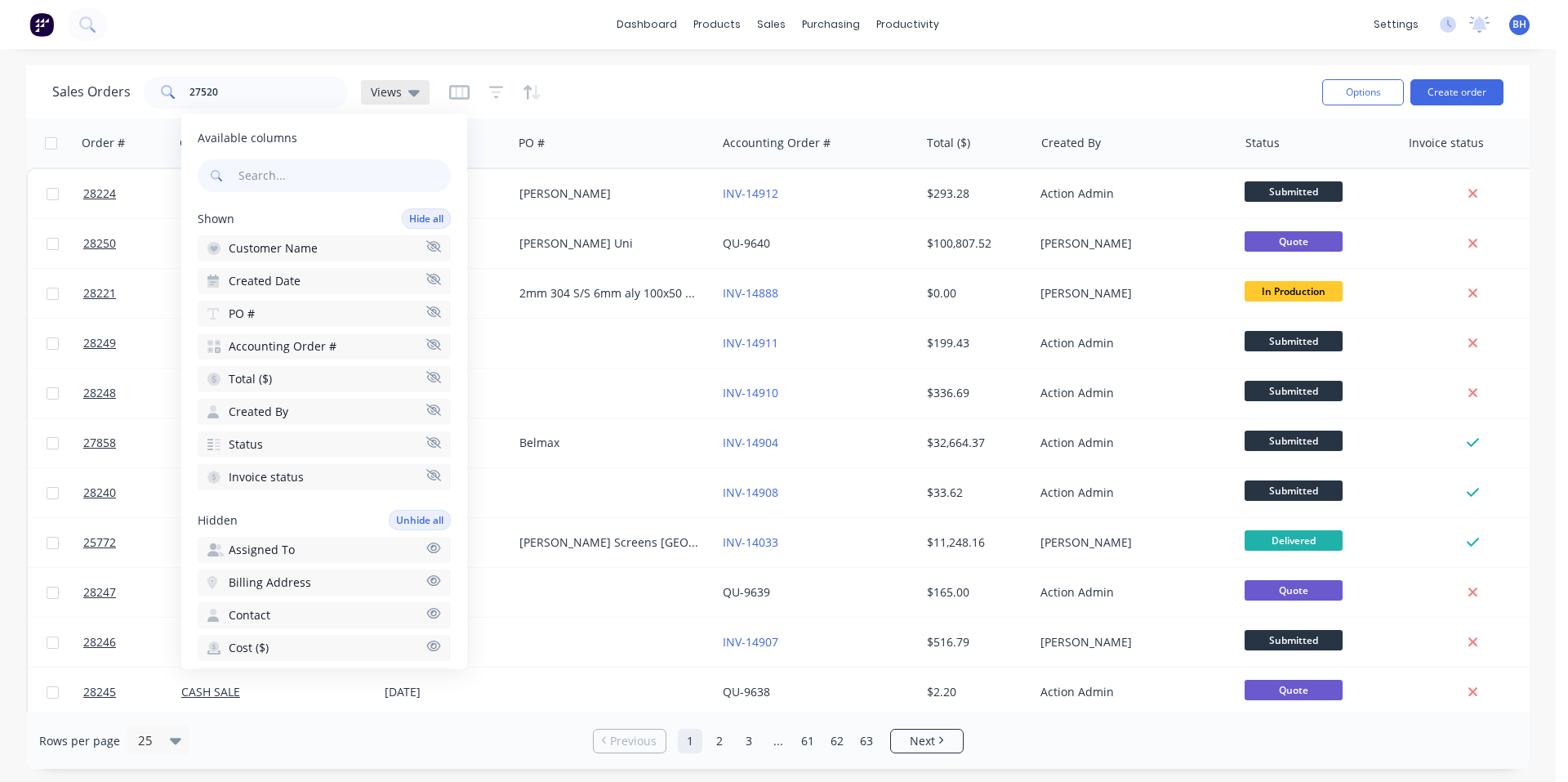
click at [412, 90] on icon at bounding box center [414, 93] width 12 height 7
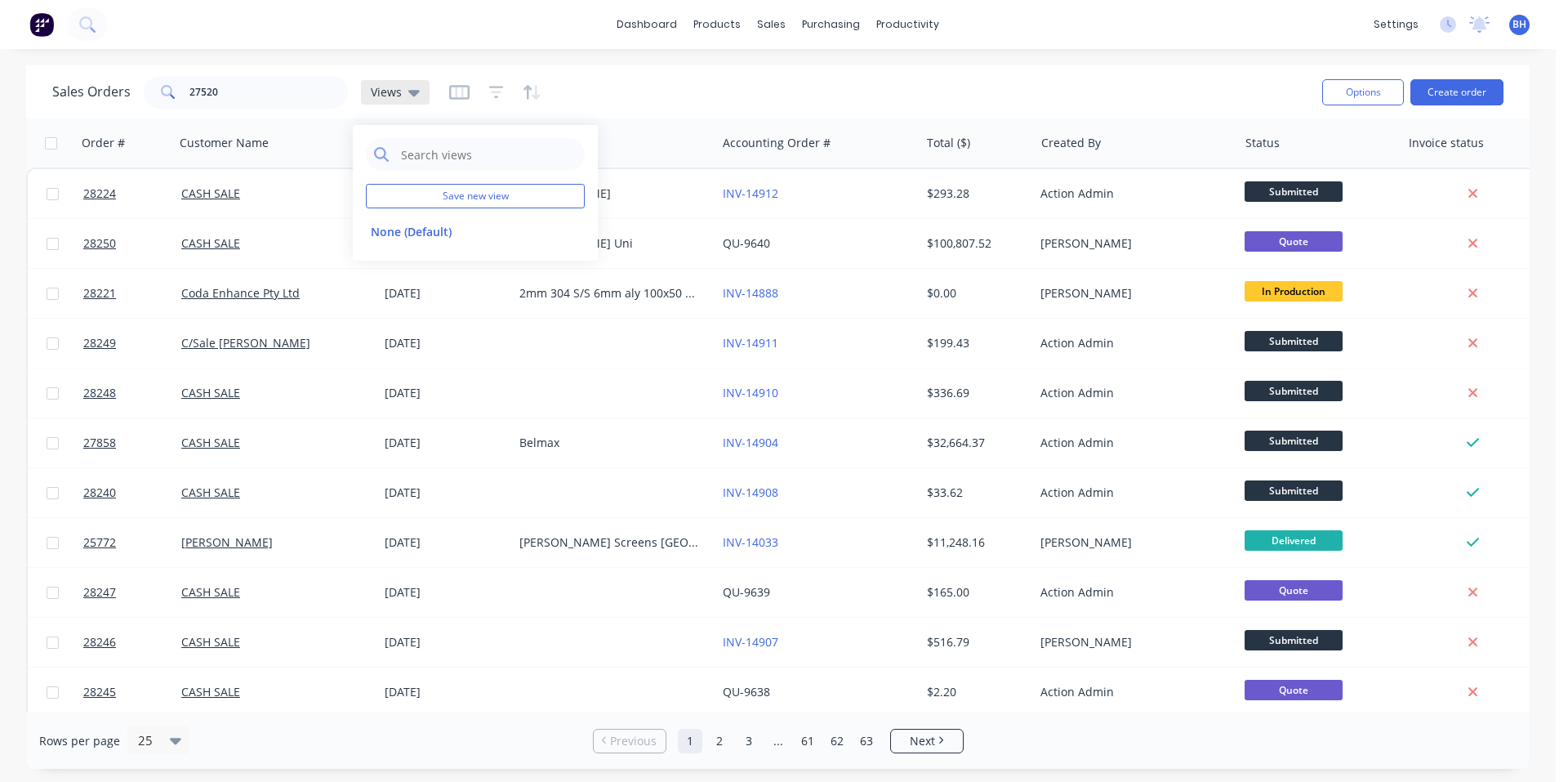
click at [412, 90] on icon at bounding box center [414, 93] width 12 height 7
drag, startPoint x: 412, startPoint y: 90, endPoint x: 532, endPoint y: 95, distance: 120.1
click at [532, 95] on icon "button" at bounding box center [536, 92] width 8 height 15
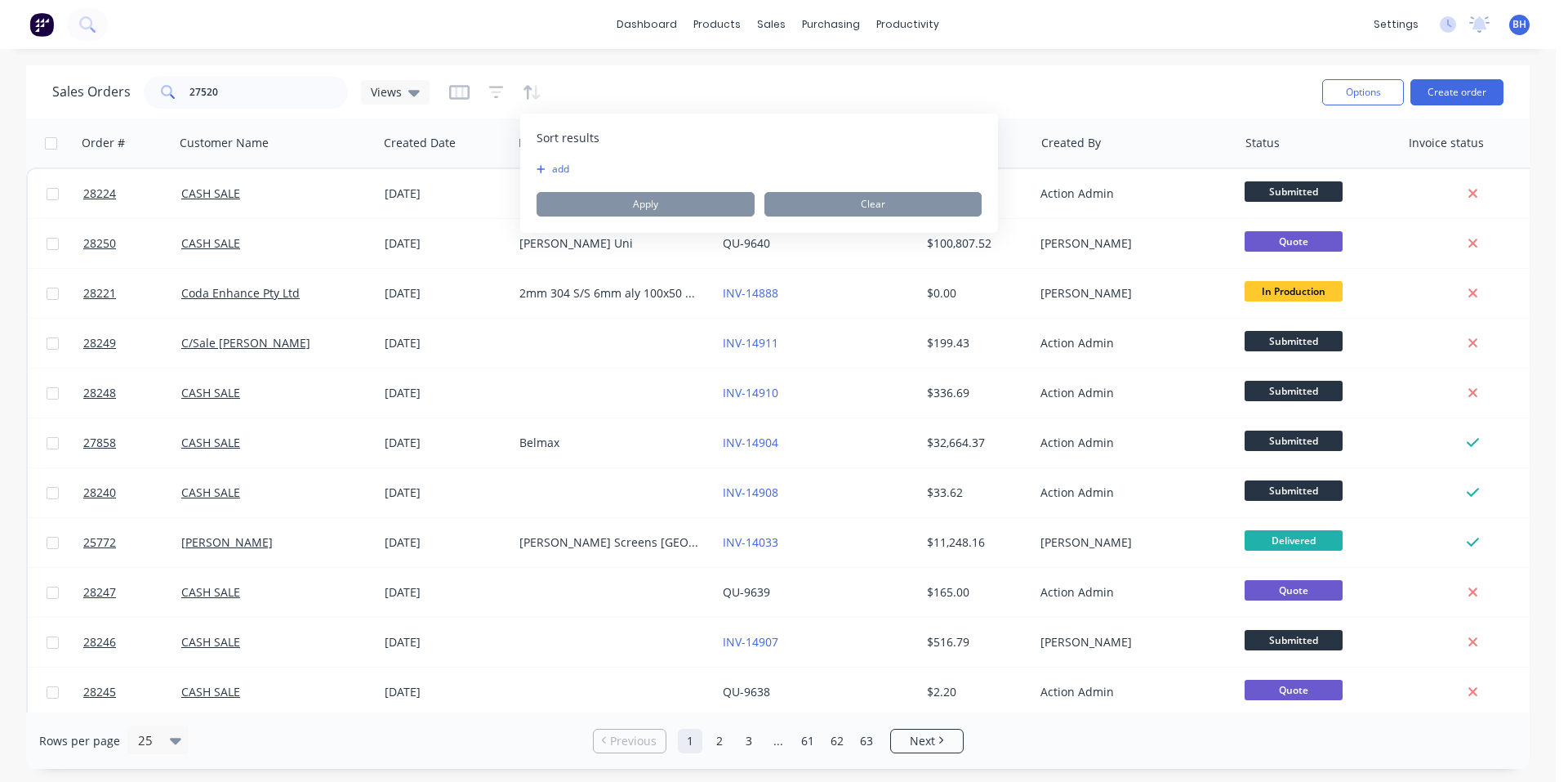
click at [557, 171] on button "add" at bounding box center [547, 168] width 21 height 13
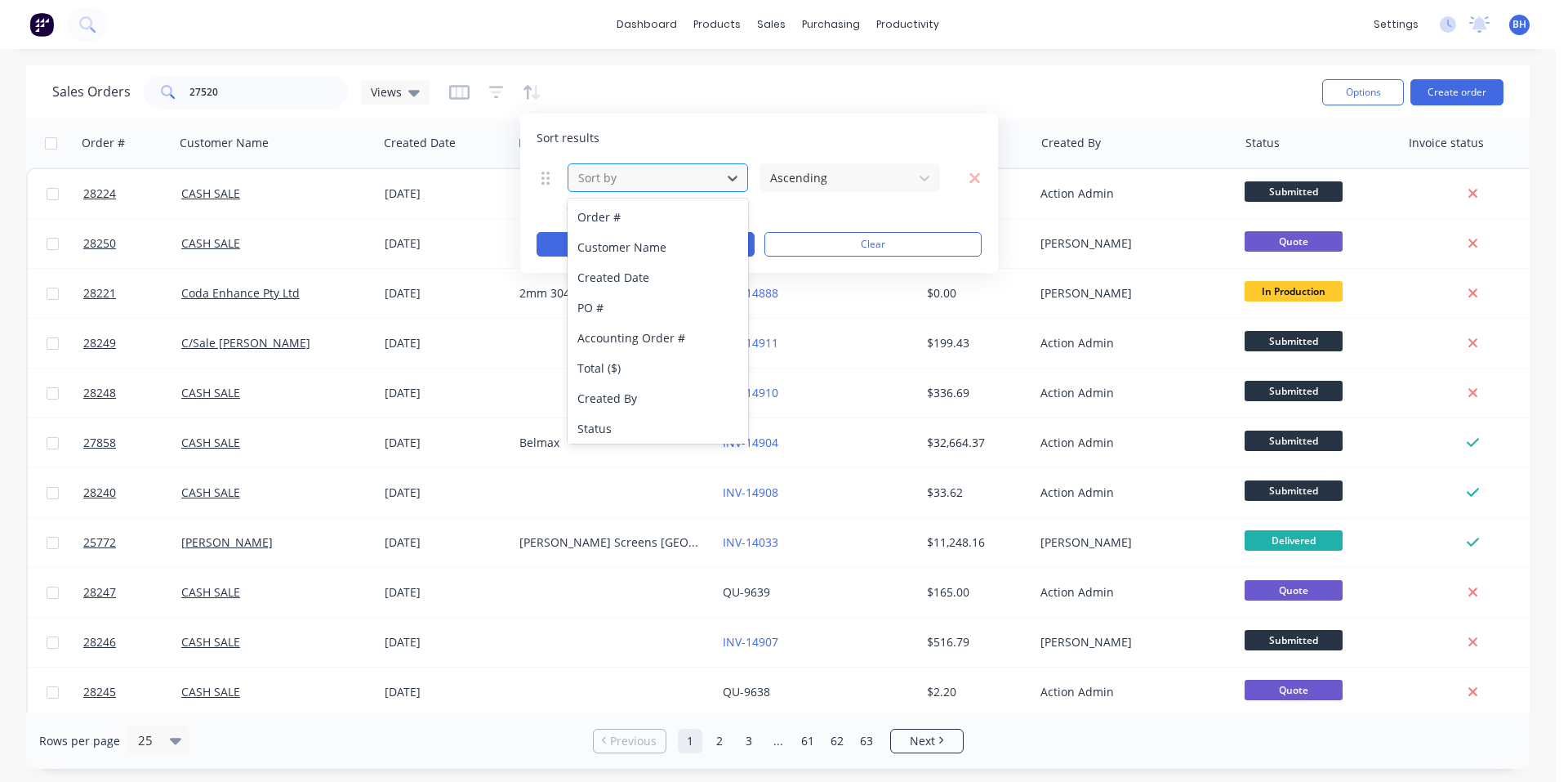
click at [603, 176] on div at bounding box center [645, 177] width 136 height 21
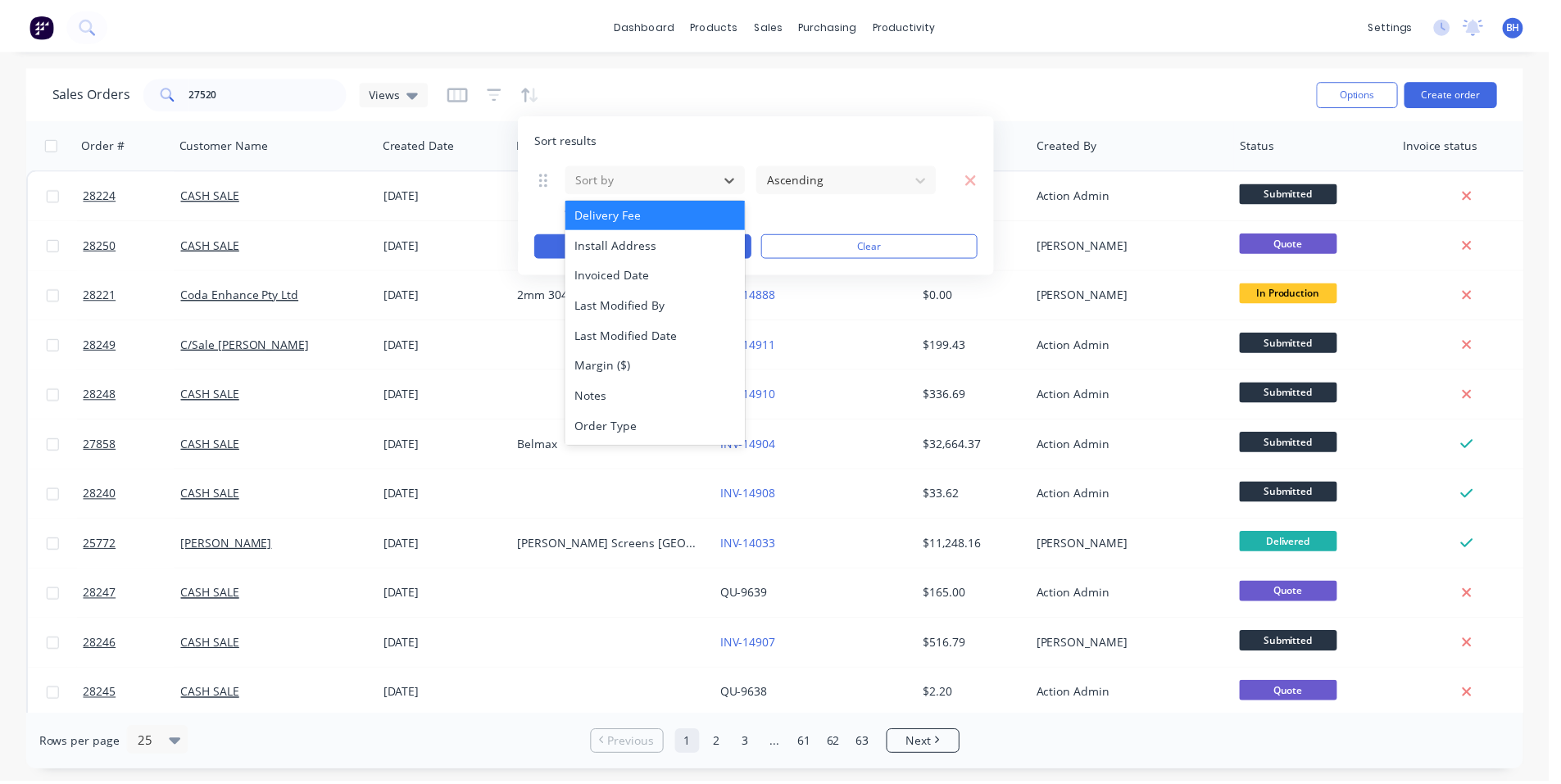
scroll to position [458, 0]
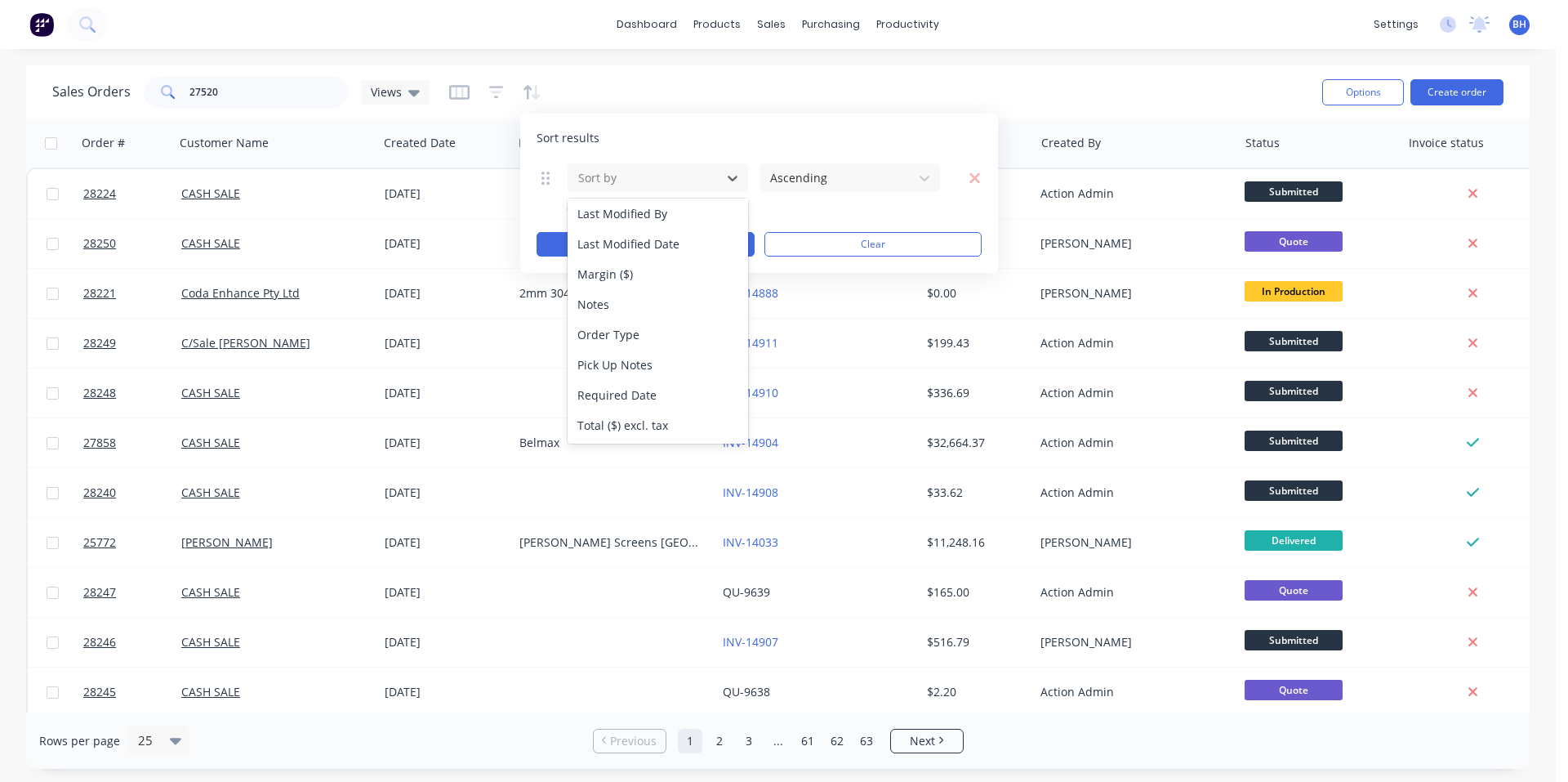
click at [825, 192] on div "Ascending" at bounding box center [850, 177] width 182 height 31
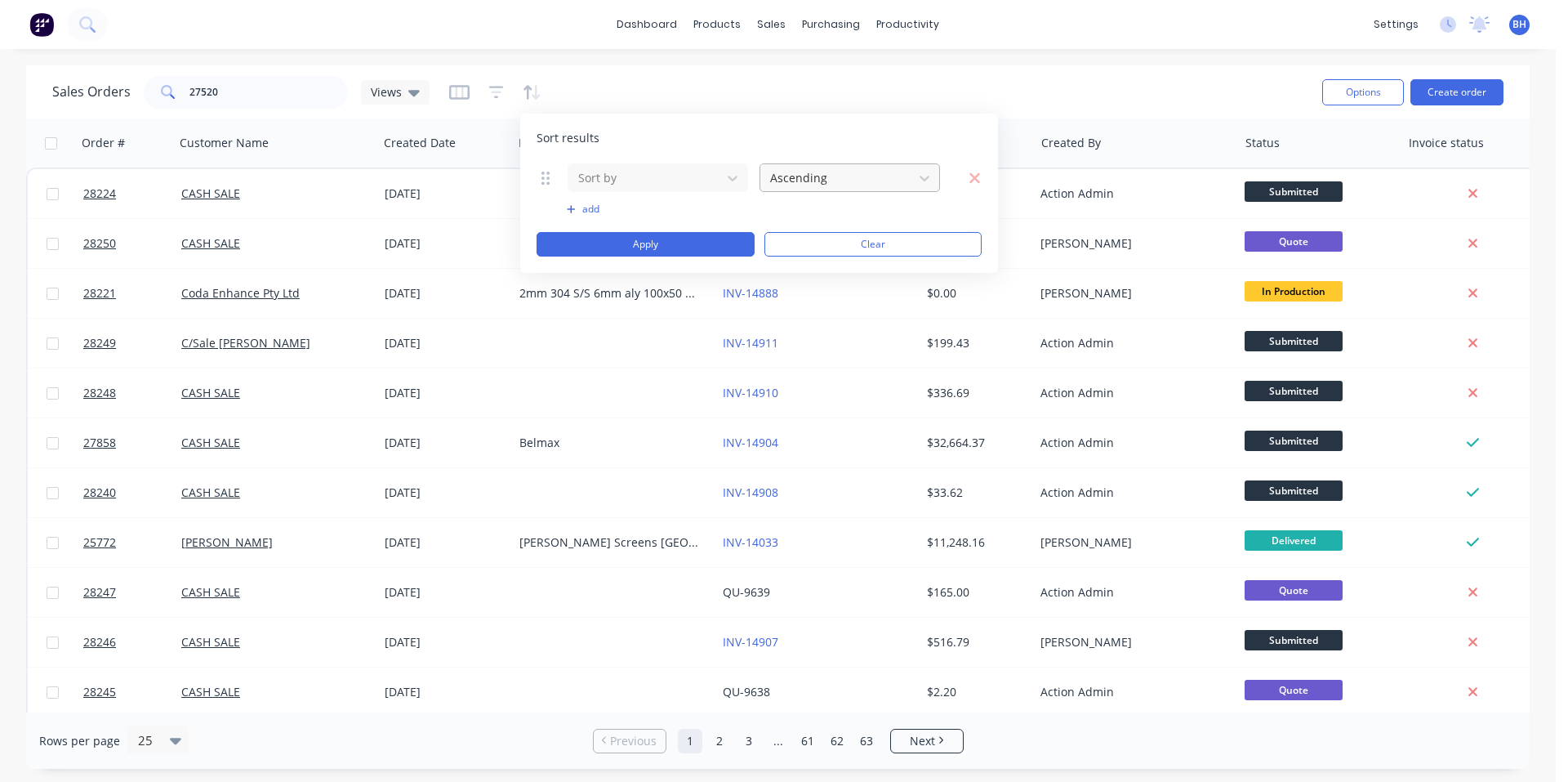
click at [825, 183] on div at bounding box center [836, 177] width 136 height 21
click at [826, 120] on div "Sort results Sort by 2 results available. Use Up and Down to choose options, pr…" at bounding box center [758, 193] width 478 height 159
click at [1450, 85] on button "Create order" at bounding box center [1457, 92] width 93 height 26
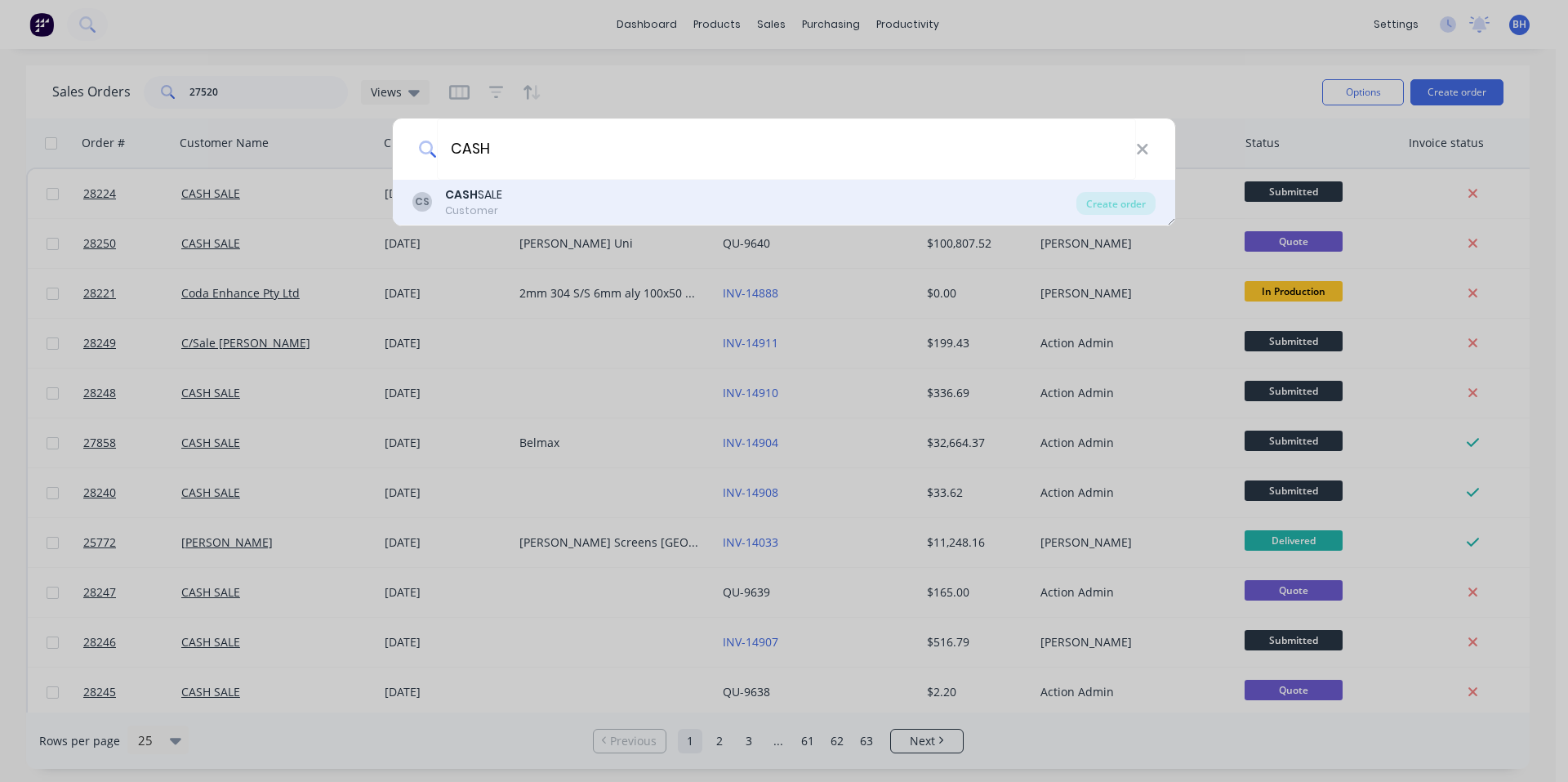
type input "CASH"
click at [478, 192] on div "CASH SALE" at bounding box center [474, 194] width 57 height 17
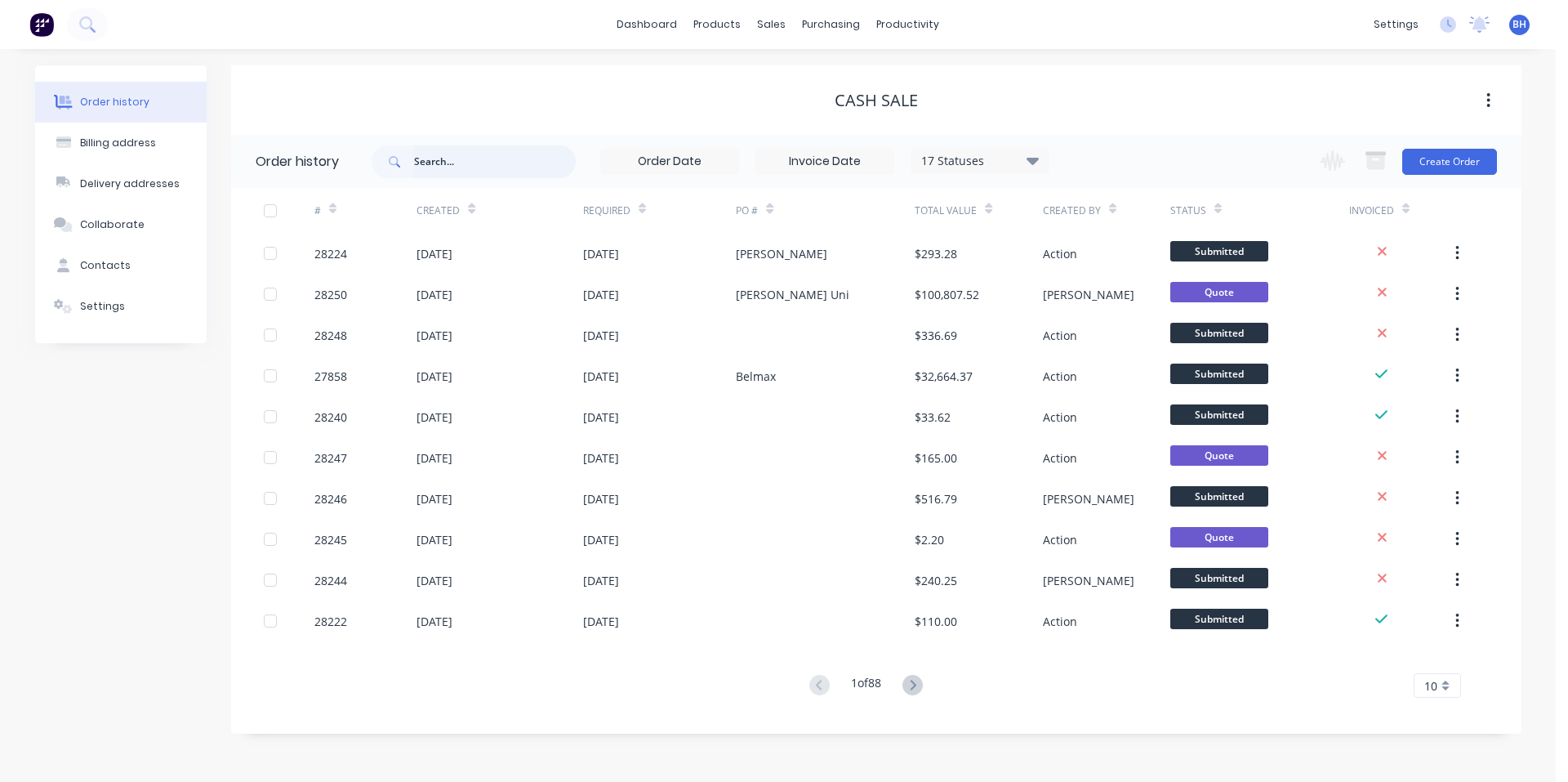
click at [468, 149] on input "text" at bounding box center [495, 161] width 162 height 33
type input "27520"
click at [1003, 153] on div "17 Statuses" at bounding box center [980, 161] width 137 height 18
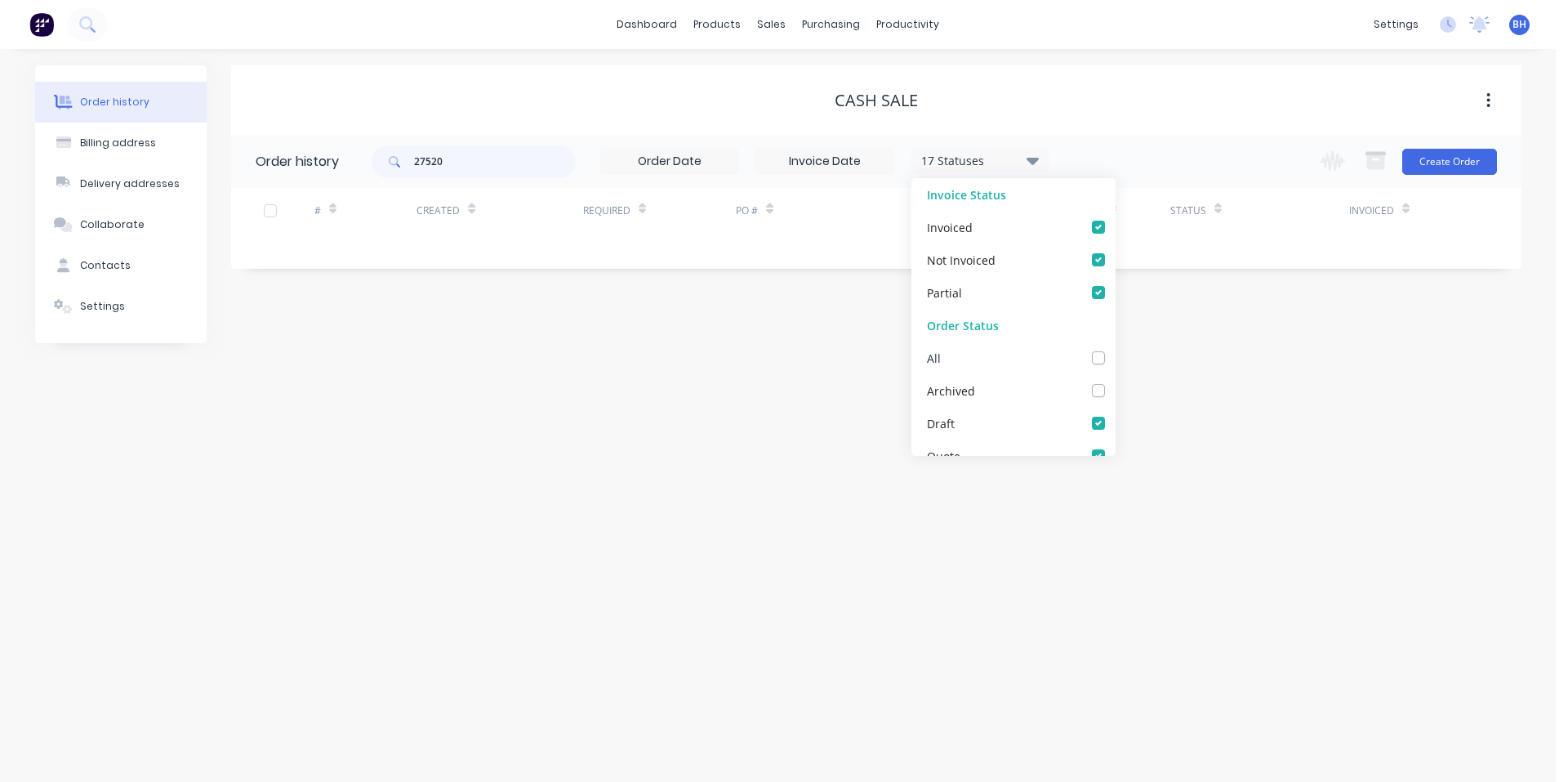
click at [1115, 349] on label at bounding box center [1115, 349] width 0 height 0
click at [1115, 355] on input "checkbox" at bounding box center [1121, 357] width 13 height 16
checkbox input "true"
click at [1180, 274] on div "CASH SALE Order history 27520 18 Statuses Invoice Status Invoiced Not Invoiced …" at bounding box center [876, 204] width 1290 height 278
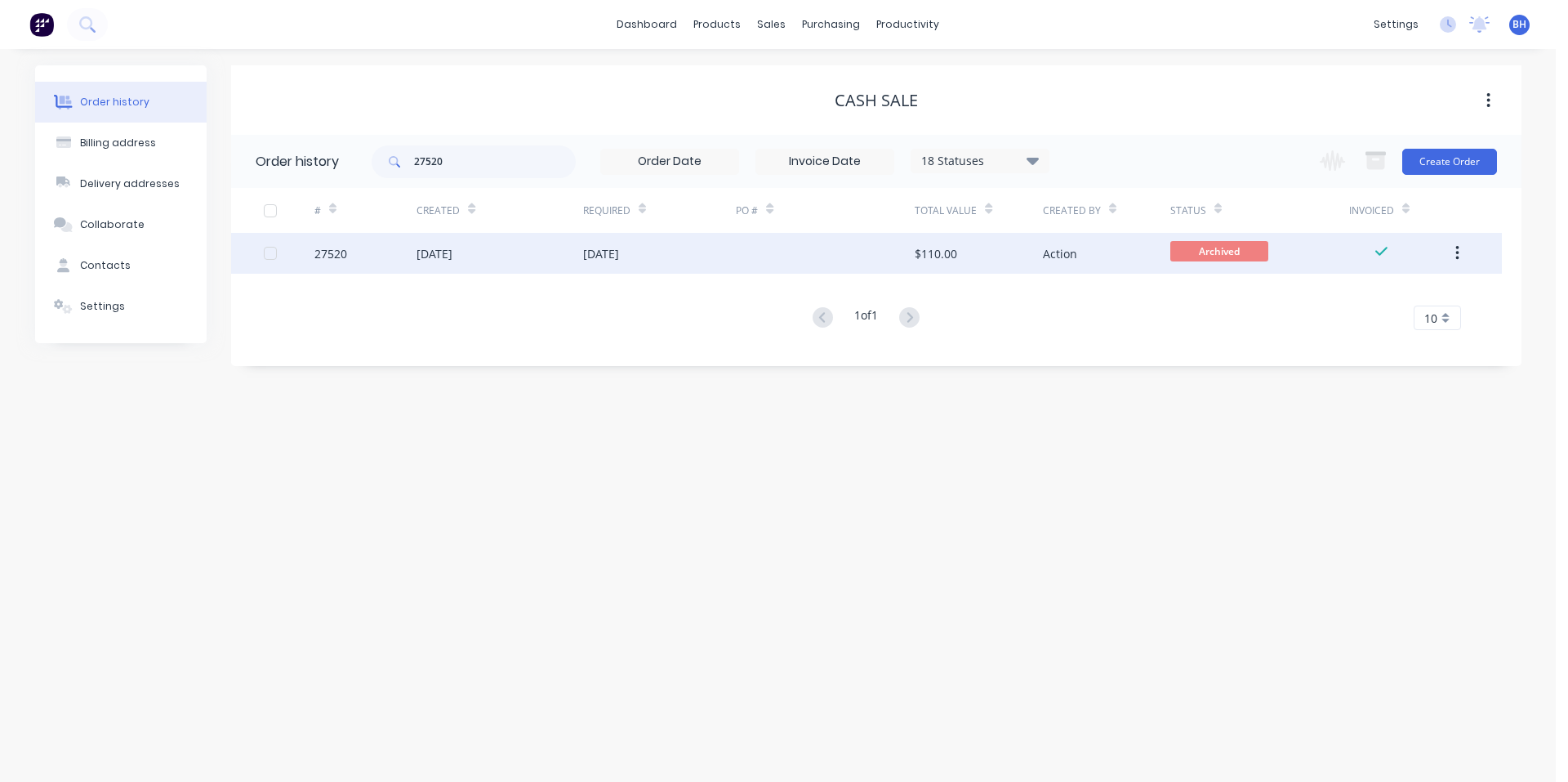
click at [450, 256] on div "[DATE]" at bounding box center [434, 253] width 36 height 17
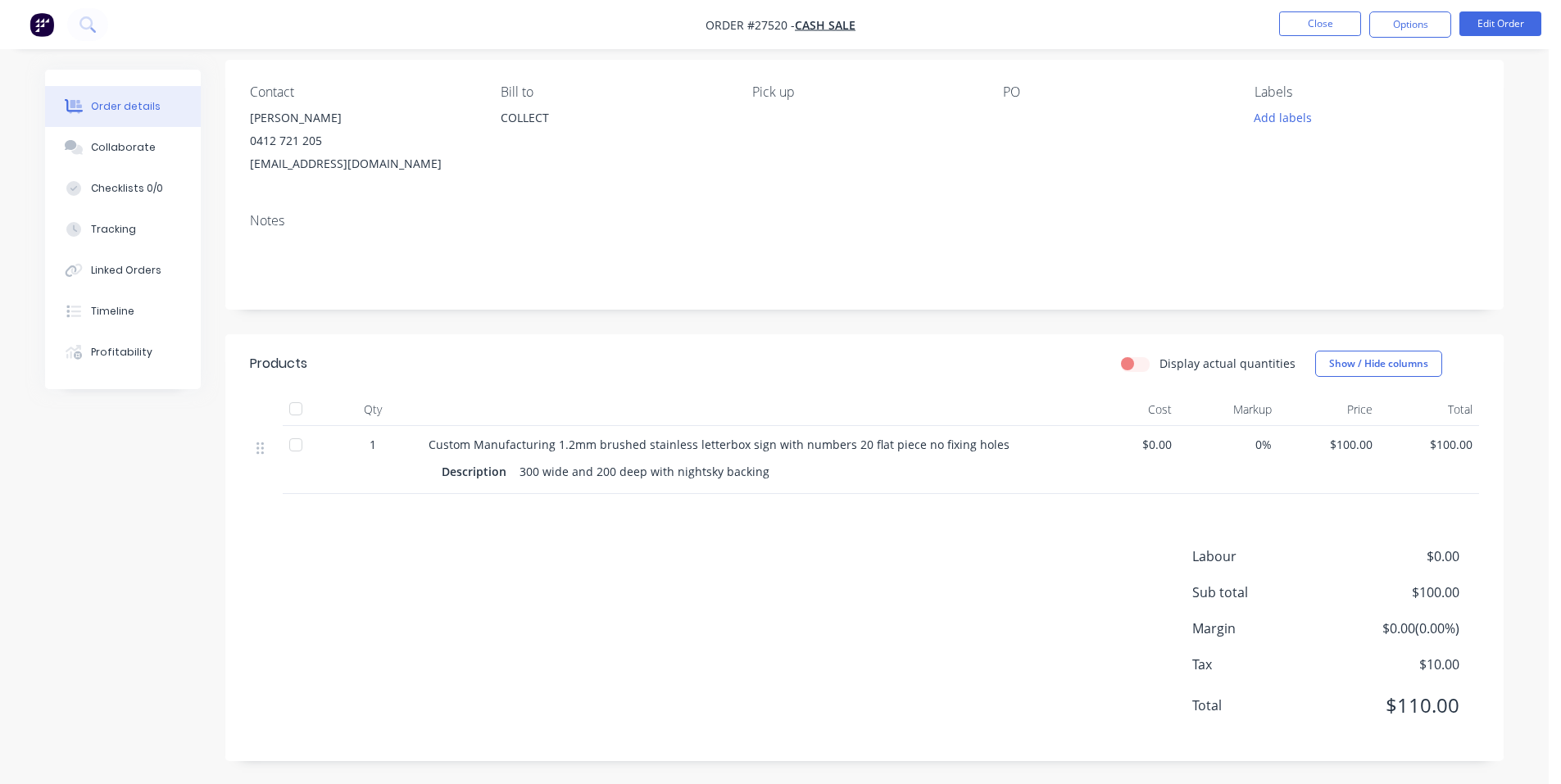
scroll to position [123, 0]
